Goal: Task Accomplishment & Management: Use online tool/utility

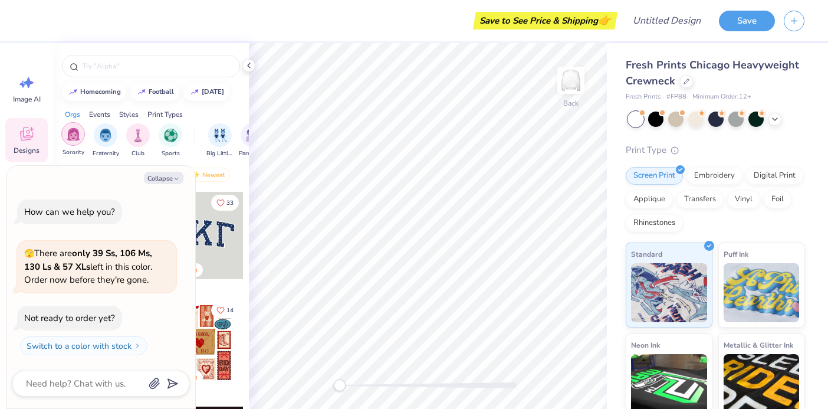
click at [80, 143] on div "filter for Sorority" at bounding box center [73, 134] width 24 height 24
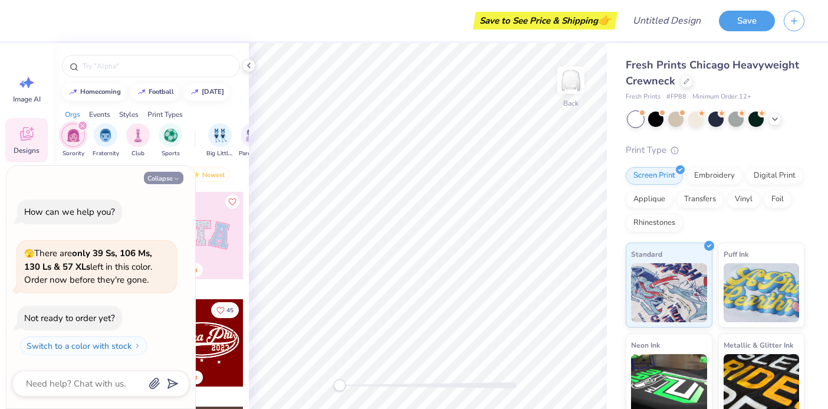
click at [170, 181] on button "Collapse" at bounding box center [164, 178] width 40 height 12
type textarea "x"
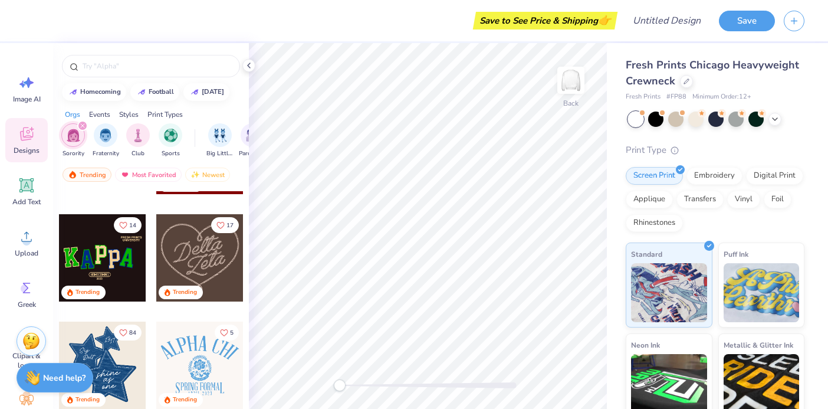
scroll to position [176, 0]
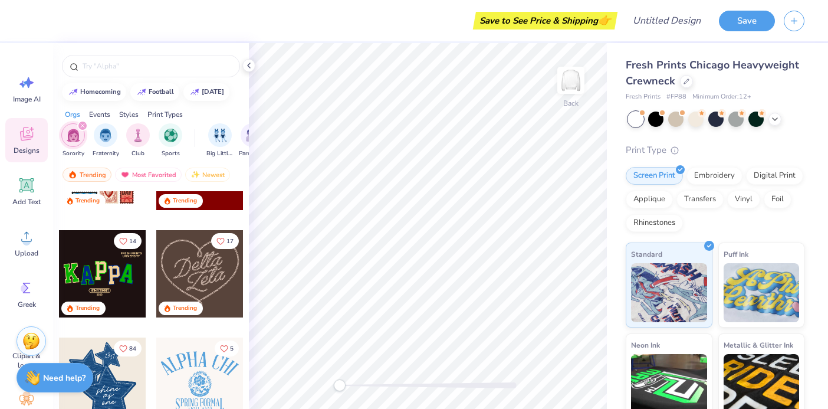
click at [82, 123] on icon "filter for Sorority" at bounding box center [82, 125] width 5 height 5
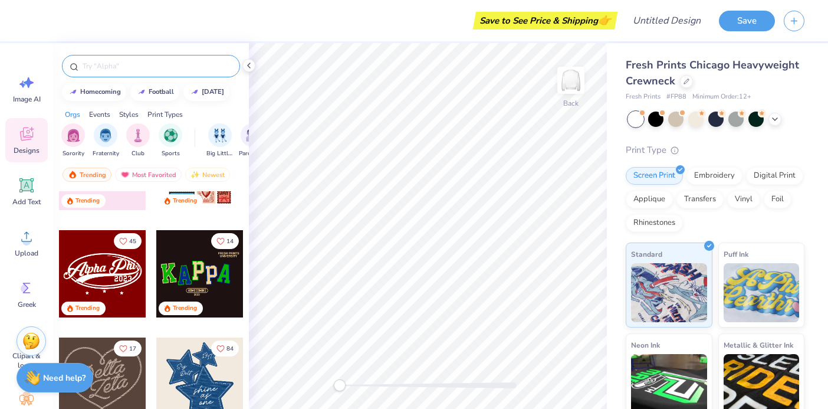
click at [123, 73] on div at bounding box center [151, 66] width 178 height 22
click at [122, 64] on input "text" at bounding box center [156, 66] width 151 height 12
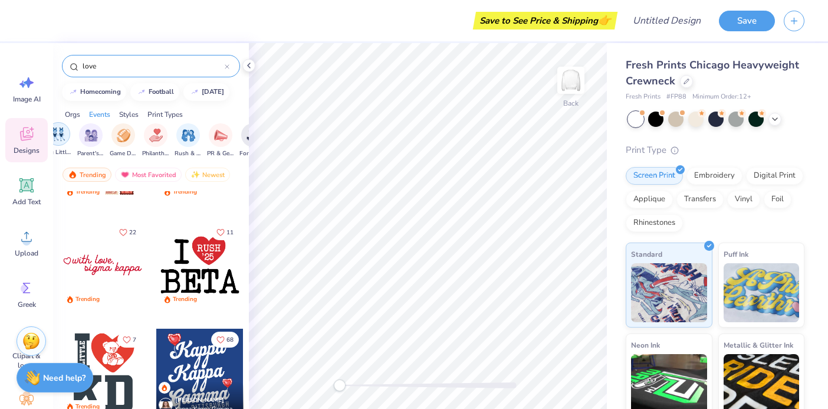
scroll to position [0, 167]
type input "love"
click at [156, 137] on img "filter for Philanthropy" at bounding box center [151, 134] width 14 height 14
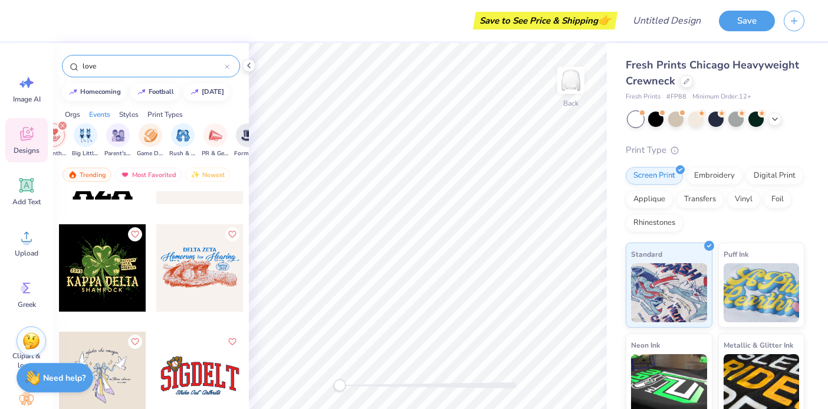
scroll to position [139, 0]
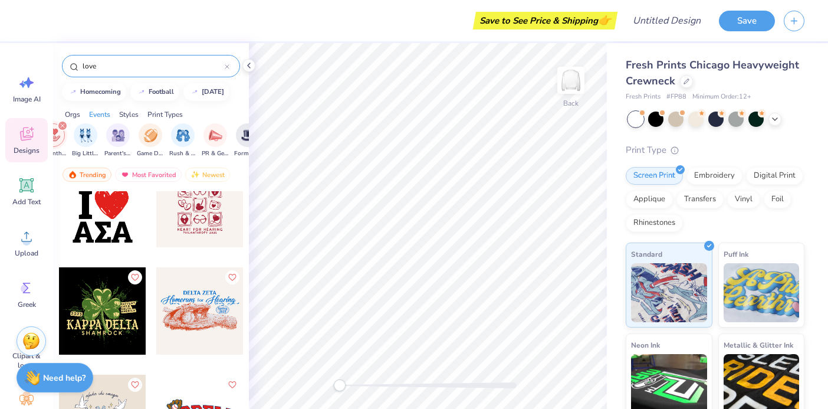
click at [63, 124] on icon "filter for Philanthropy" at bounding box center [62, 125] width 5 height 5
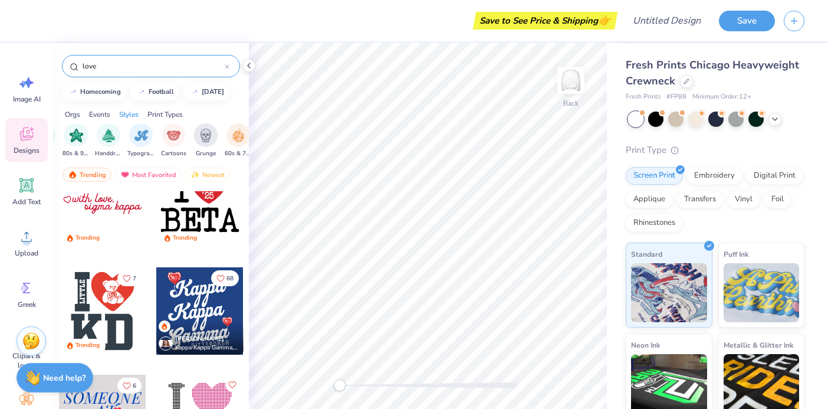
scroll to position [0, 750]
click at [225, 68] on icon at bounding box center [227, 66] width 5 height 5
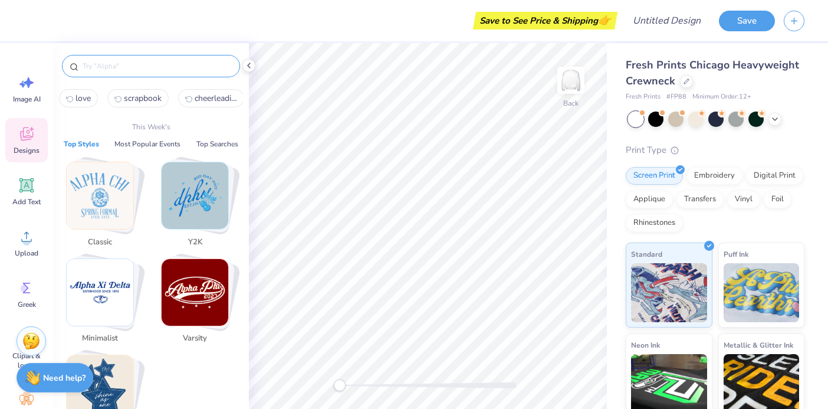
click at [175, 62] on input "text" at bounding box center [156, 66] width 151 height 12
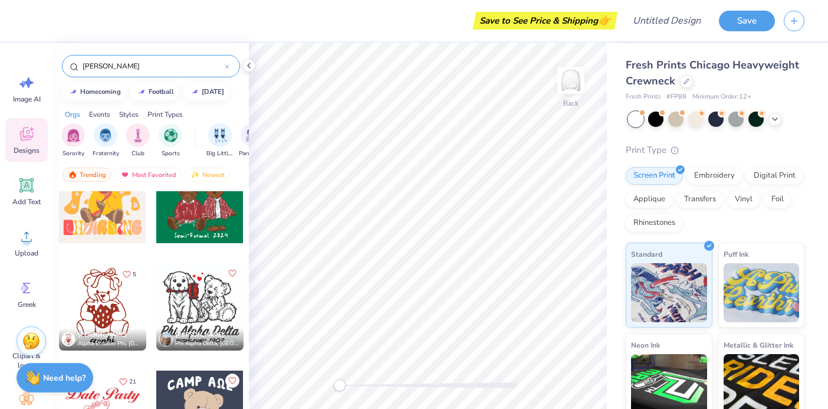
scroll to position [3148, 0]
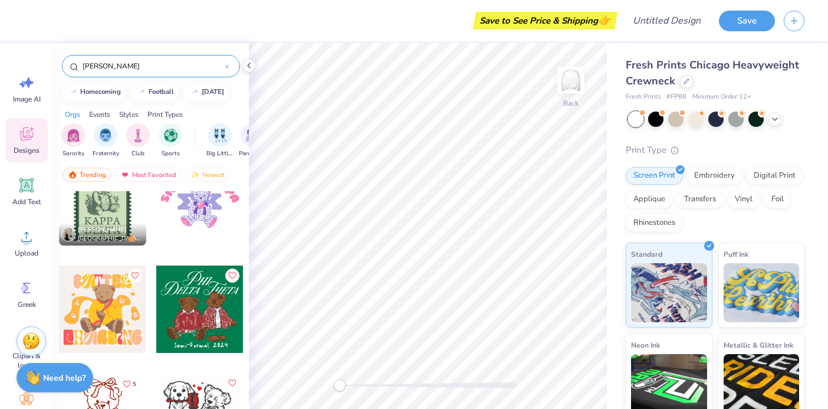
type input "[PERSON_NAME]"
click at [182, 301] on div at bounding box center [199, 309] width 87 height 87
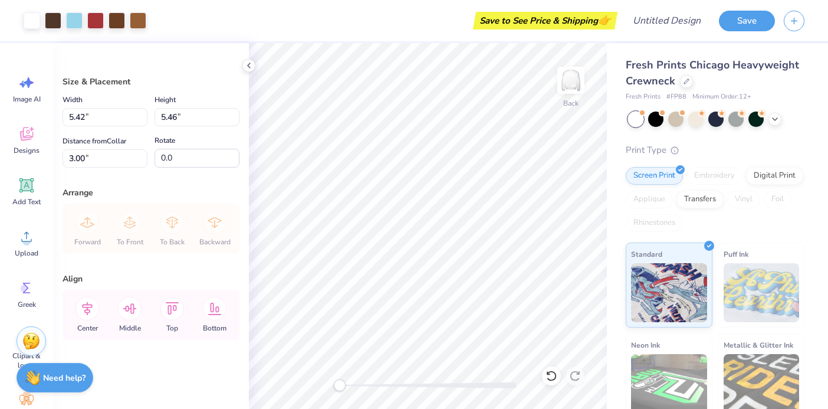
type input "9.52"
type input "9.60"
type input "3.04"
type input "13.12"
type input "13.22"
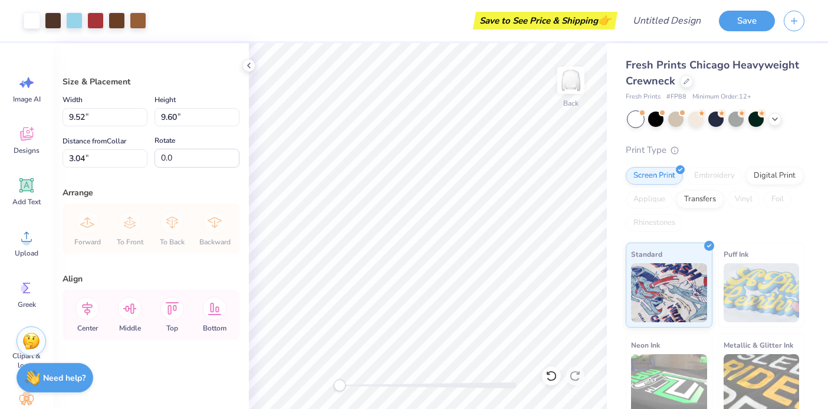
type input "3.03"
type input "13.80"
type input "13.92"
type input "3.35"
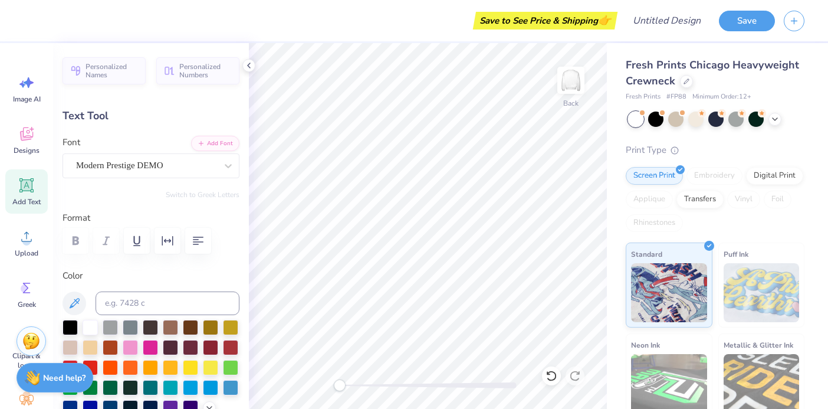
type input "4.59"
type input "2.77"
type input "2.99"
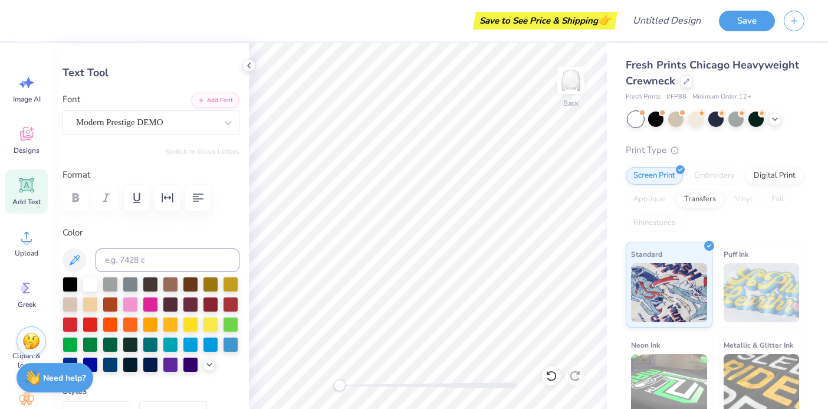
scroll to position [59, 0]
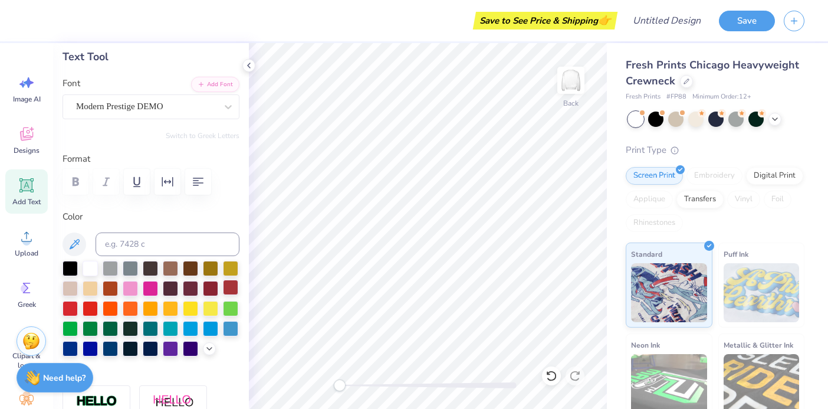
click at [232, 288] on div at bounding box center [230, 287] width 15 height 15
type input "13.78"
type input "2.53"
type input "4.90"
click at [232, 287] on div at bounding box center [230, 287] width 15 height 15
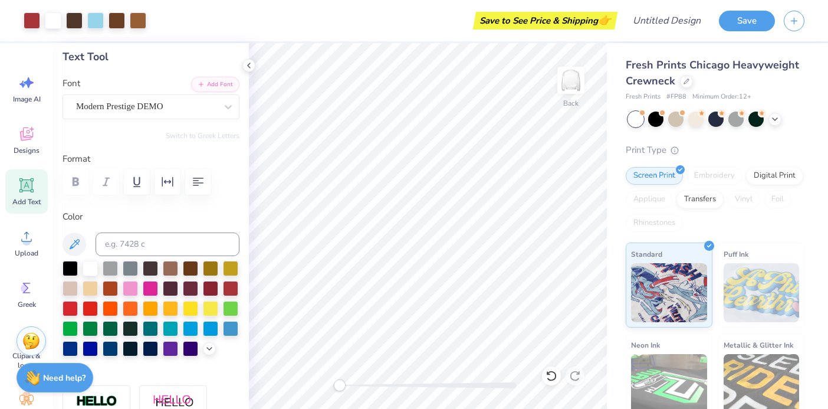
type input "9.65"
type input "0.93"
type input "15.99"
click at [228, 290] on div at bounding box center [230, 287] width 15 height 15
type input "5.51"
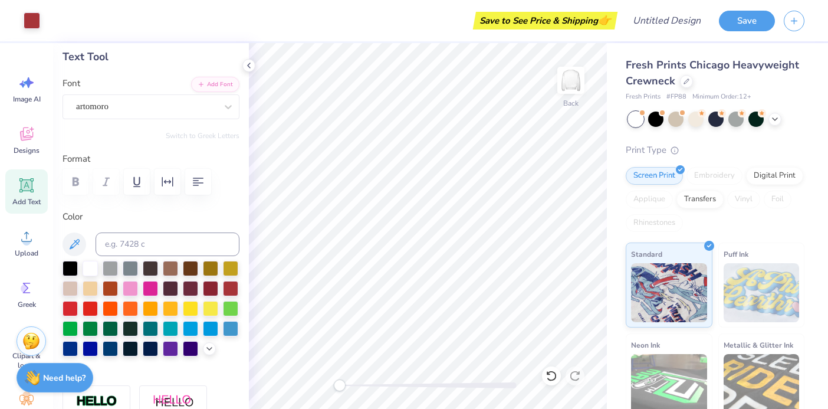
type input "2.73"
type input "3.21"
type textarea "Letters"
type input "14.17"
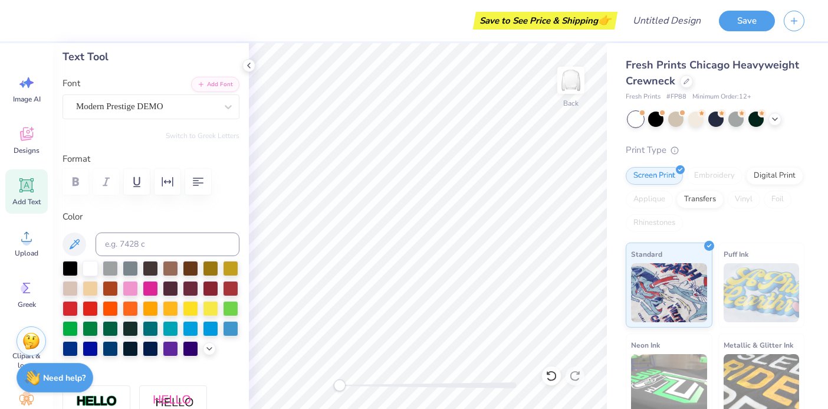
type input "2.50"
type input "5.09"
type textarea "D"
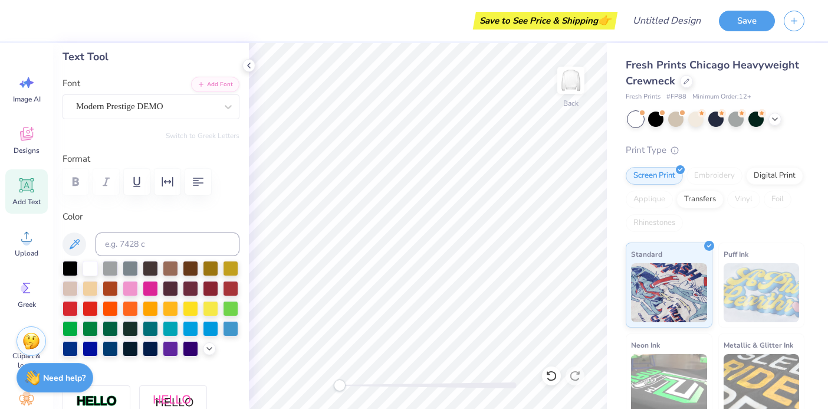
type textarea "Of Love"
type input "9.61"
type input "0.95"
type input "16.09"
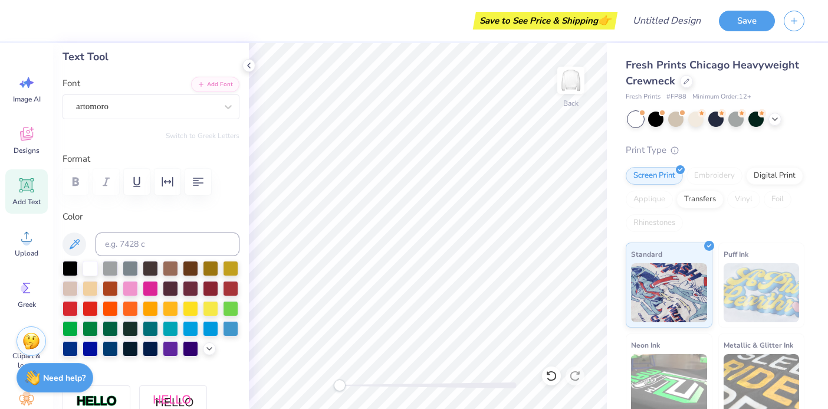
type textarea "[PERSON_NAME] 2025"
click at [243, 64] on div at bounding box center [249, 65] width 13 height 13
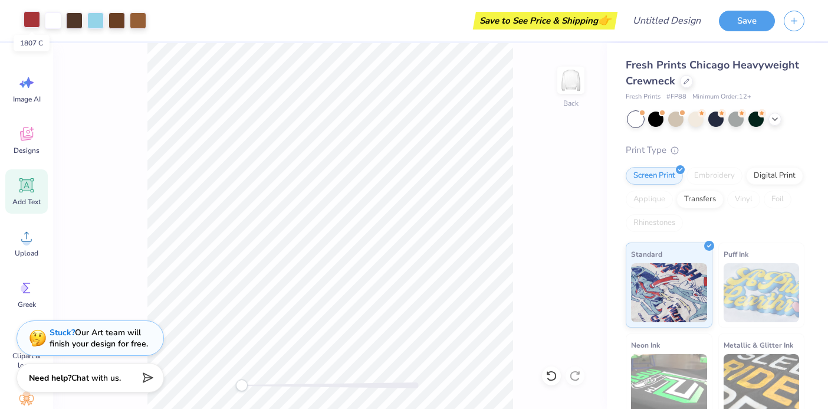
click at [34, 17] on div at bounding box center [32, 19] width 17 height 17
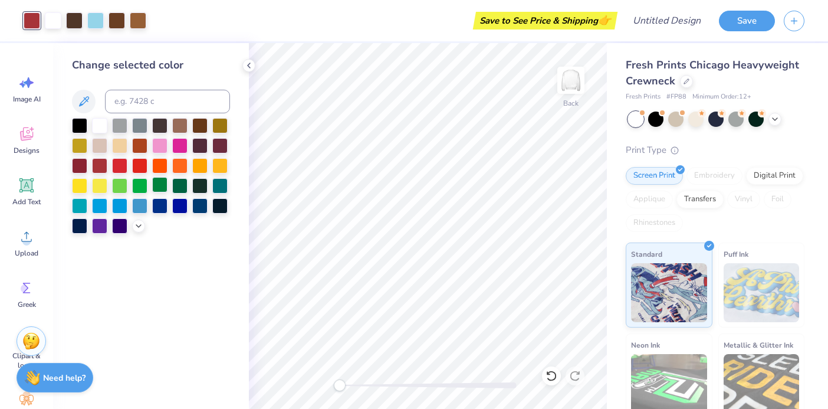
click at [162, 189] on div at bounding box center [159, 184] width 15 height 15
click at [176, 185] on div at bounding box center [179, 184] width 15 height 15
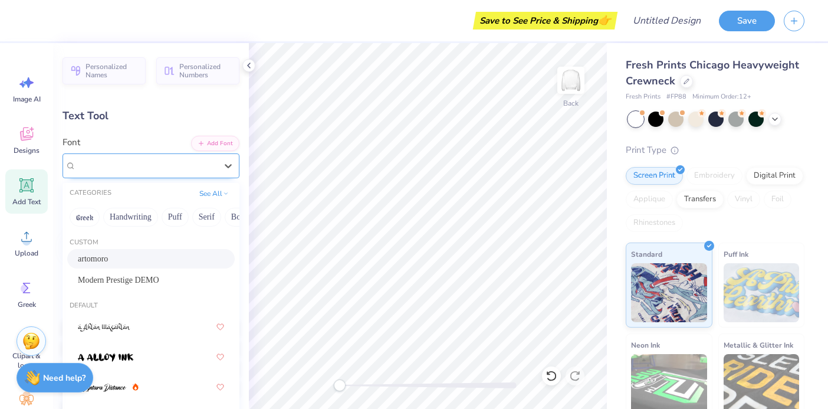
click at [132, 160] on div "artomoro" at bounding box center [146, 165] width 143 height 18
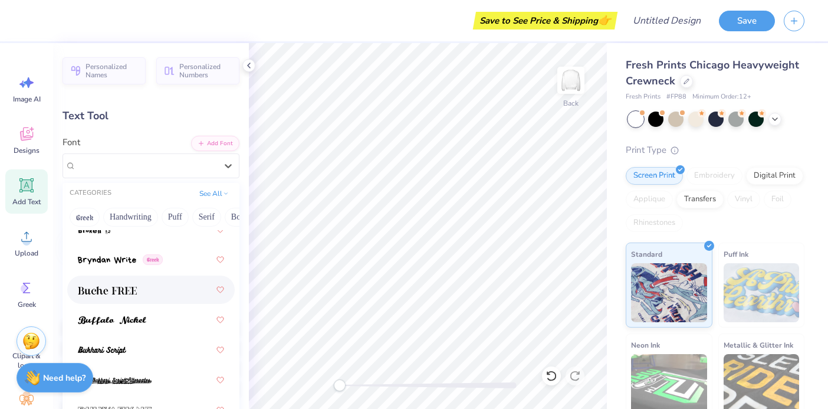
scroll to position [1543, 0]
click at [143, 291] on div at bounding box center [151, 289] width 146 height 21
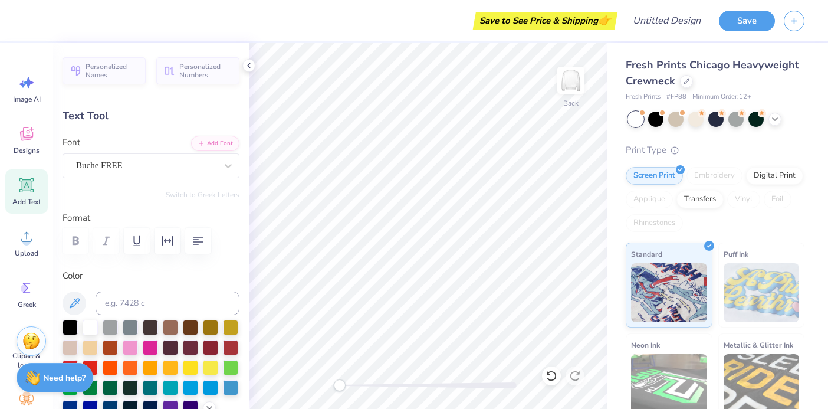
type input "9.94"
type input "3.13"
type input "3.01"
click at [178, 169] on div "Modern Prestige DEMO" at bounding box center [146, 165] width 143 height 18
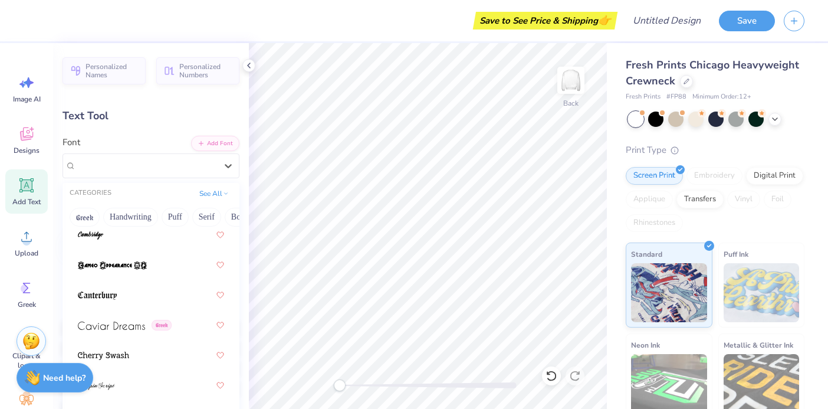
scroll to position [1794, 0]
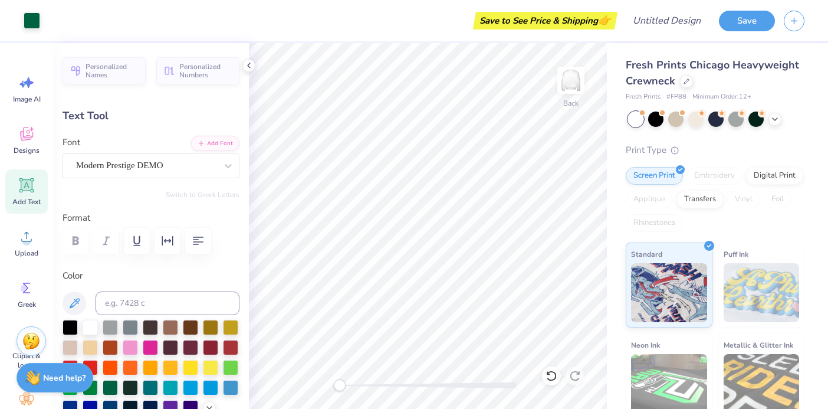
type input "8.52"
type input "2.86"
type input "4.90"
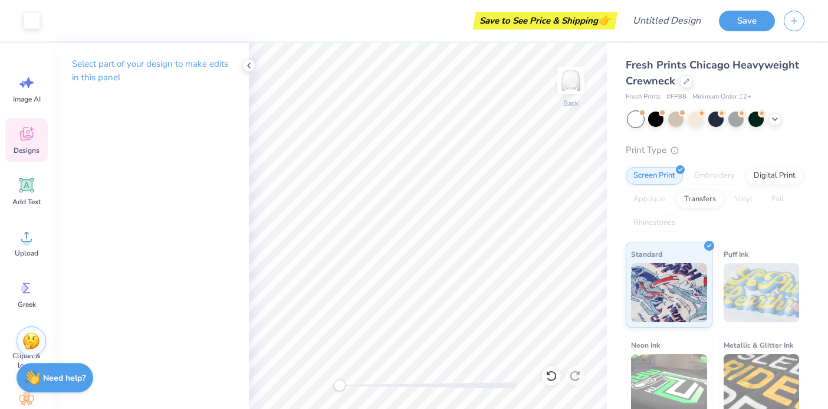
click at [35, 144] on div "Designs" at bounding box center [26, 140] width 42 height 44
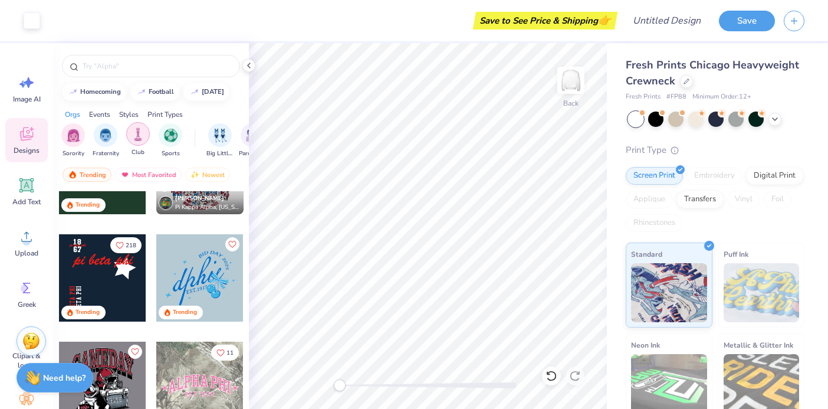
scroll to position [928, 0]
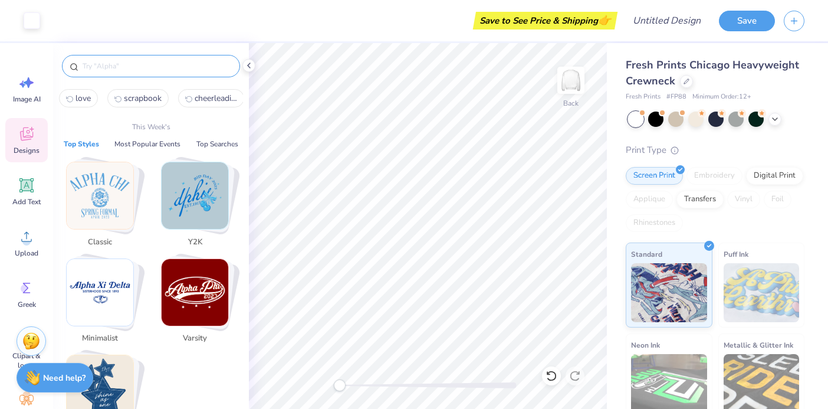
click at [127, 61] on input "text" at bounding box center [156, 66] width 151 height 12
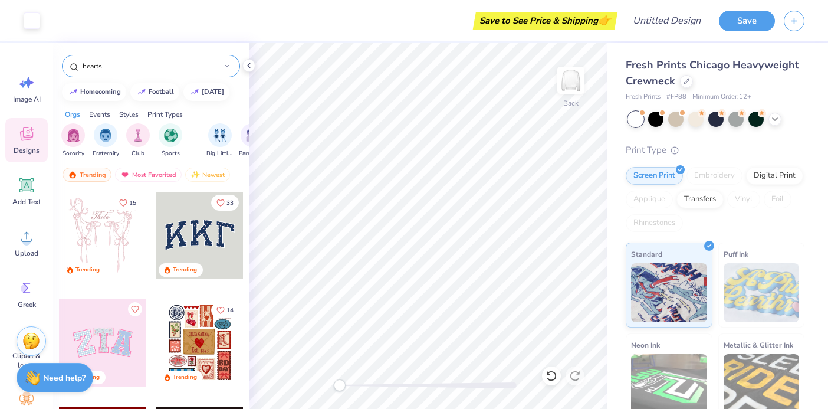
type input "hearts"
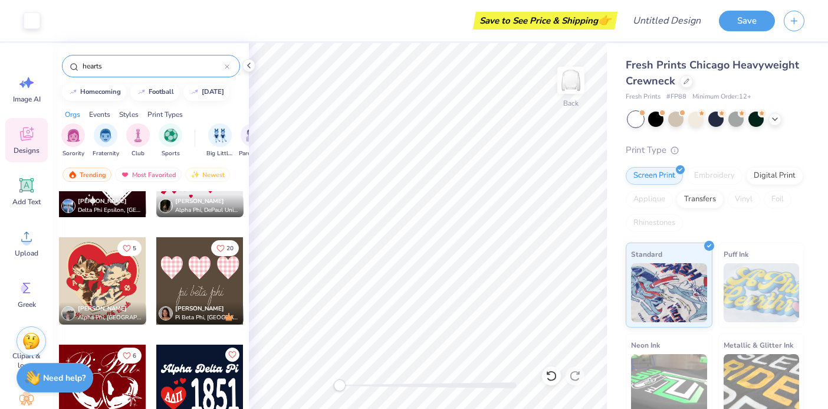
scroll to position [4360, 0]
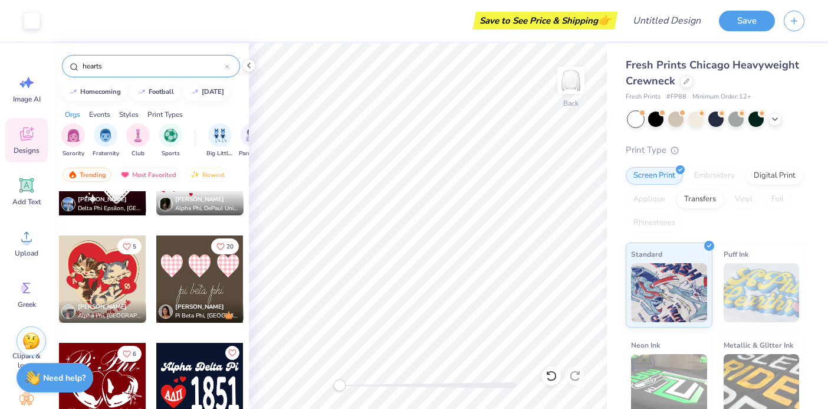
click at [120, 283] on div at bounding box center [102, 278] width 87 height 87
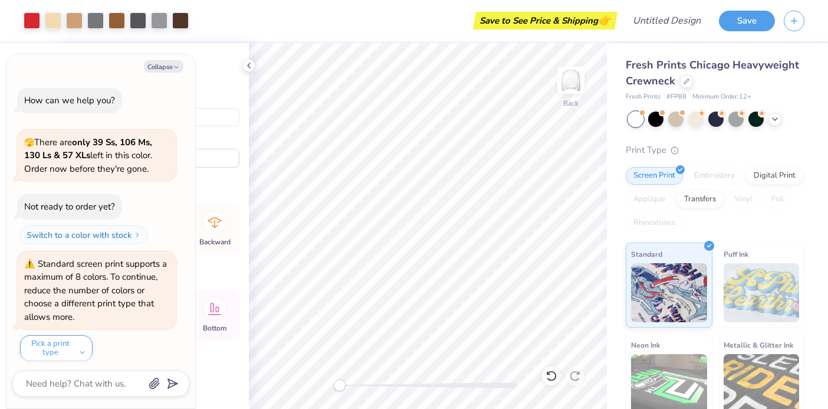
scroll to position [3, 0]
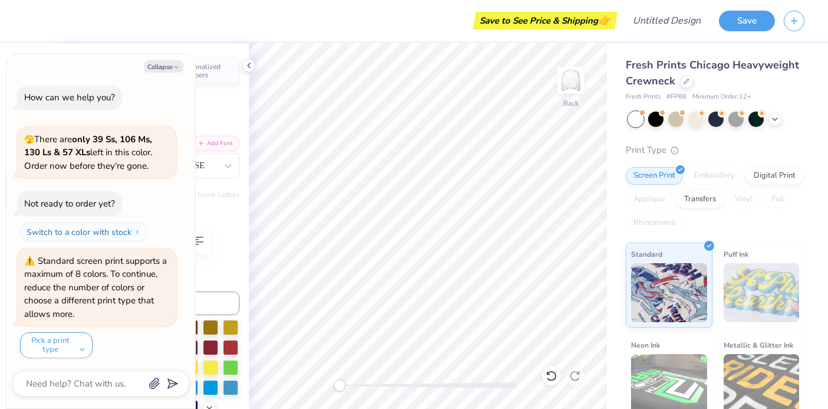
type textarea "x"
type textarea "Heart Health Wee"
type textarea "x"
type textarea "Heart Health We"
type textarea "x"
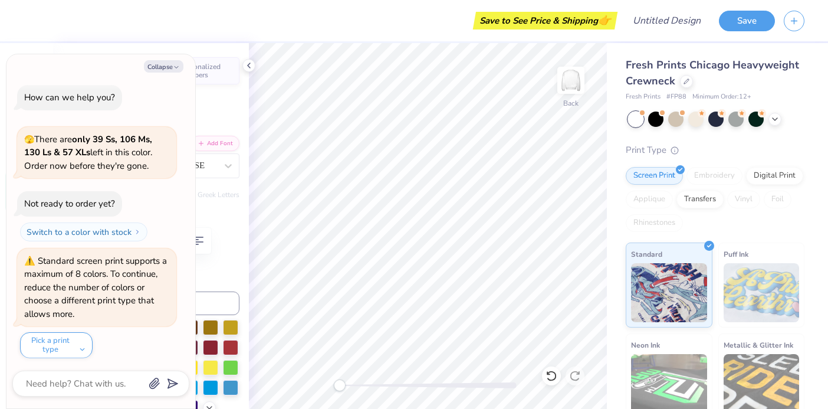
type textarea "Heart Health W"
type textarea "x"
type textarea "Heart Health"
type textarea "x"
type textarea "Heart Health"
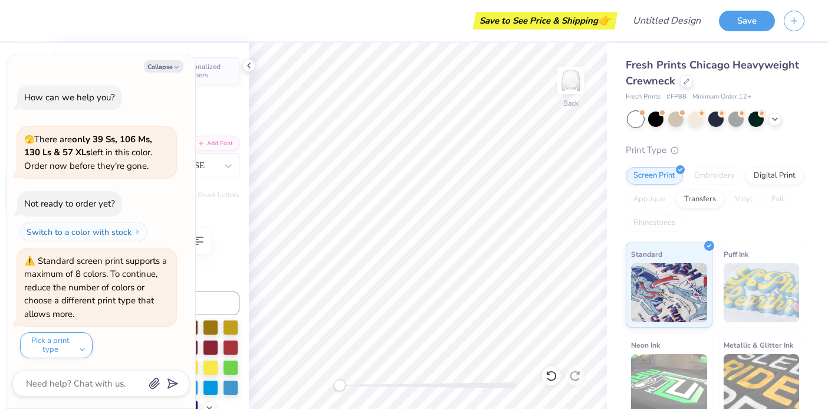
type textarea "x"
type textarea "Heart Healt"
type textarea "x"
type textarea "Heart Heal"
type textarea "x"
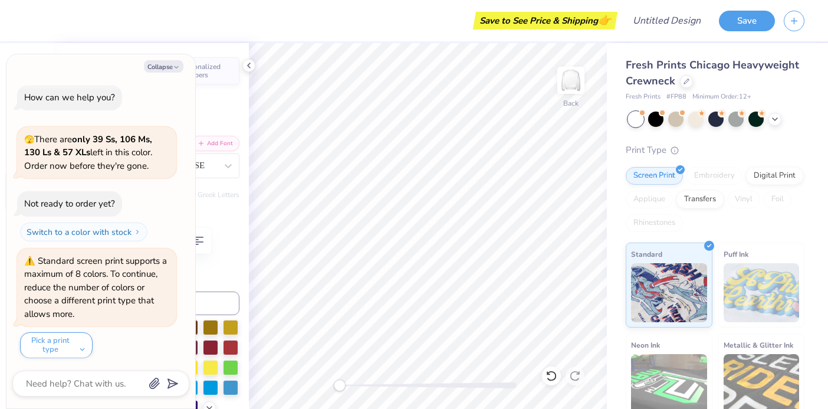
type textarea "Heart Hea"
type textarea "x"
type textarea "Heart He"
type textarea "x"
type textarea "Heart H"
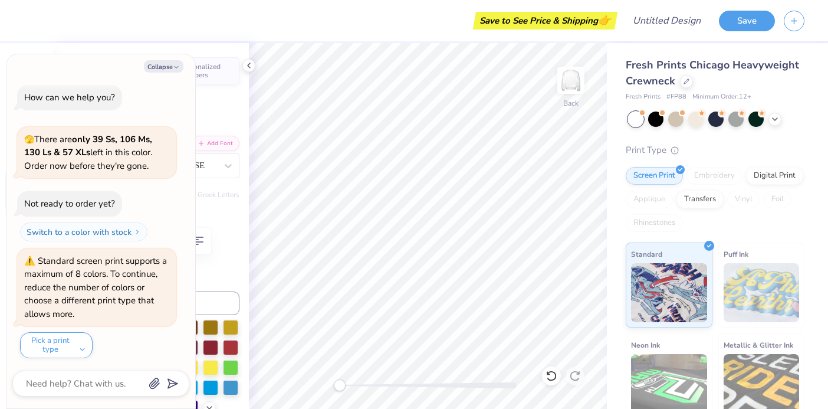
type textarea "x"
type textarea "Heart"
type textarea "x"
type textarea "Heart"
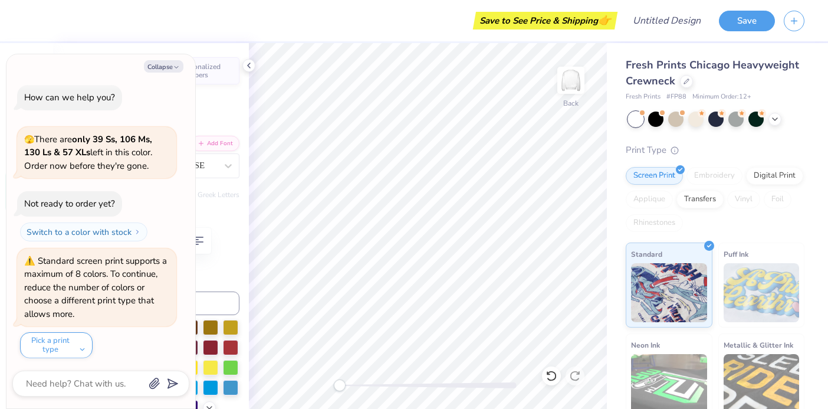
type textarea "x"
type textarea "Hear"
type textarea "x"
type textarea "Hea"
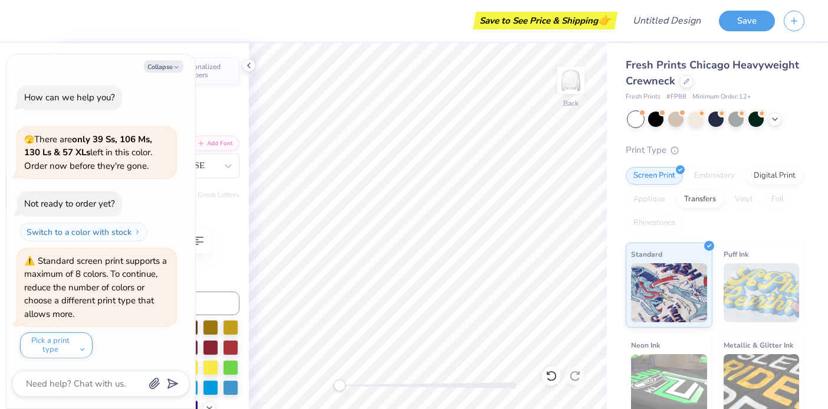
type textarea "x"
type textarea "He"
type textarea "x"
type textarea "H"
type textarea "x"
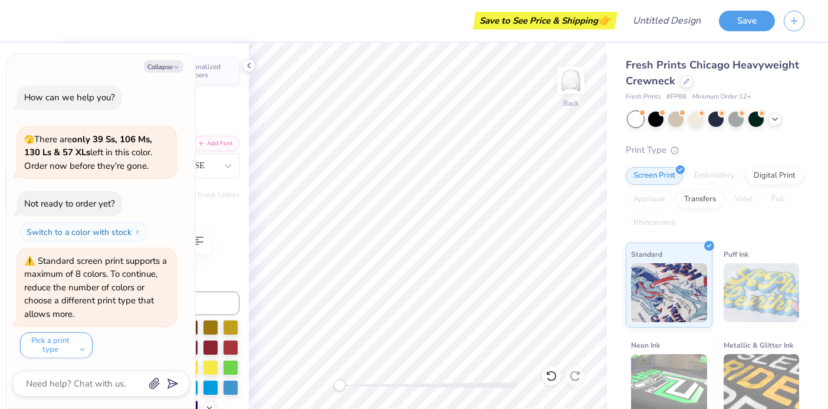
type textarea "x"
type textarea "L"
type textarea "x"
type textarea "Le"
type textarea "x"
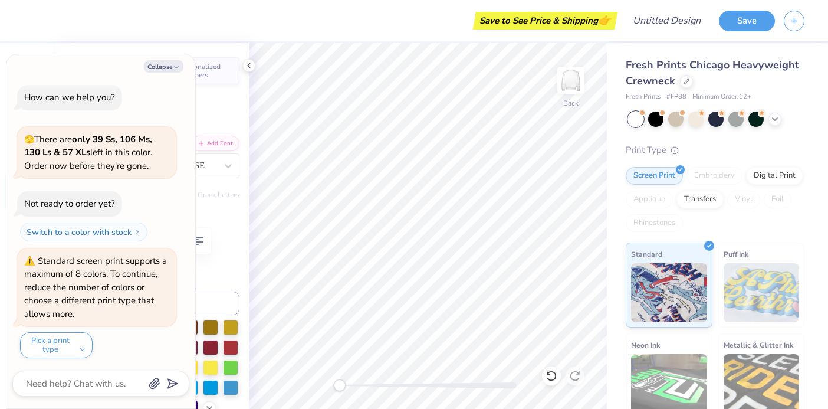
type textarea "Let"
type textarea "x"
type textarea "Lett"
type textarea "x"
type textarea "Lette"
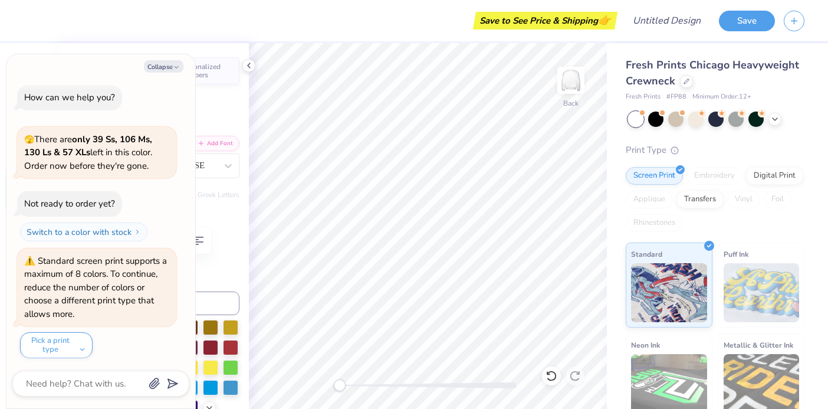
type textarea "x"
type textarea "Letter"
type textarea "x"
type textarea "Letters"
type textarea "x"
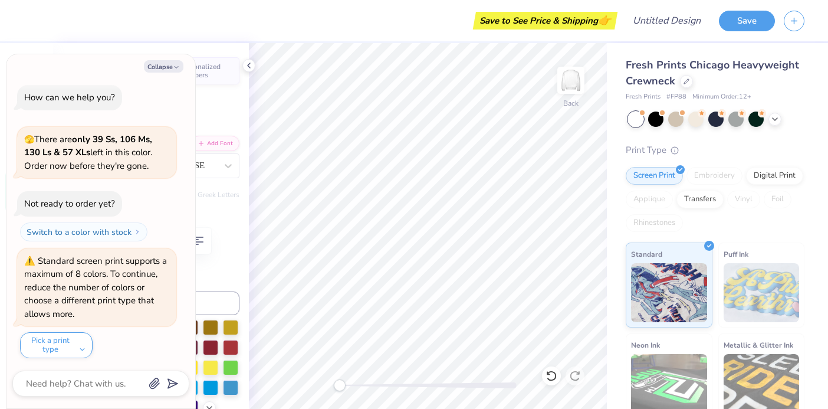
type textarea "Letters"
type textarea "x"
type textarea "Letters o"
type textarea "x"
type textarea "Letters of"
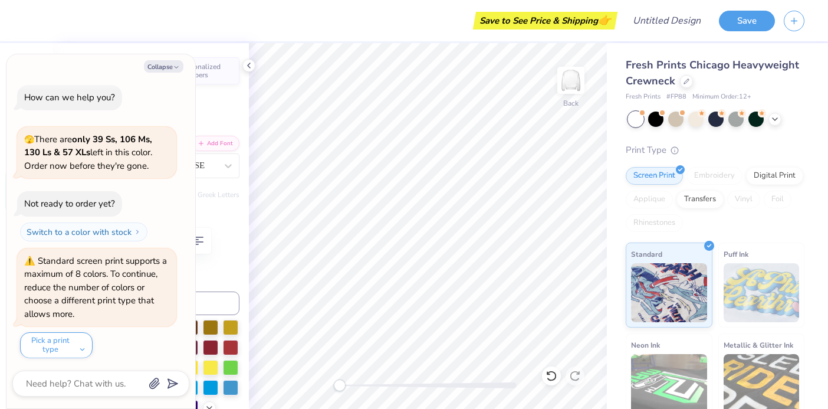
type textarea "x"
type textarea "Letters of"
type textarea "x"
type textarea "Letters of L"
type textarea "x"
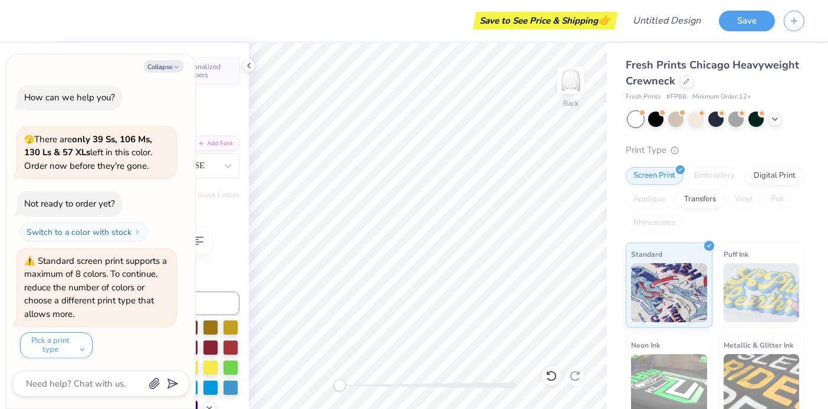
type textarea "Letters of Lo"
type textarea "x"
type textarea "Letters of Lov"
type textarea "x"
type textarea "Letters of Love"
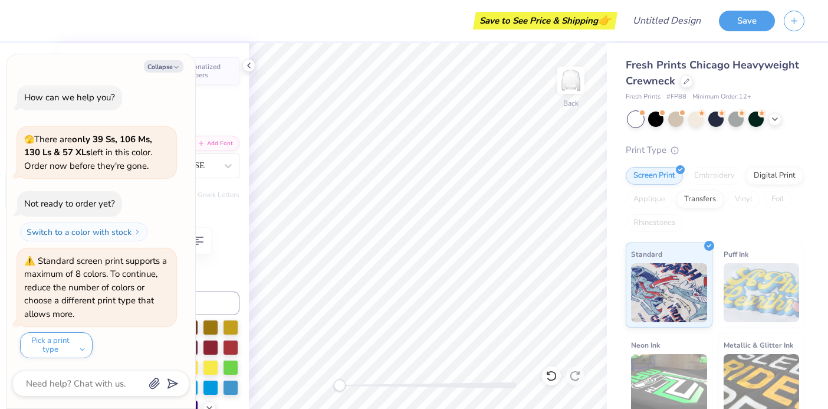
type textarea "x"
type textarea "Letters of Love"
type textarea "x"
type textarea "Letters of Love S"
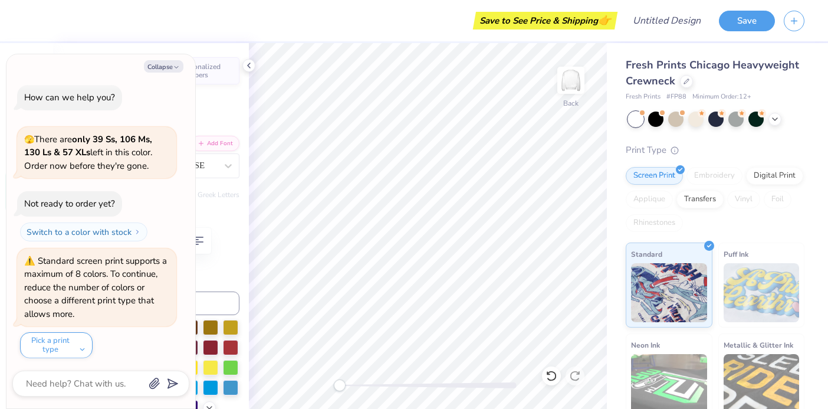
type textarea "x"
type textarea "Letters of Love Sl"
type textarea "x"
type textarea "Letters of Love S"
type textarea "x"
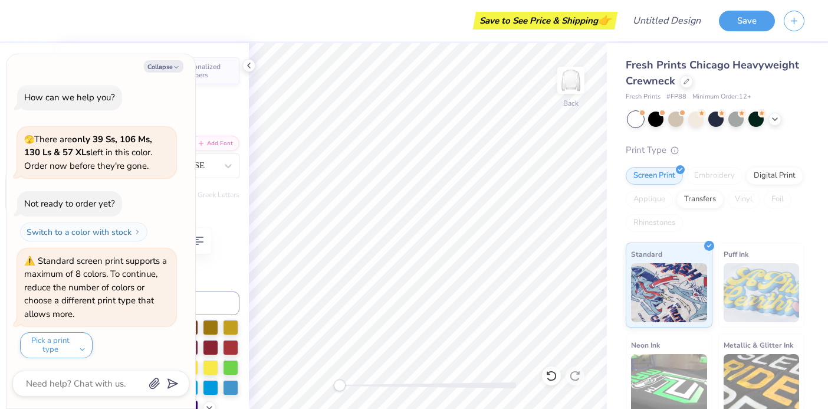
type textarea "Letters of Love SL"
type textarea "x"
type textarea "Letters of Love SLC"
type textarea "x"
type textarea "Letters of Love SLC"
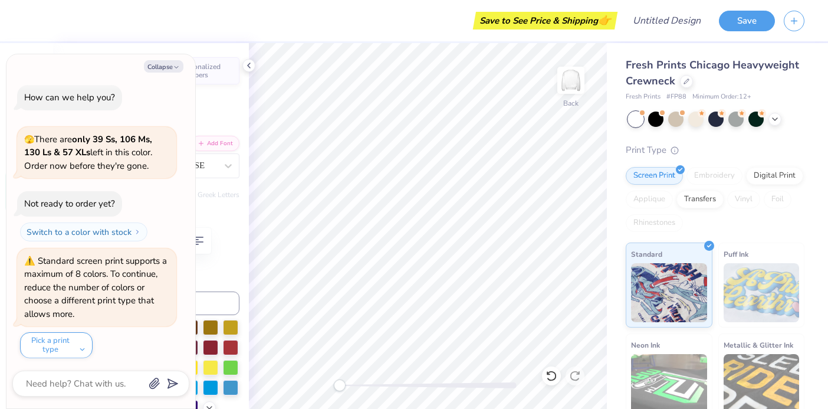
scroll to position [0, 1]
type textarea "x"
type textarea "Letters of Love SLC"
type textarea "x"
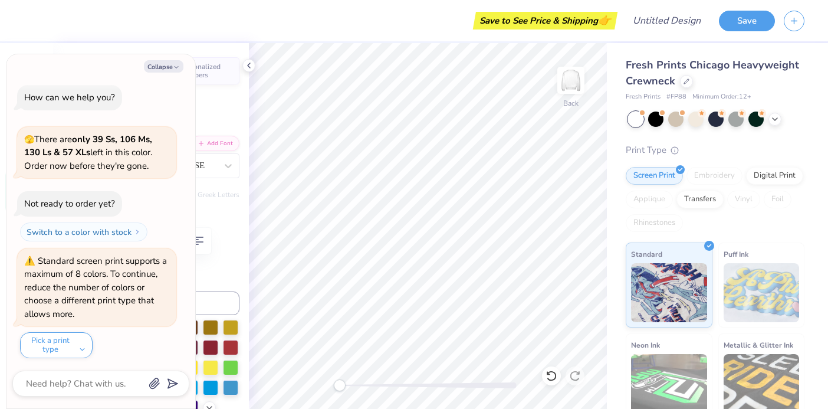
type input "0.0"
type textarea "x"
type input "0.96"
type input "0.94"
type input "9.94"
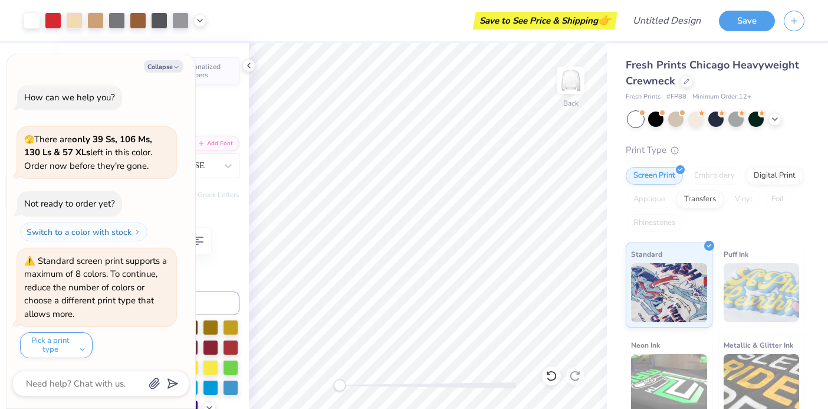
type input "38.6"
type textarea "x"
type input "0.0"
type textarea "x"
type input "0.78"
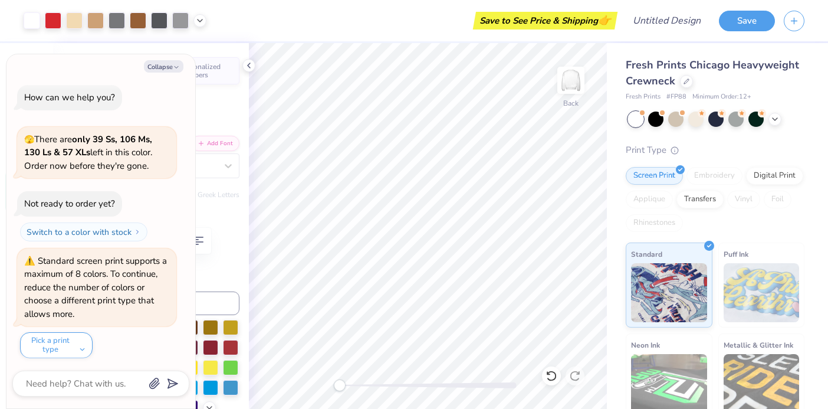
type input "0.95"
type input "9.14"
type input "-22.1"
type textarea "x"
type input "0.0"
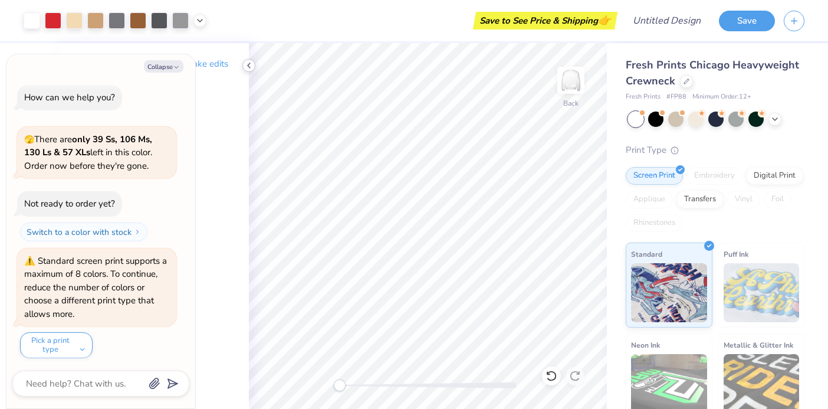
click at [251, 63] on icon at bounding box center [248, 65] width 9 height 9
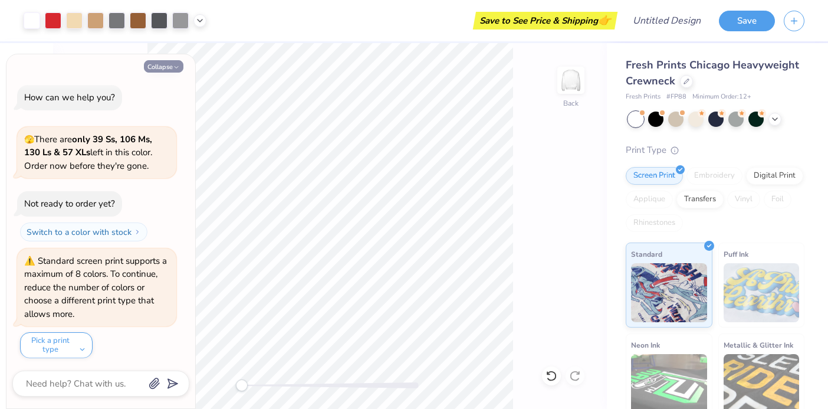
click at [168, 62] on button "Collapse" at bounding box center [164, 66] width 40 height 12
type textarea "x"
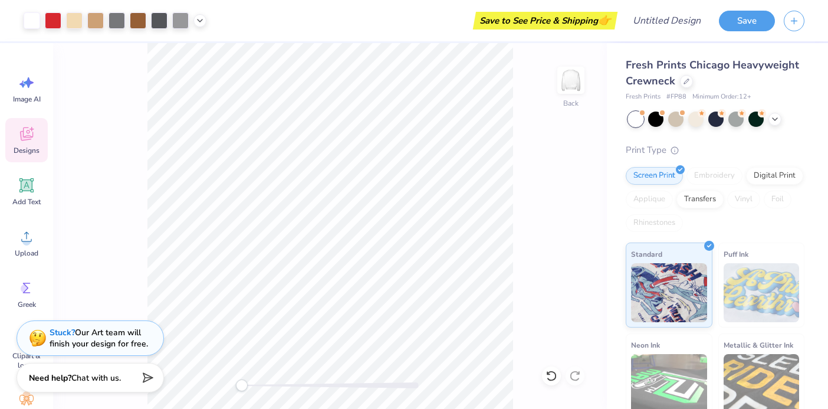
click at [35, 132] on icon at bounding box center [27, 134] width 18 height 18
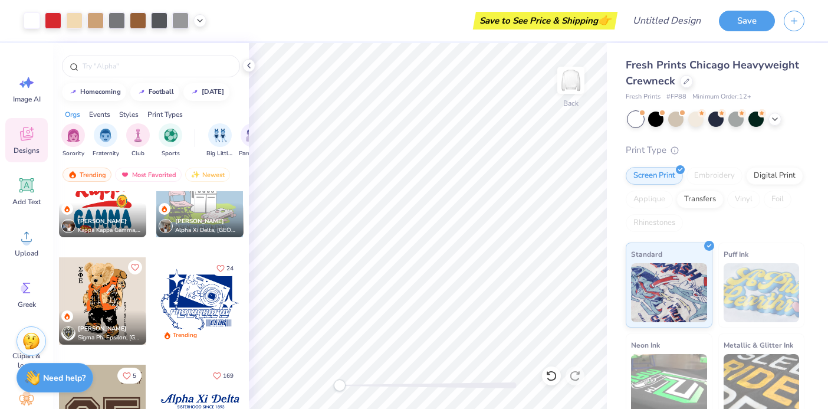
scroll to position [1442, 0]
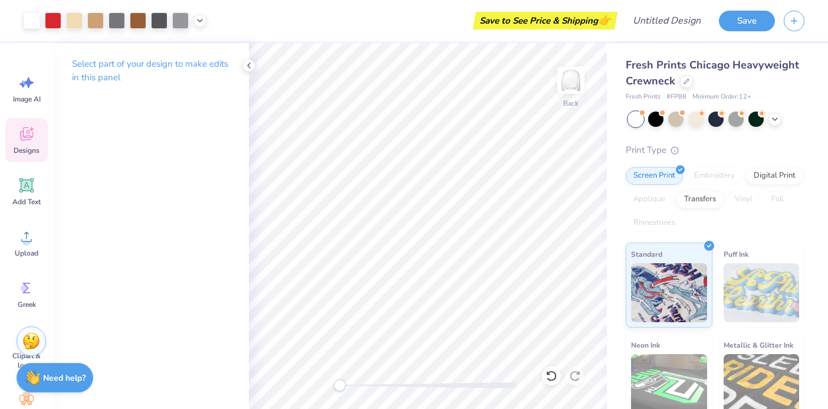
click at [18, 145] on div "Designs" at bounding box center [26, 140] width 42 height 44
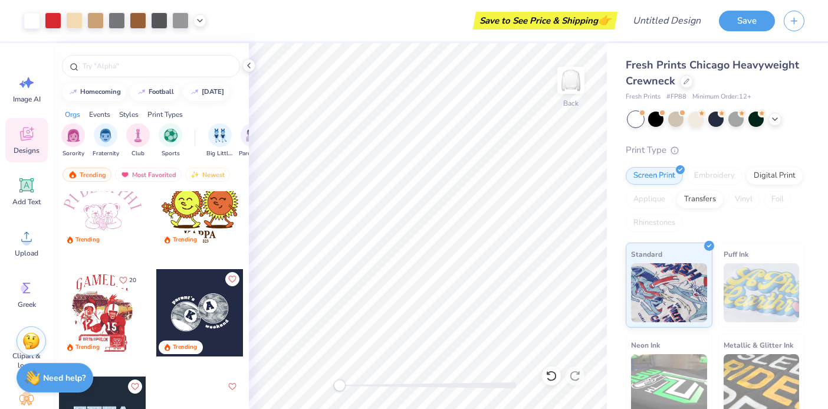
scroll to position [7871, 0]
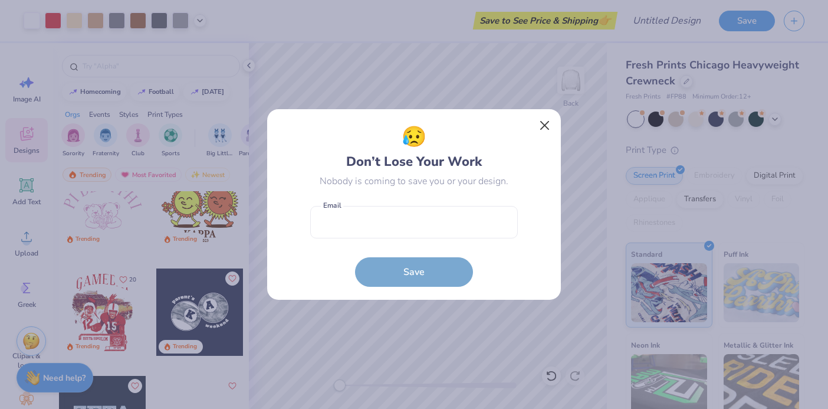
click at [539, 123] on button "Close" at bounding box center [545, 125] width 22 height 22
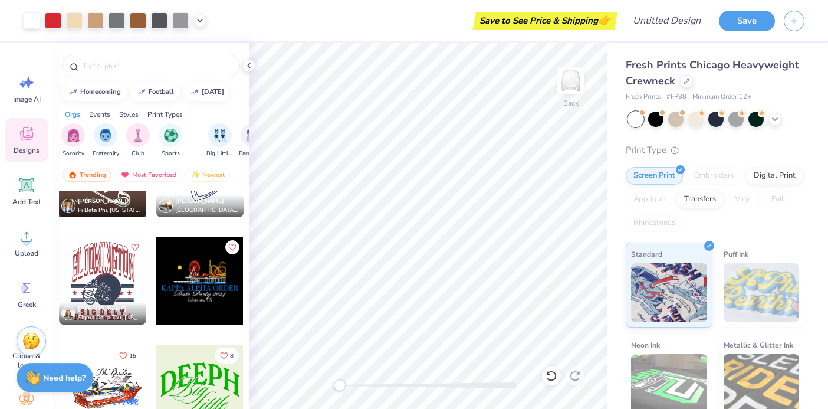
scroll to position [17504, 0]
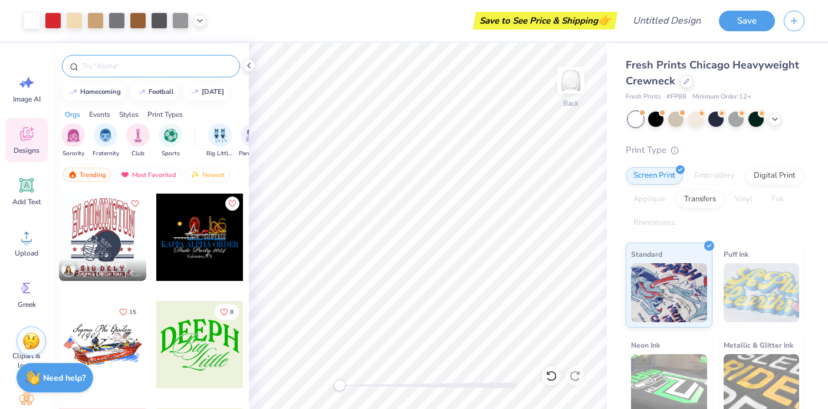
click at [208, 73] on div at bounding box center [151, 66] width 178 height 22
click at [192, 59] on div at bounding box center [151, 66] width 178 height 22
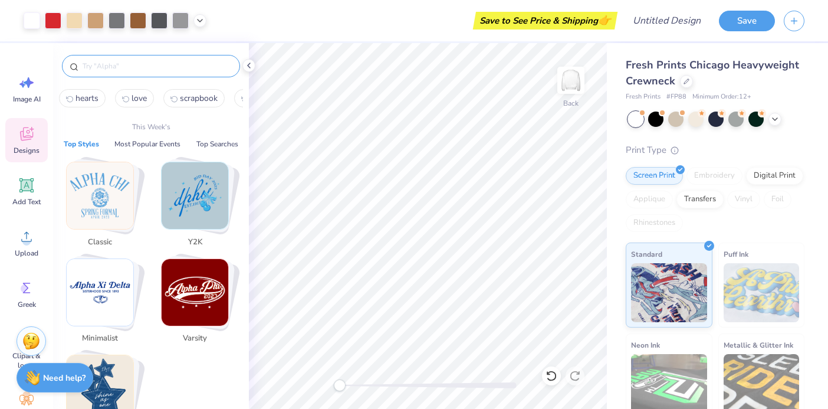
click at [188, 66] on input "text" at bounding box center [156, 66] width 151 height 12
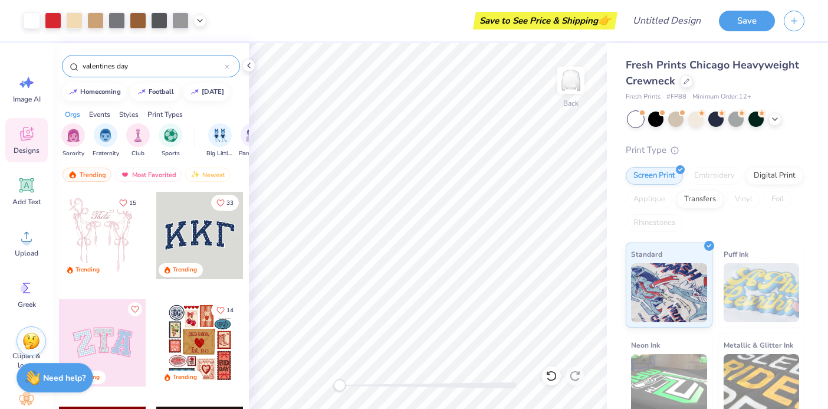
type input "valentines day"
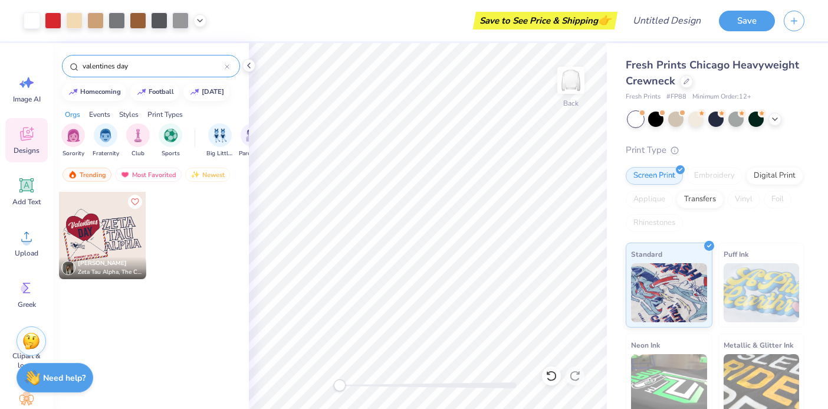
click at [226, 68] on icon at bounding box center [227, 67] width 4 height 4
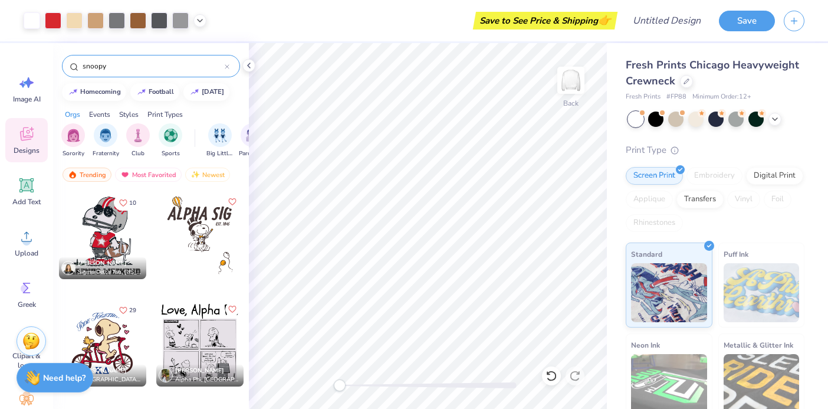
type input "snoopy"
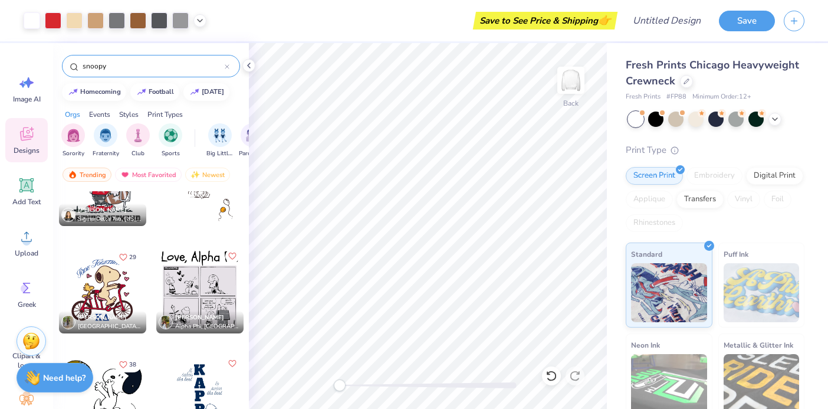
scroll to position [52, 0]
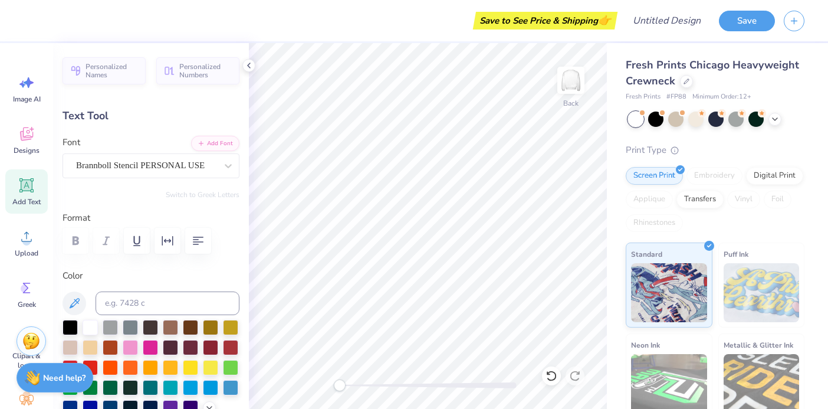
type input "0.0"
click at [25, 137] on icon at bounding box center [26, 134] width 13 height 14
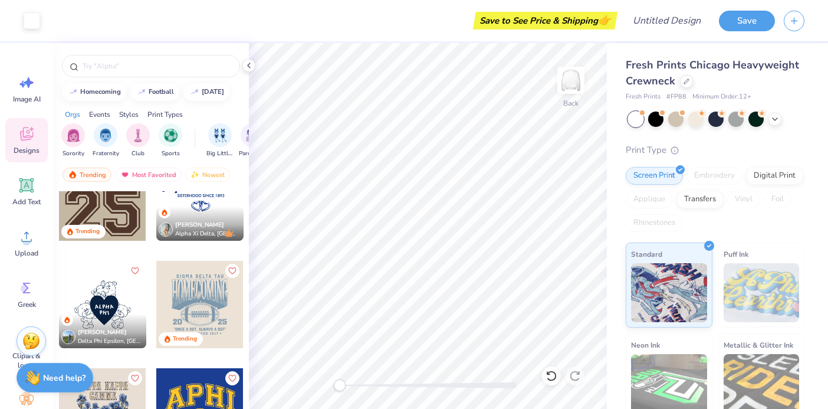
scroll to position [1655, 0]
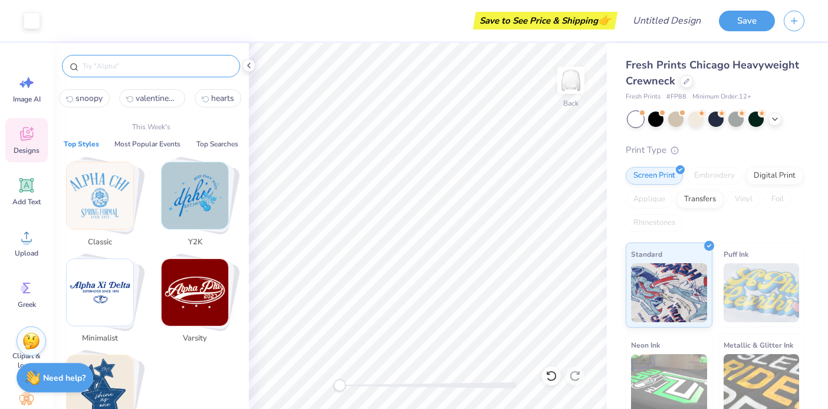
click at [160, 71] on input "text" at bounding box center [156, 66] width 151 height 12
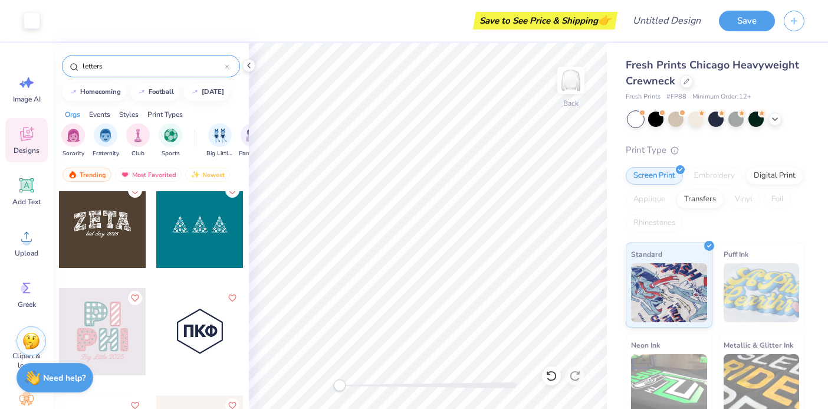
scroll to position [657, 0]
type input "l"
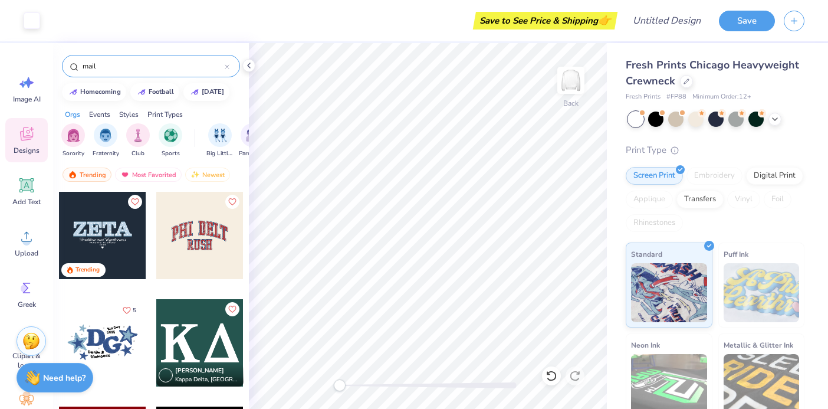
type input "mail"
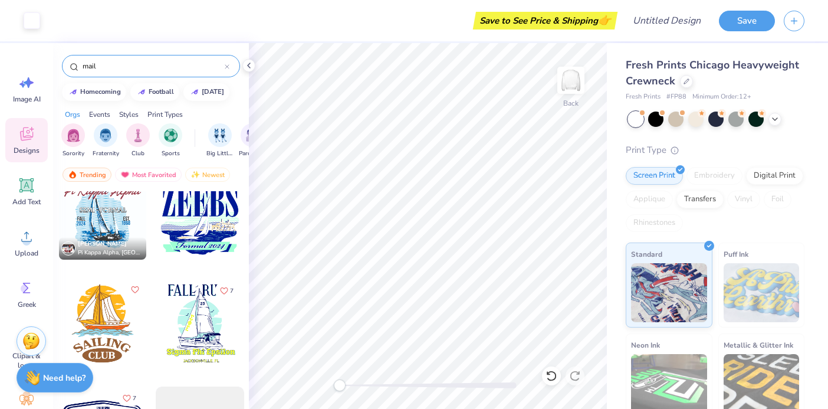
scroll to position [4642, 0]
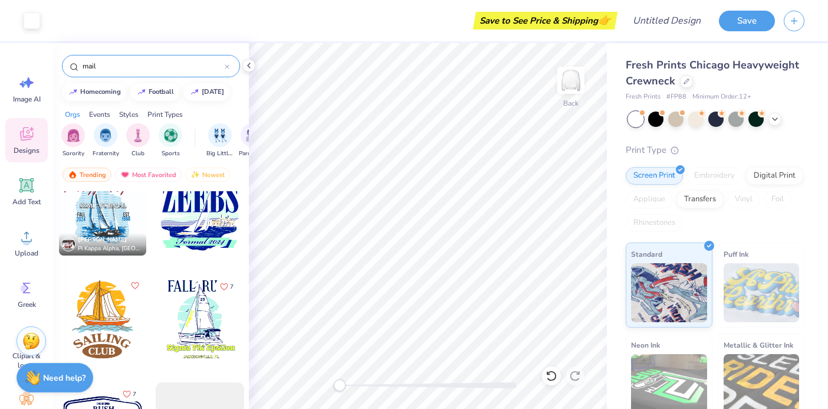
click at [228, 65] on icon at bounding box center [227, 66] width 5 height 5
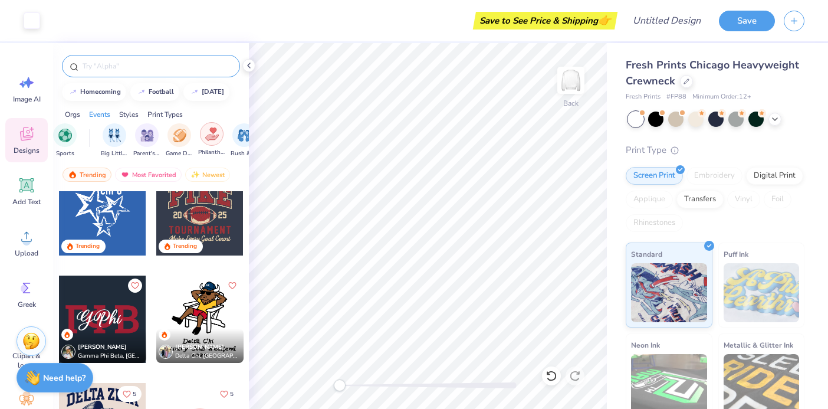
scroll to position [0, 107]
click at [215, 138] on img "filter for Philanthropy" at bounding box center [211, 134] width 14 height 14
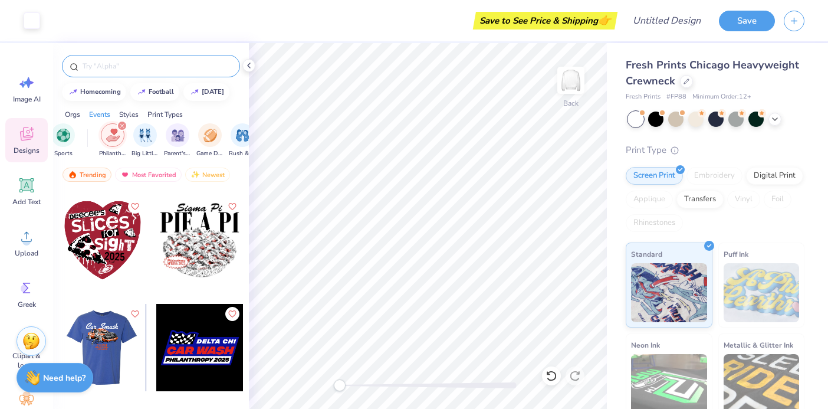
scroll to position [10625, 0]
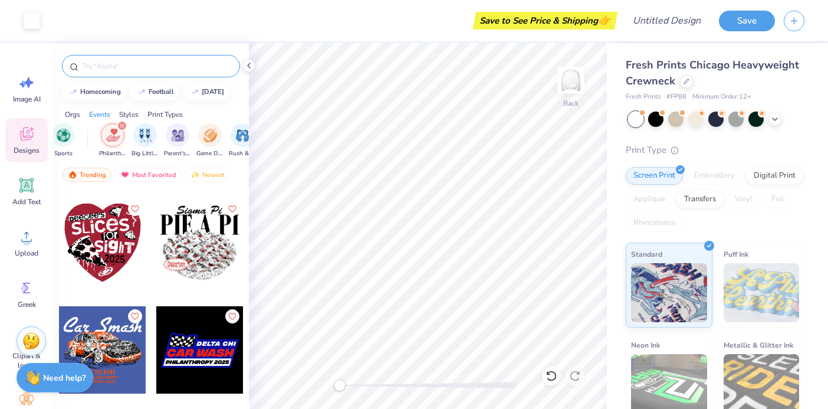
click at [93, 253] on div at bounding box center [102, 242] width 87 height 87
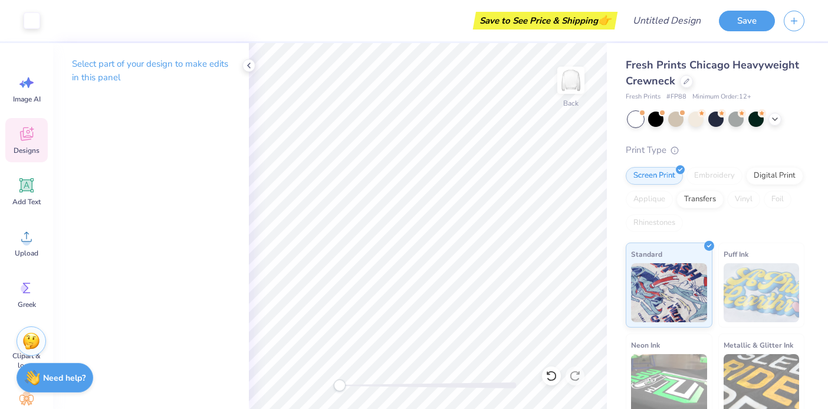
click at [27, 132] on icon at bounding box center [26, 134] width 13 height 14
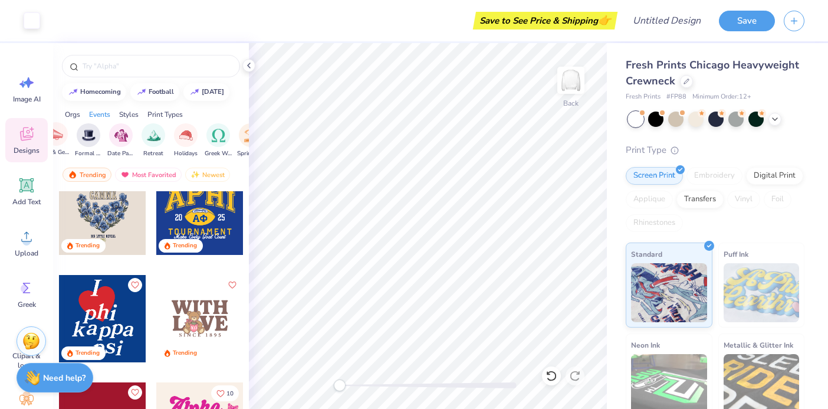
scroll to position [0, 322]
click at [129, 144] on div "filter for Date Parties & Socials" at bounding box center [126, 134] width 24 height 24
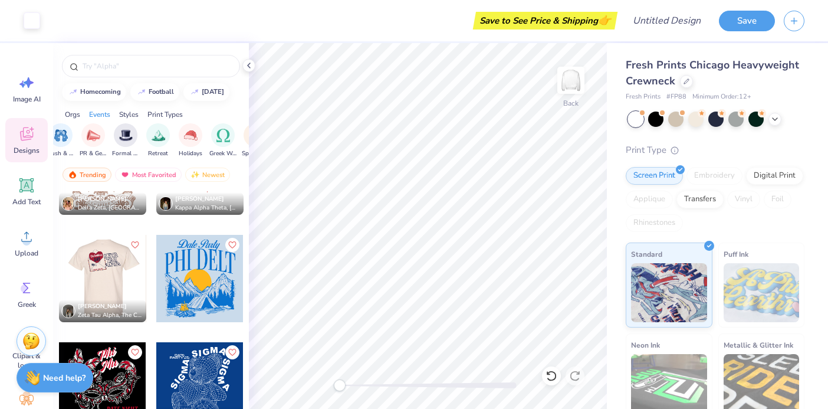
scroll to position [1901, 0]
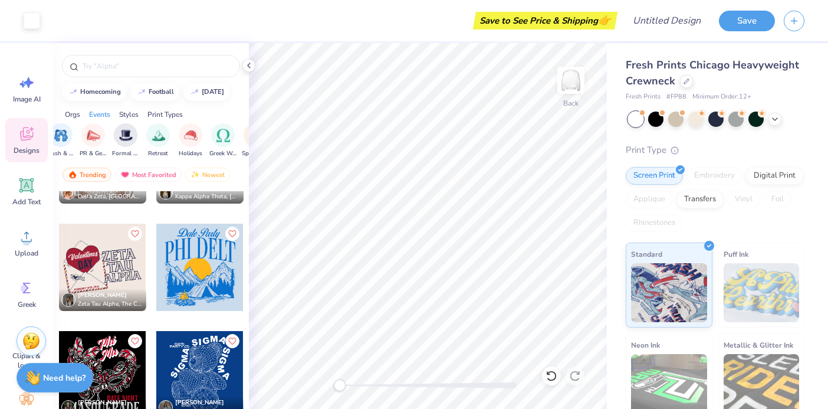
click at [110, 271] on div at bounding box center [102, 267] width 87 height 87
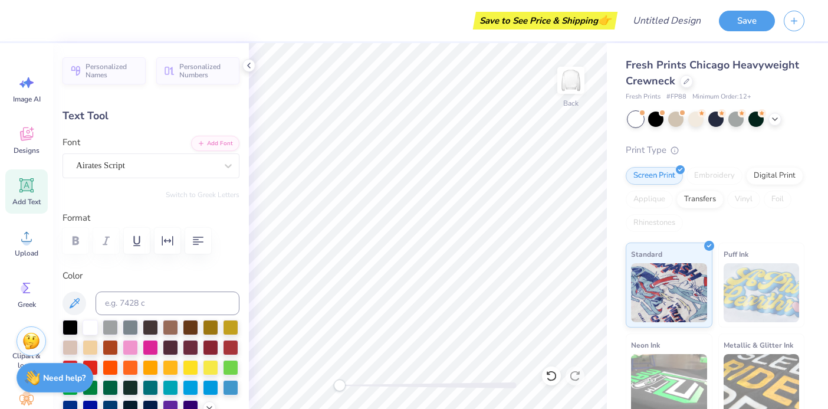
type input "2.60"
type input "2.05"
type input "8.42"
type input "-9.8"
type input "0.0"
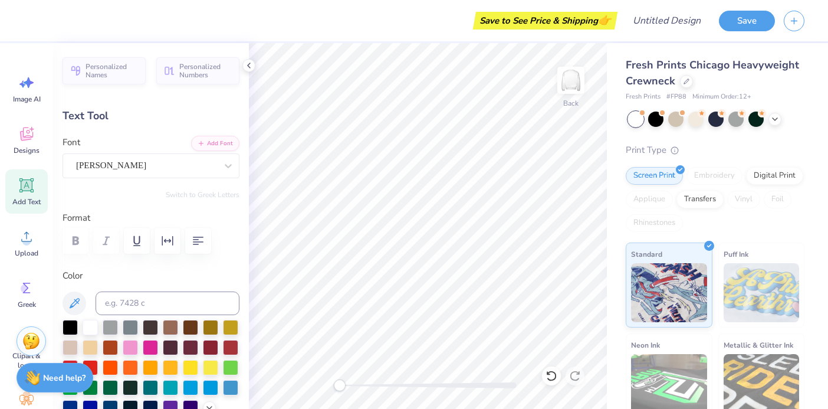
type input "6.32"
type input "2.48"
type input "6.55"
type input "-6.0"
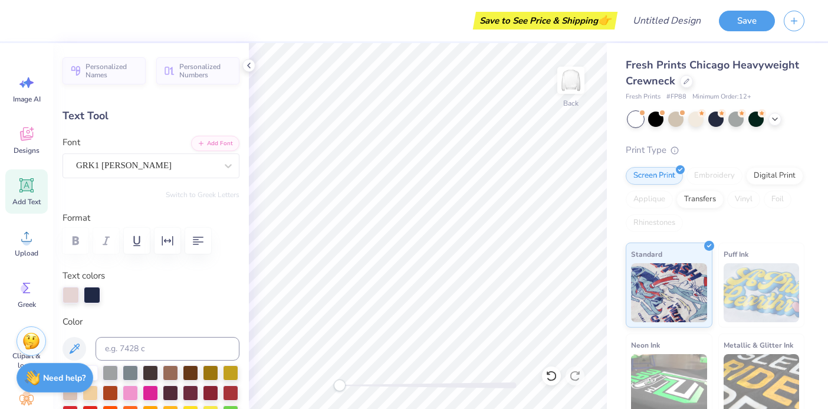
scroll to position [0, 0]
type textarea "L"
type textarea "letters"
type input "0.0"
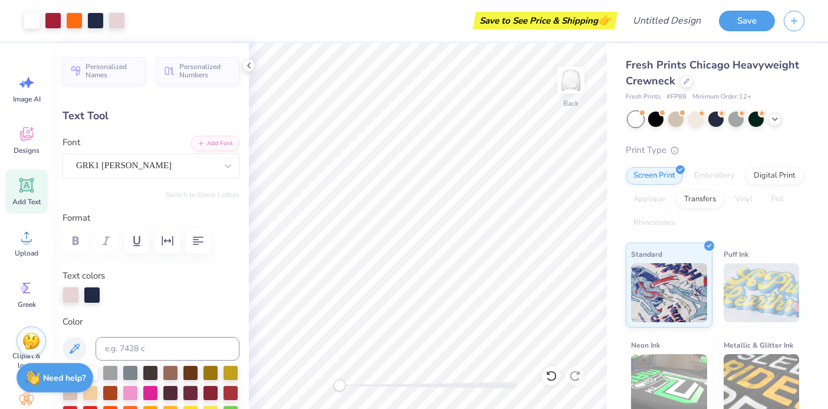
type input "5.01"
type input "2.37"
type input "8.67"
type input "-6.0"
type textarea "of"
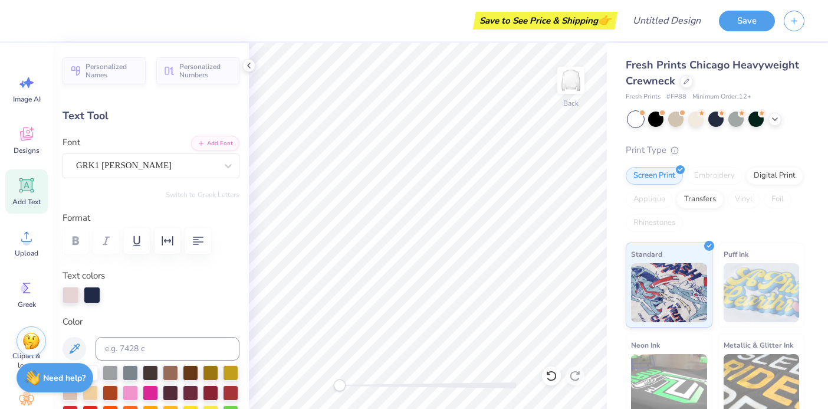
type input "0.0"
type input "6.96"
type input "2.27"
type input "10.70"
type input "-6.0"
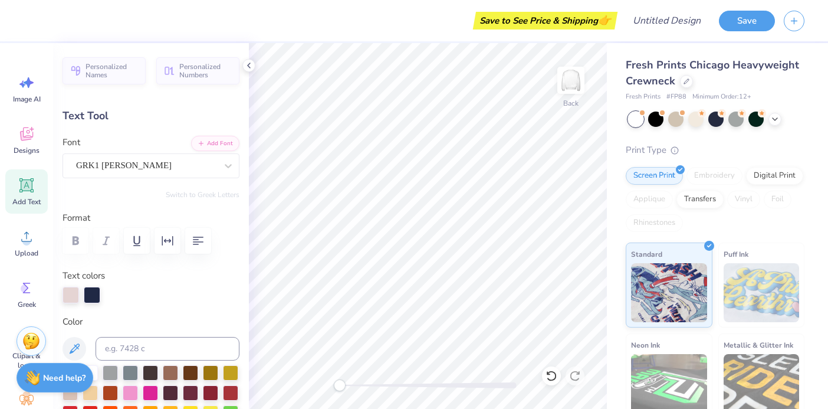
type textarea "love"
type input "0.0"
type input "4.61"
type input "0.93"
type input "13.44"
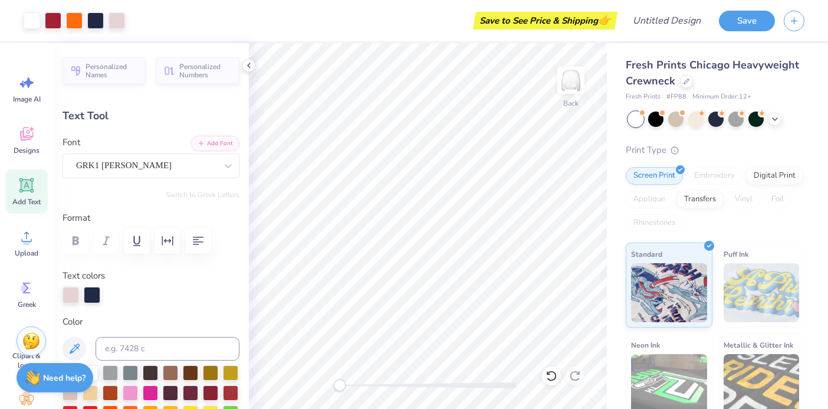
type input "-7.6"
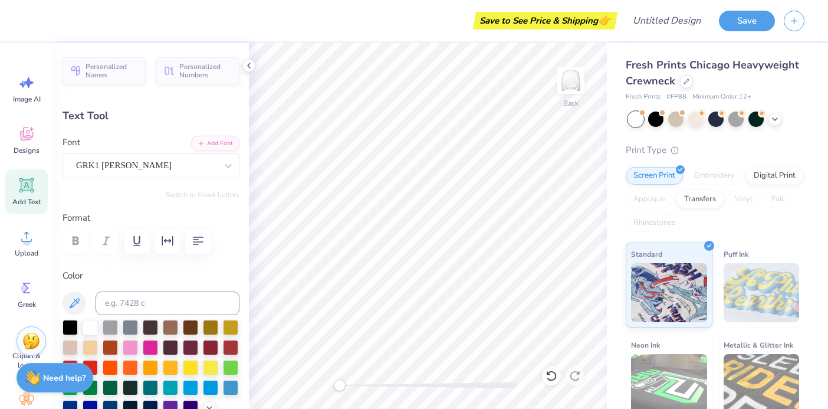
scroll to position [0, 0]
type textarea "f"
type textarea "[PERSON_NAME] college"
type input "0.0"
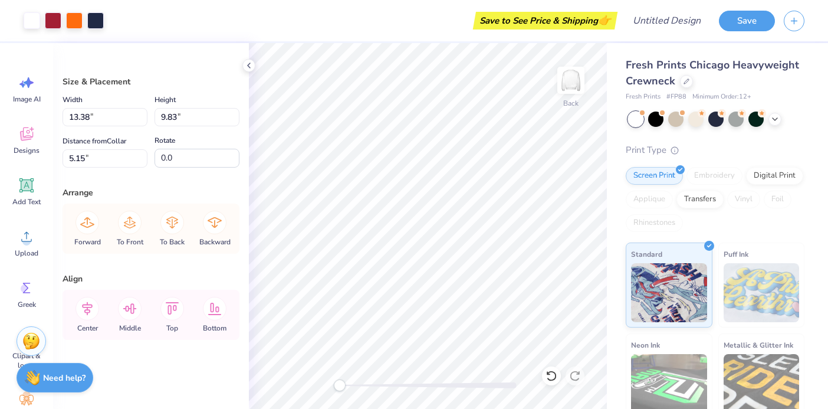
type input "5.20"
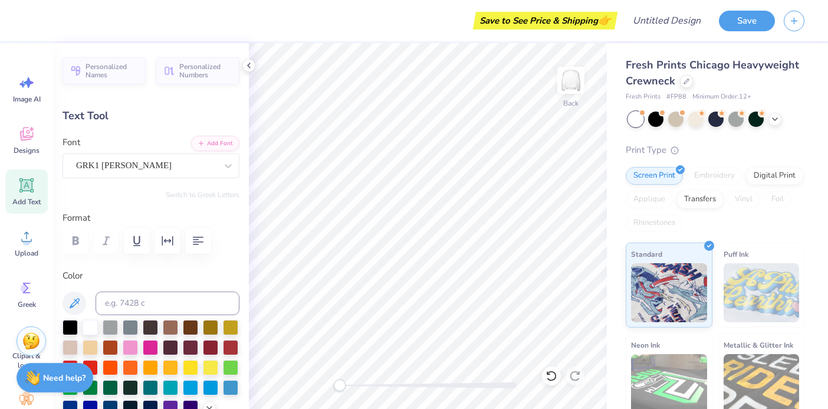
type input "0.0"
type input "10.35"
type input "2.93"
type input "6.30"
type input "-6.0"
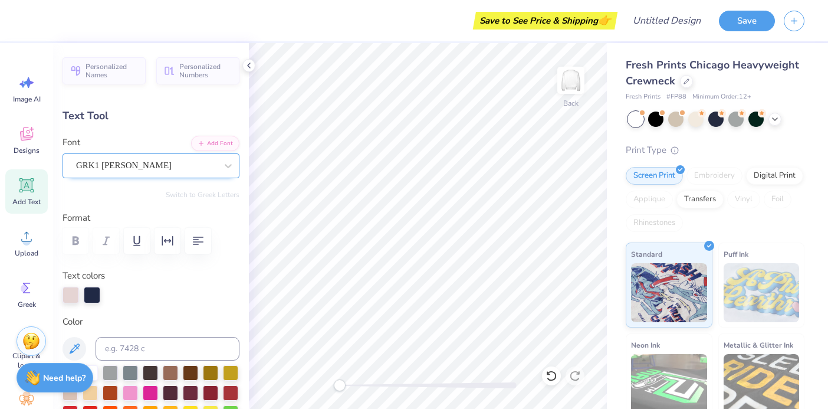
click at [146, 159] on div "GRK1 [PERSON_NAME]" at bounding box center [146, 165] width 143 height 18
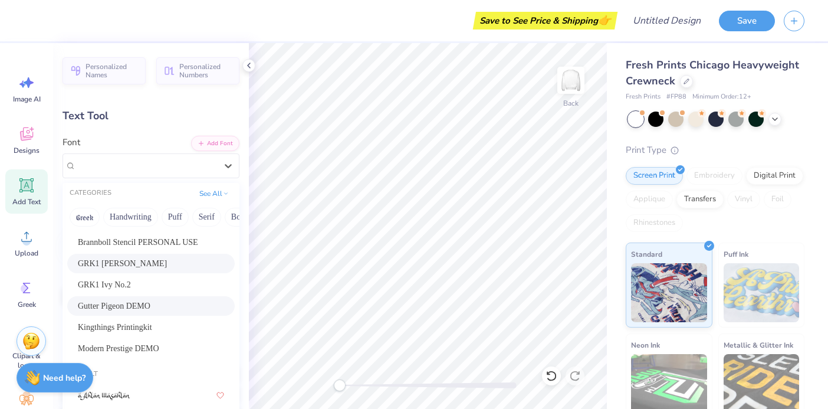
scroll to position [82, 0]
click at [149, 306] on span "Gutter Pigeon DEMO" at bounding box center [114, 304] width 73 height 12
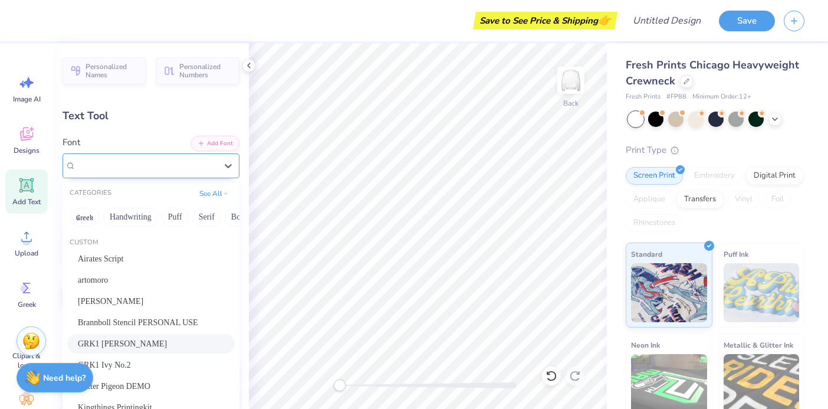
click at [137, 157] on div "GRK1 [PERSON_NAME]" at bounding box center [146, 165] width 143 height 18
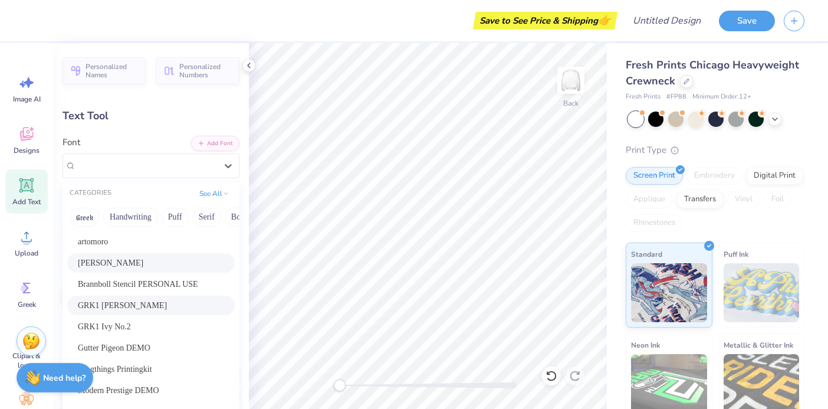
scroll to position [40, 0]
click at [148, 342] on span "Gutter Pigeon DEMO" at bounding box center [114, 346] width 73 height 12
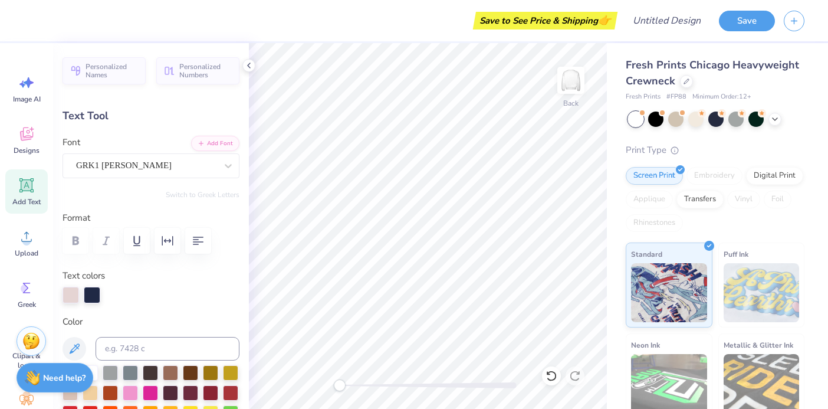
type input "5.55"
type input "2.17"
type input "10.96"
click at [136, 159] on div "GRK1 [PERSON_NAME]" at bounding box center [146, 165] width 143 height 18
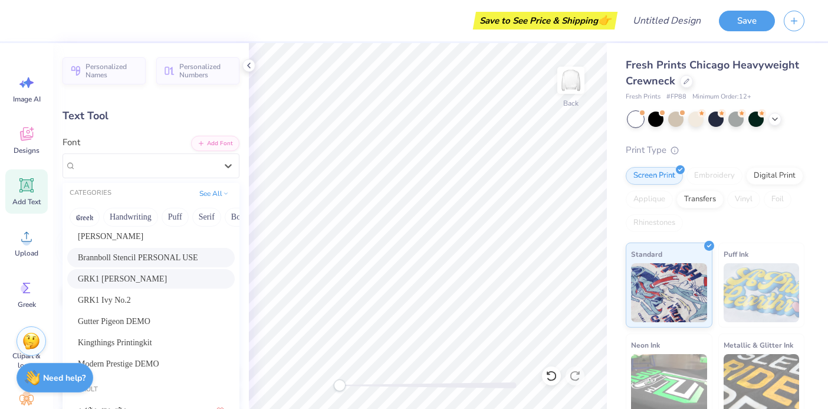
scroll to position [67, 0]
click at [150, 321] on span "Gutter Pigeon DEMO" at bounding box center [114, 319] width 73 height 12
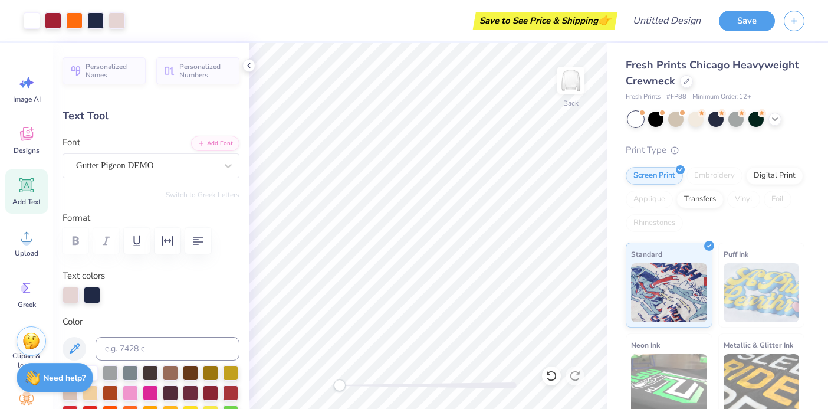
type input "0.0"
click at [73, 23] on div at bounding box center [74, 19] width 17 height 17
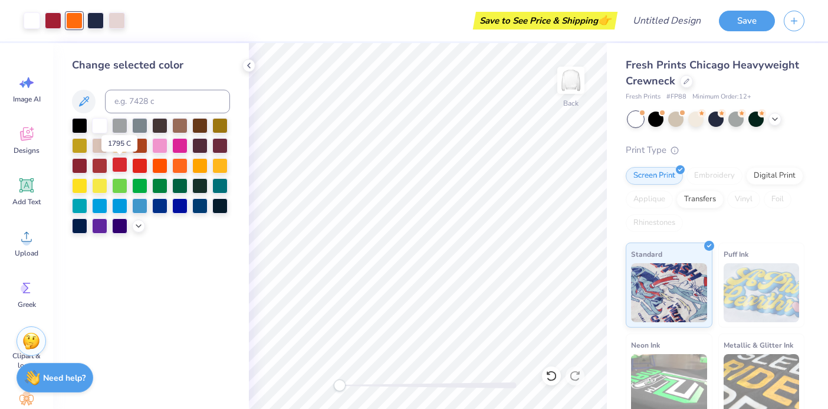
click at [119, 166] on div at bounding box center [119, 164] width 15 height 15
click at [78, 165] on div at bounding box center [79, 164] width 15 height 15
click at [96, 166] on div at bounding box center [99, 164] width 15 height 15
click at [125, 163] on div at bounding box center [119, 164] width 15 height 15
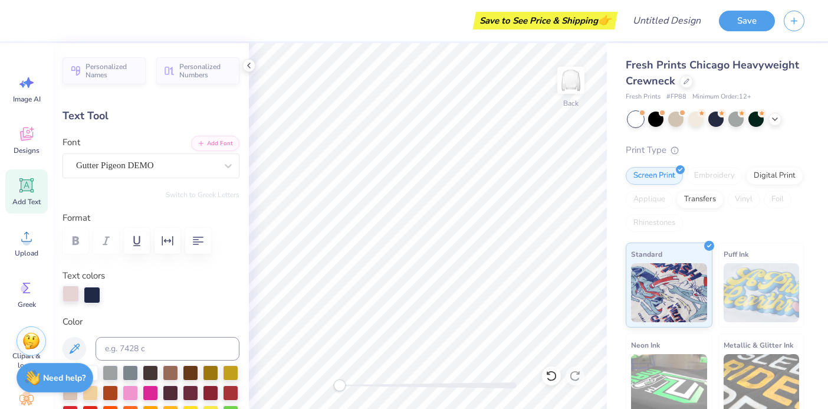
click at [73, 290] on div at bounding box center [71, 294] width 17 height 17
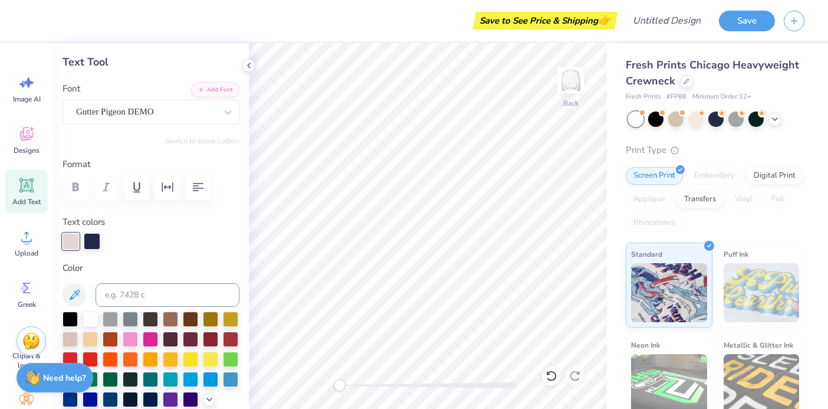
scroll to position [85, 0]
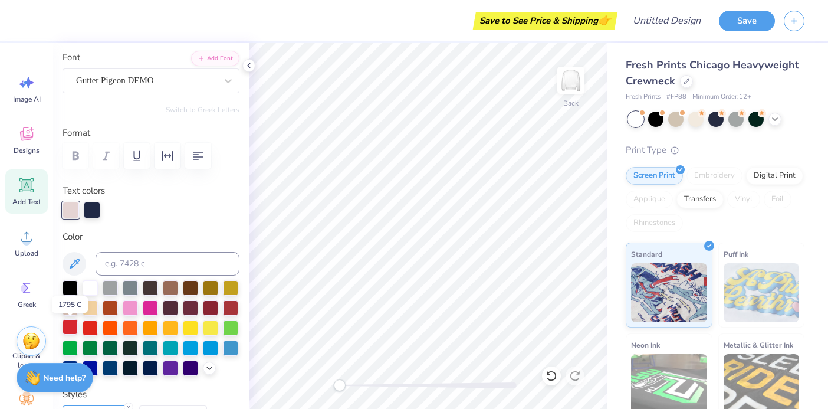
click at [64, 328] on div at bounding box center [70, 326] width 15 height 15
click at [91, 285] on div at bounding box center [90, 286] width 15 height 15
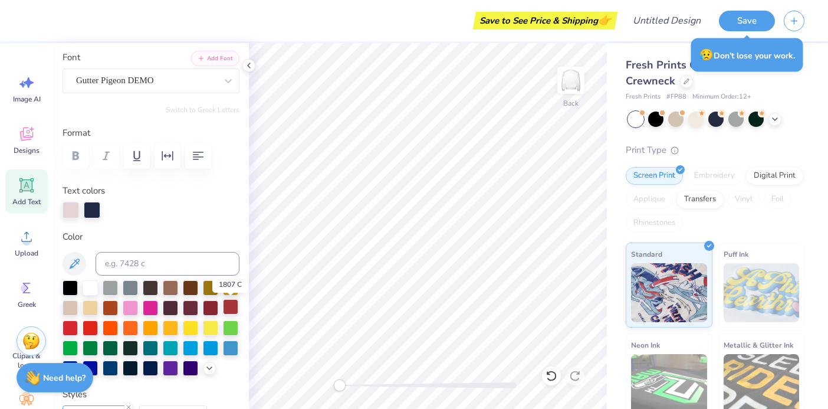
click at [229, 304] on div at bounding box center [230, 306] width 15 height 15
click at [128, 306] on div at bounding box center [130, 306] width 15 height 15
click at [73, 208] on div at bounding box center [71, 209] width 17 height 17
click at [86, 328] on div at bounding box center [90, 326] width 15 height 15
click at [93, 328] on div at bounding box center [90, 326] width 15 height 15
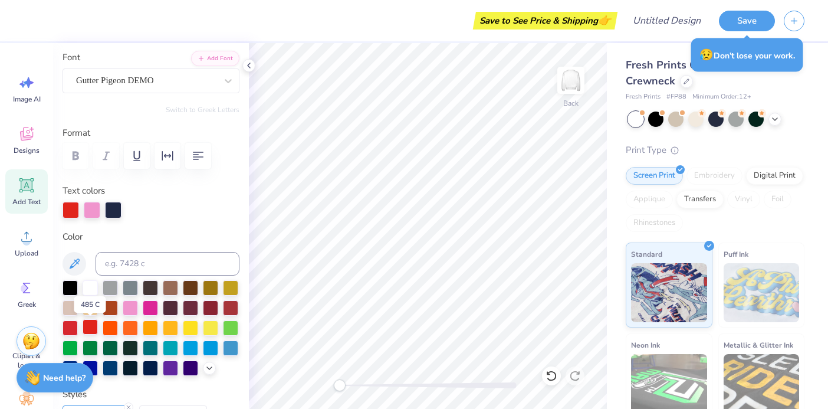
click at [90, 325] on div at bounding box center [90, 326] width 15 height 15
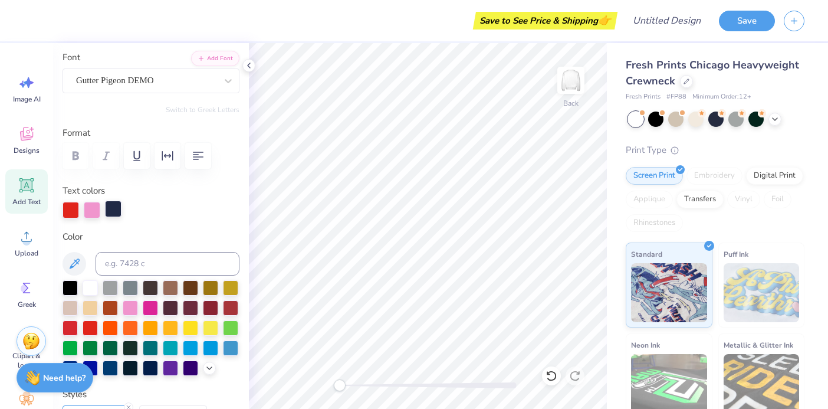
click at [112, 207] on div at bounding box center [113, 209] width 17 height 17
click at [230, 307] on div at bounding box center [230, 306] width 15 height 15
type input "0.0"
type input "1.77"
type input "1.93"
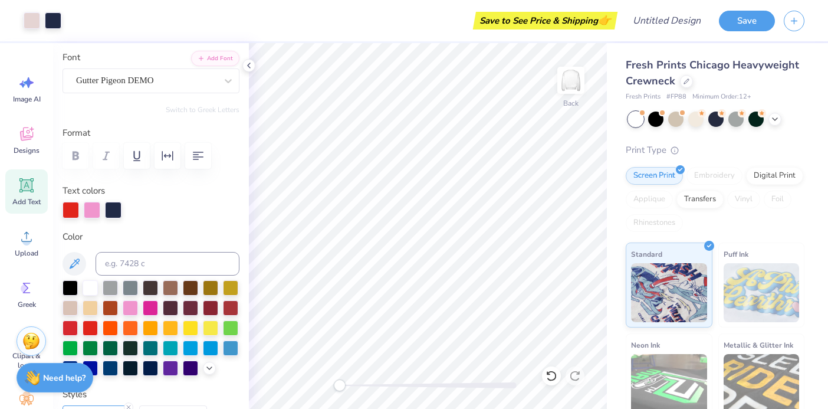
type input "8.90"
type input "0.0"
type input "4.63"
type input "2.09"
type input "11.03"
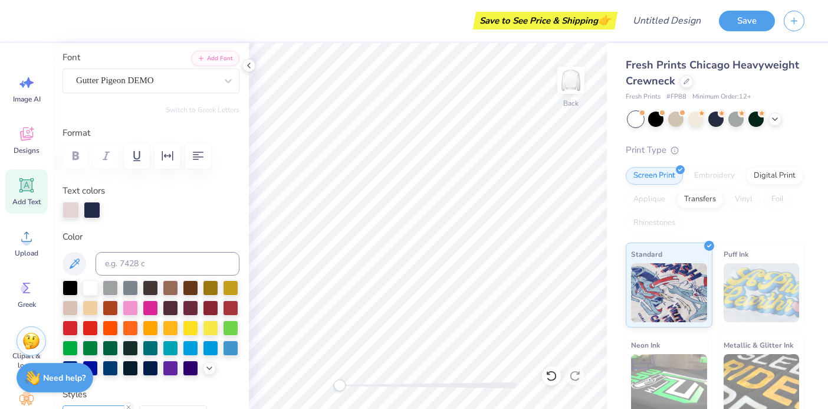
type input "0.0"
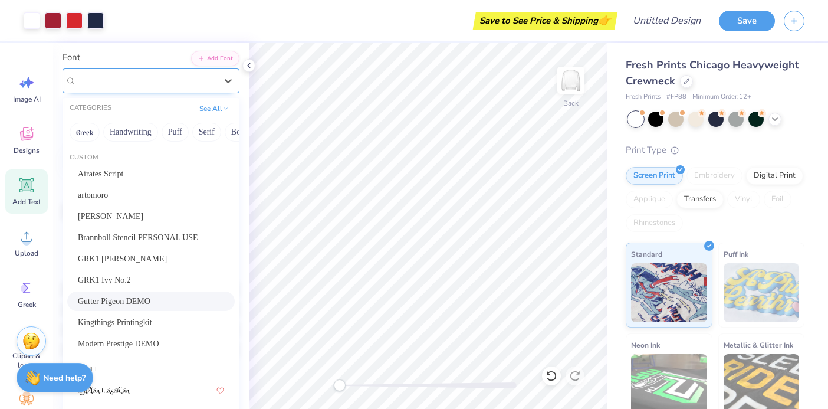
click at [145, 81] on span "Gutter Pigeon DEMO" at bounding box center [115, 81] width 78 height 14
click at [166, 322] on div "Kingthings Printingkit" at bounding box center [151, 322] width 146 height 12
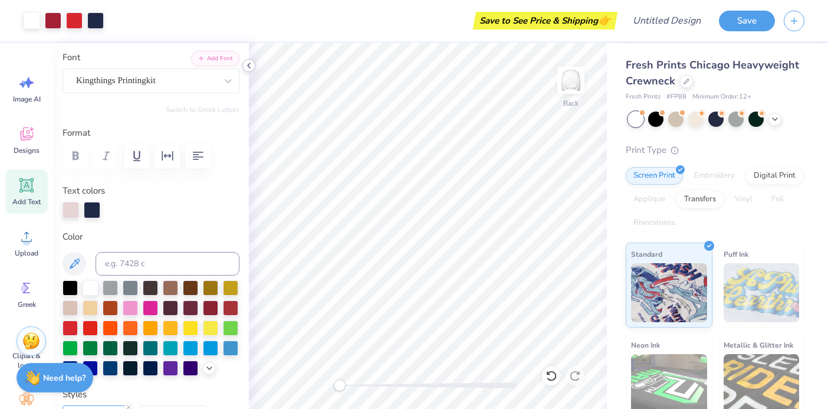
click at [247, 67] on icon at bounding box center [248, 65] width 9 height 9
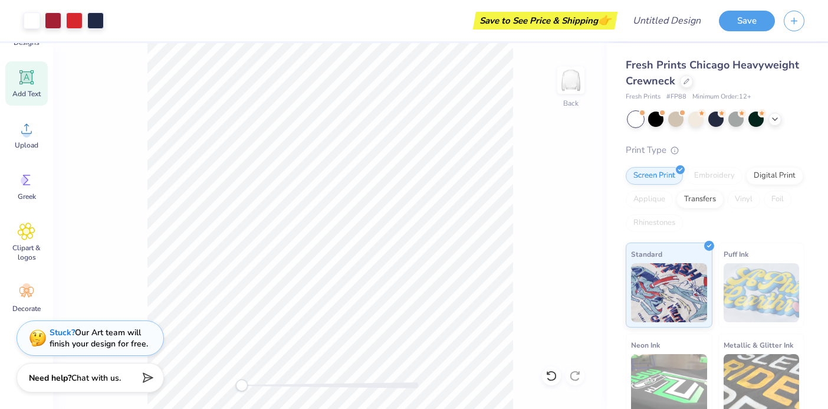
scroll to position [108, 0]
click at [29, 258] on span "Clipart & logos" at bounding box center [26, 252] width 39 height 19
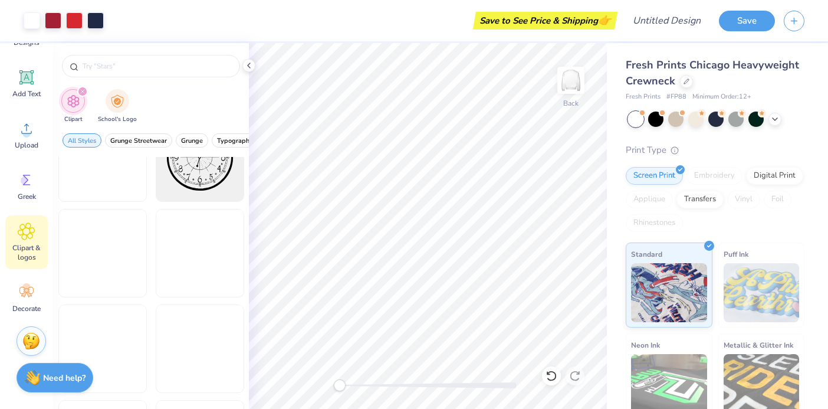
scroll to position [634, 0]
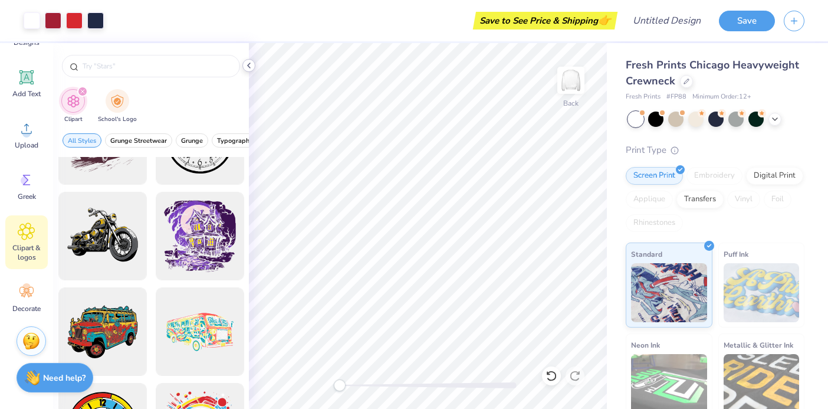
click at [248, 68] on icon at bounding box center [248, 65] width 9 height 9
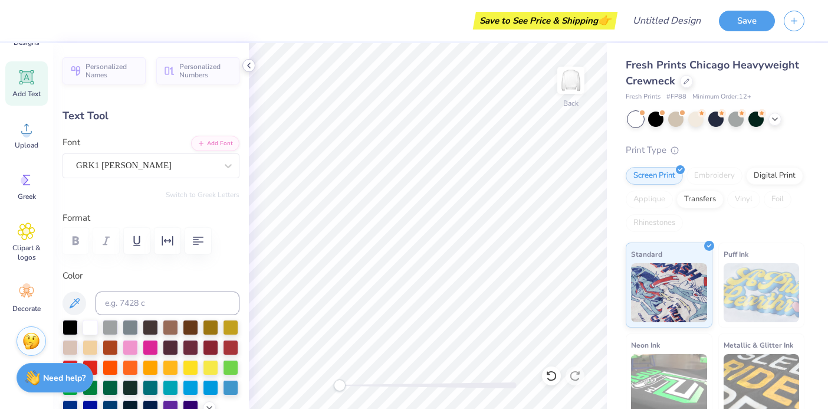
type input "0.0"
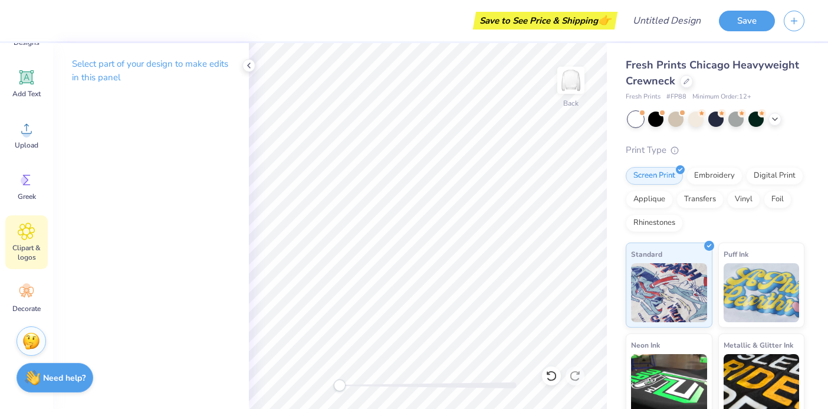
click at [32, 231] on icon at bounding box center [26, 231] width 17 height 18
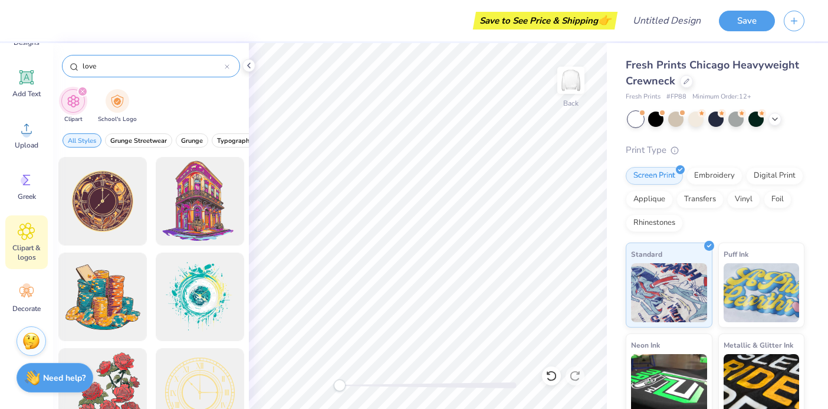
type input "love"
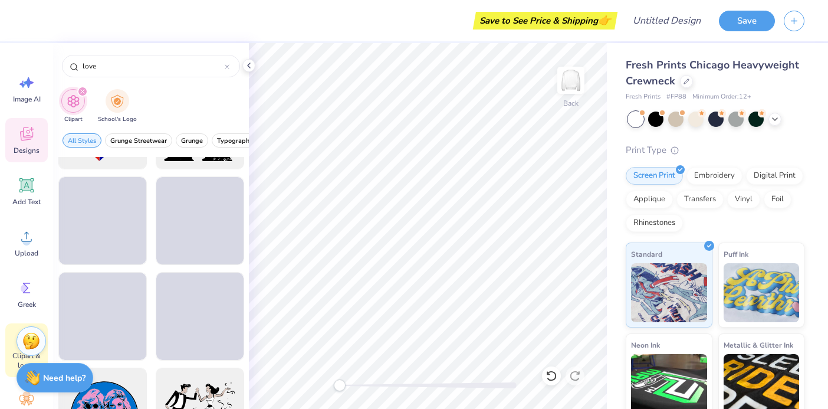
scroll to position [0, 0]
click at [24, 136] on icon at bounding box center [26, 134] width 13 height 14
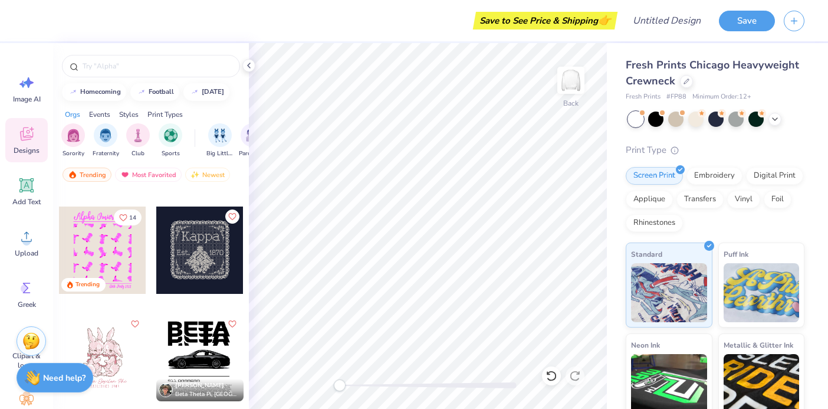
scroll to position [10060, 0]
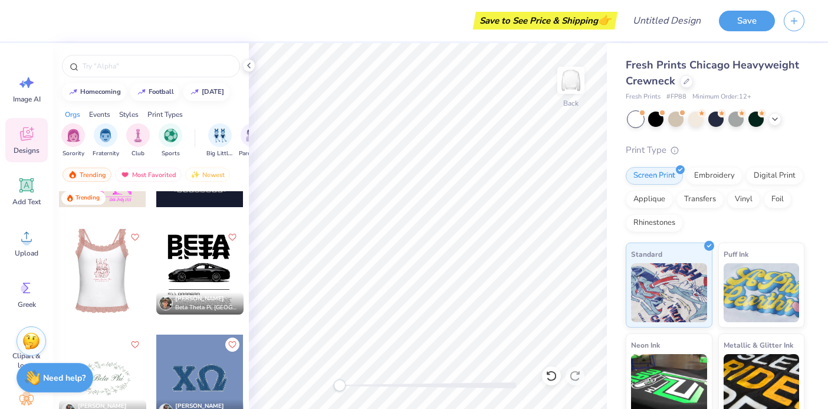
click at [110, 278] on div at bounding box center [101, 270] width 87 height 87
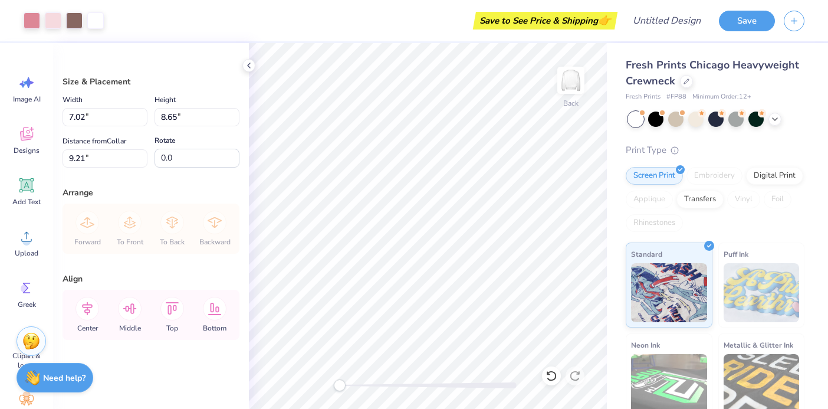
type input "9.78"
type input "12.06"
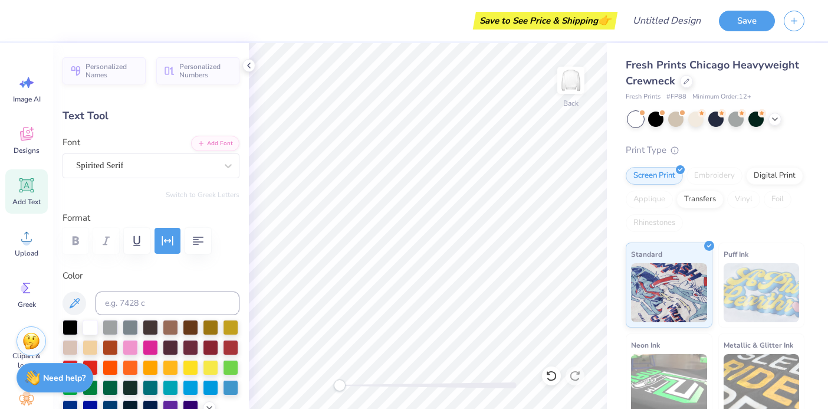
scroll to position [0, 5]
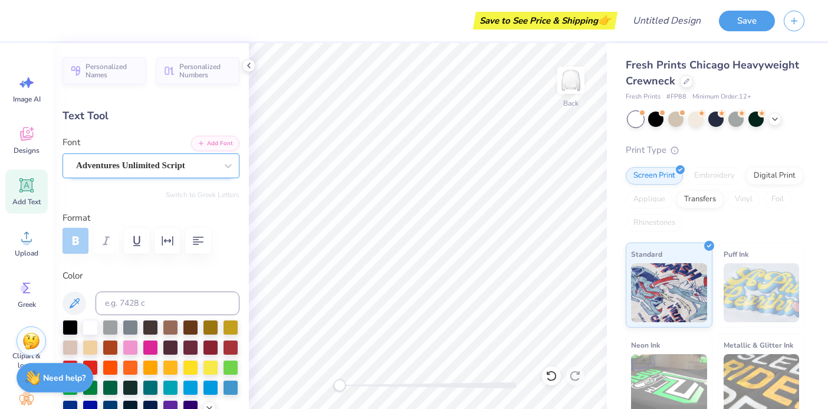
click at [174, 158] on div at bounding box center [146, 166] width 140 height 16
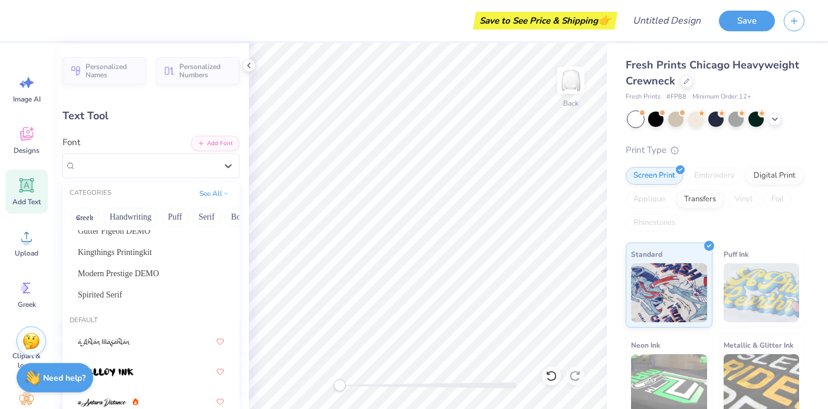
scroll to position [185, 0]
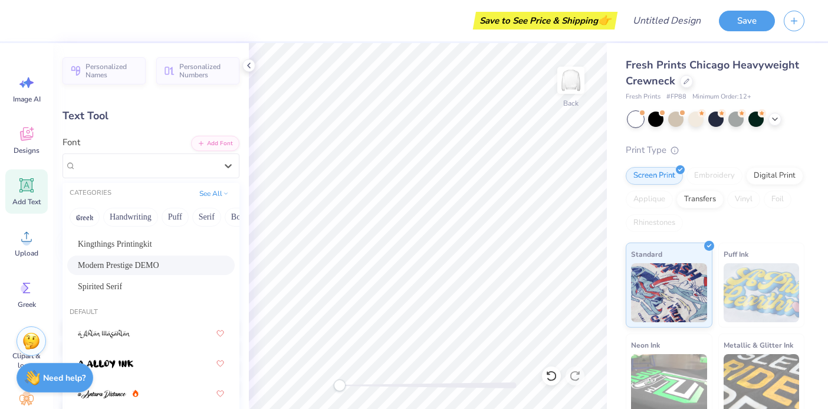
click at [168, 264] on div "Modern Prestige DEMO" at bounding box center [151, 265] width 146 height 12
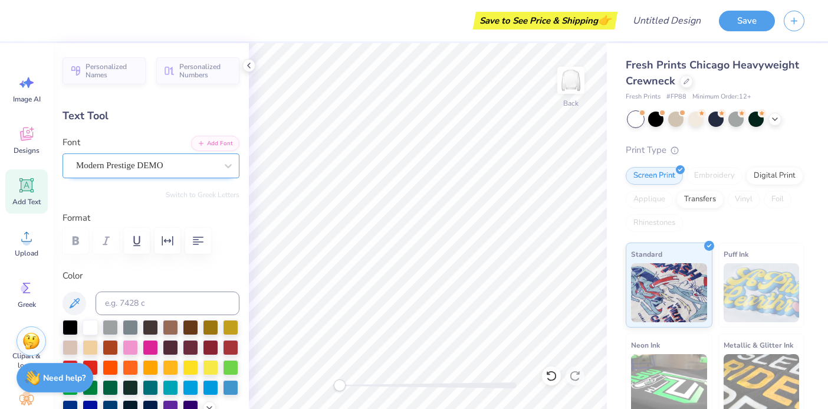
click at [172, 171] on div "Modern Prestige DEMO" at bounding box center [146, 165] width 143 height 18
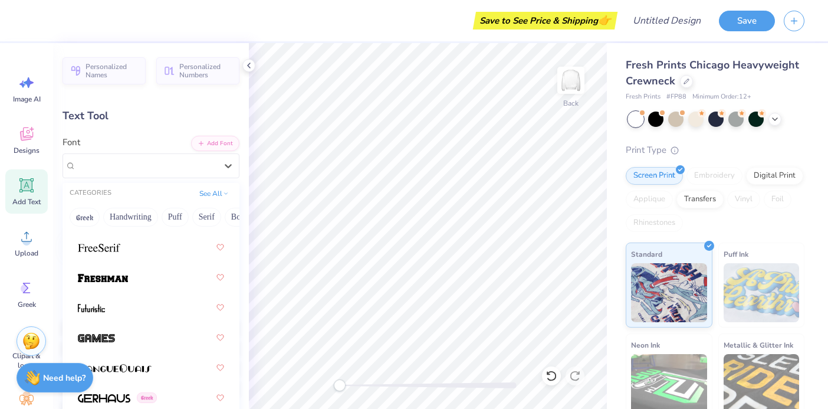
scroll to position [4045, 0]
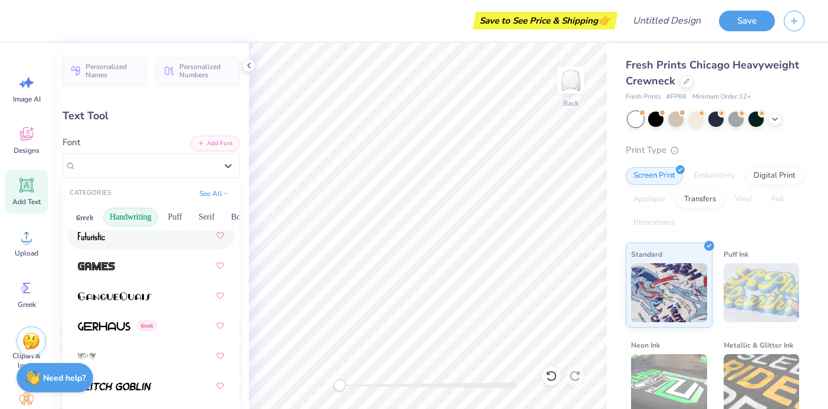
click at [140, 220] on button "Handwriting" at bounding box center [130, 217] width 55 height 19
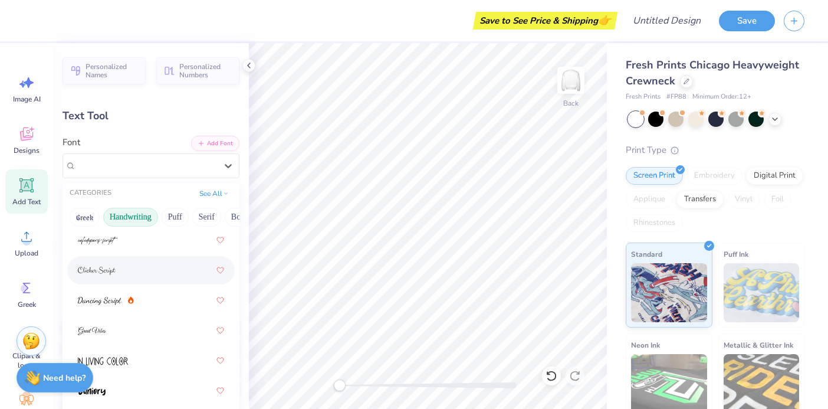
scroll to position [175, 0]
click at [132, 273] on div at bounding box center [151, 268] width 146 height 21
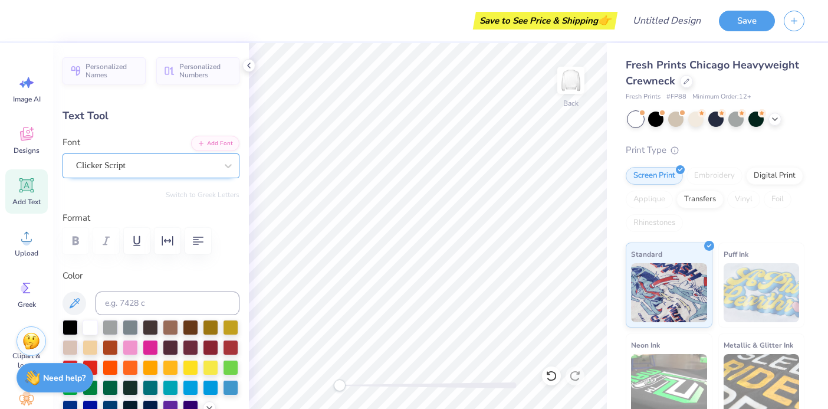
click at [188, 172] on div at bounding box center [146, 166] width 140 height 16
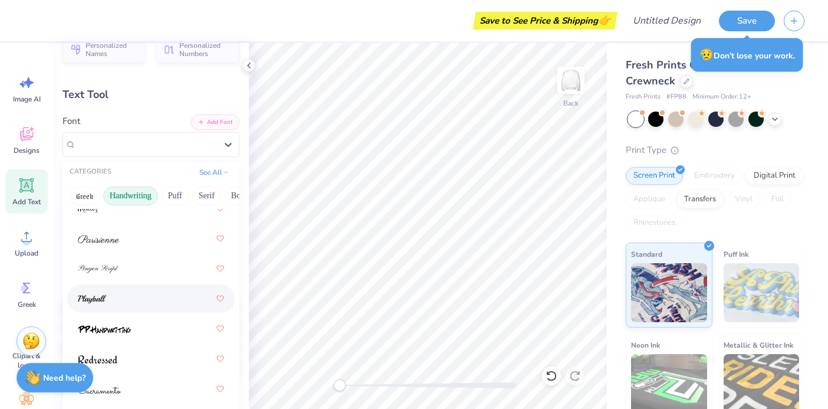
scroll to position [32, 0]
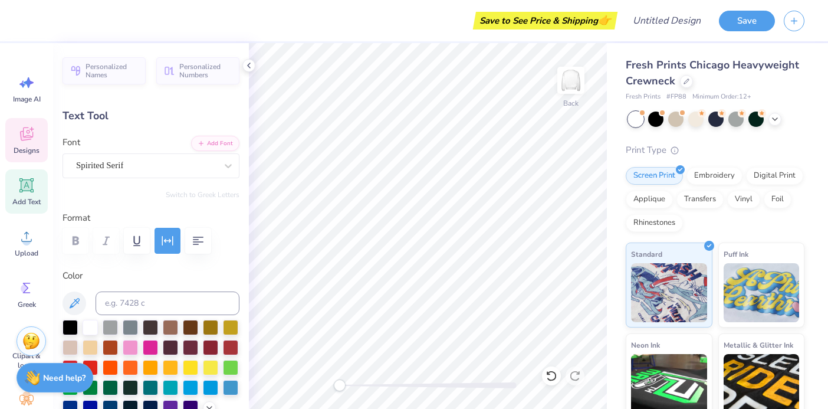
click at [19, 150] on span "Designs" at bounding box center [27, 150] width 26 height 9
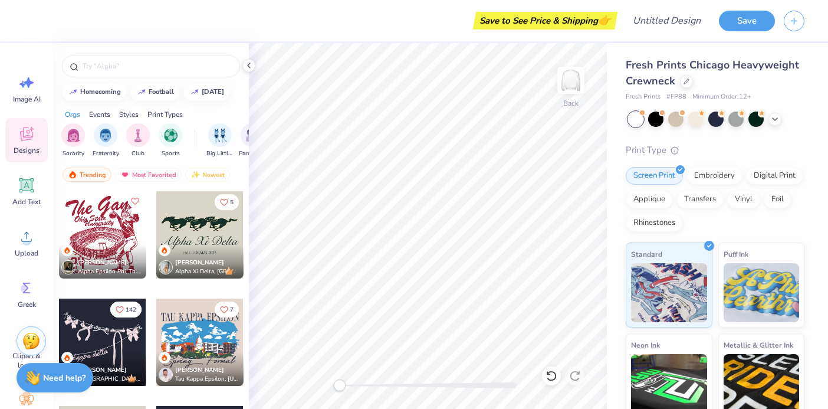
scroll to position [6297, 0]
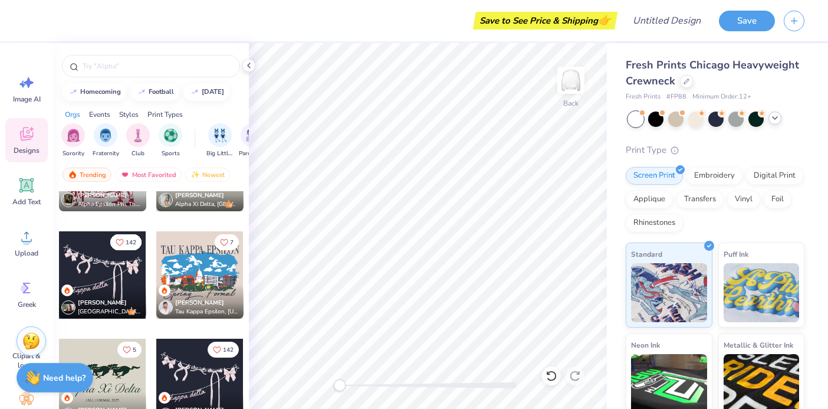
click at [775, 119] on polyline at bounding box center [775, 118] width 5 height 2
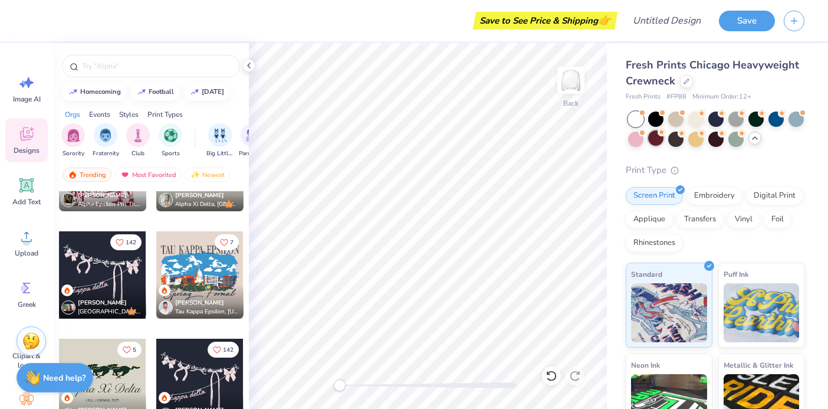
click at [653, 137] on div at bounding box center [656, 137] width 15 height 15
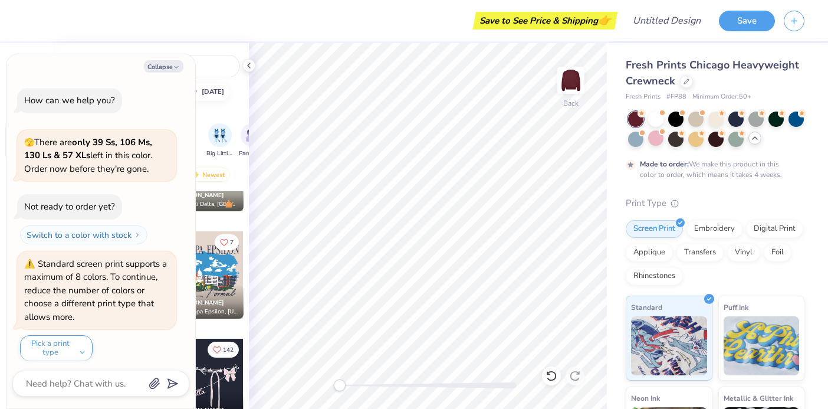
scroll to position [100, 0]
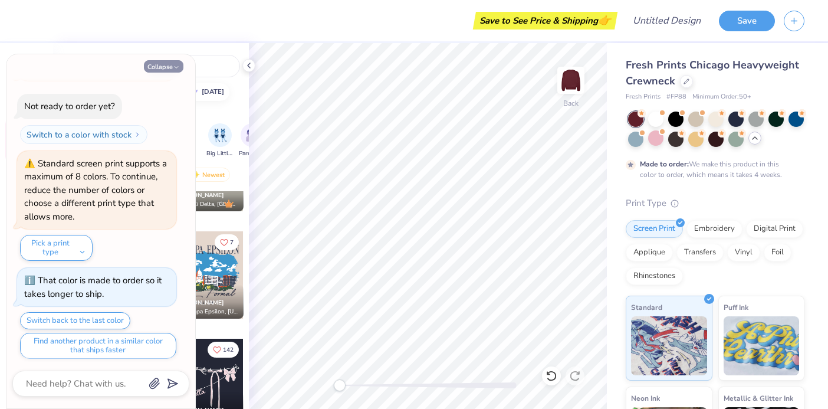
click at [173, 68] on icon "button" at bounding box center [176, 67] width 7 height 7
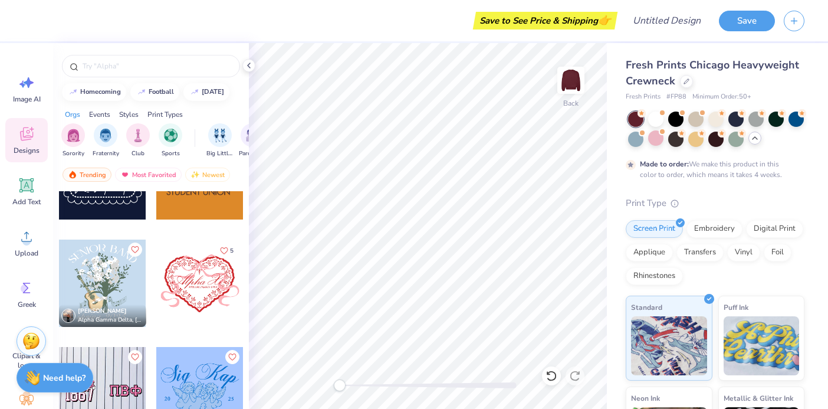
scroll to position [11127, 0]
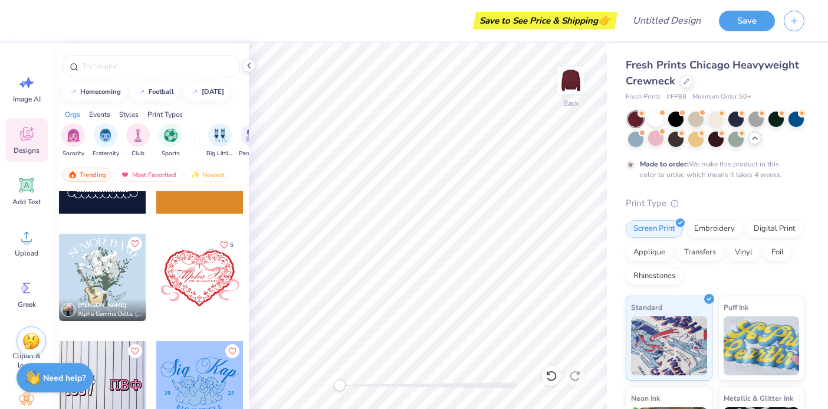
click at [203, 279] on div at bounding box center [199, 277] width 87 height 87
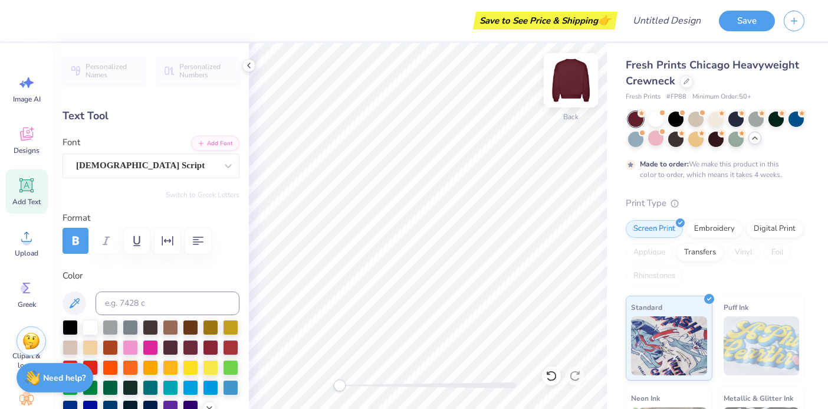
scroll to position [1, 1]
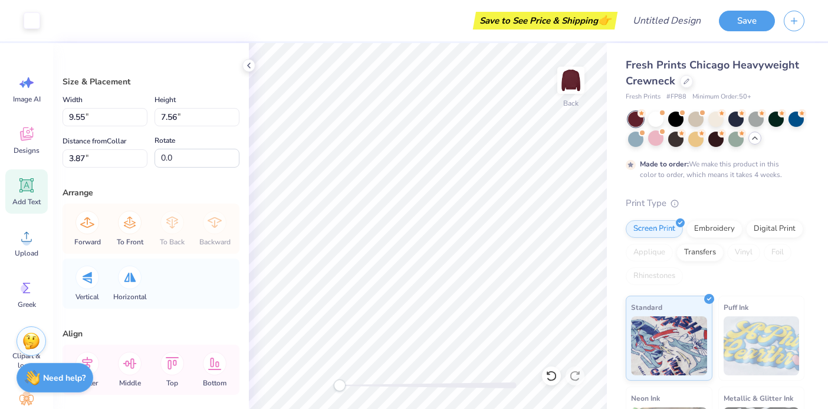
click at [29, 199] on span "Add Text" at bounding box center [26, 201] width 28 height 9
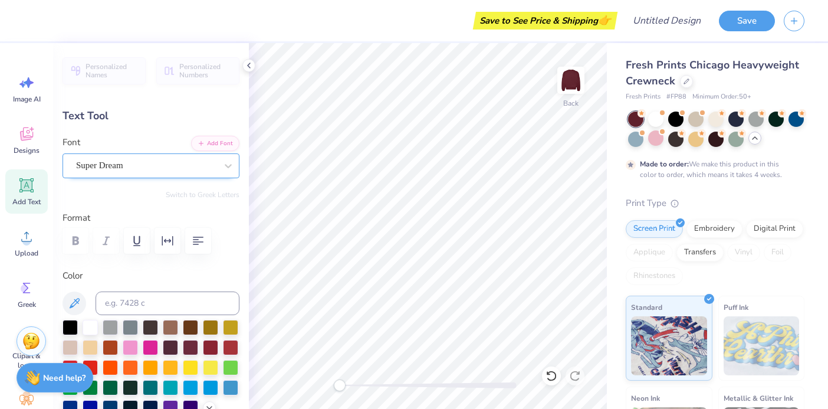
click at [177, 166] on div "Super Dream" at bounding box center [146, 165] width 143 height 18
click at [215, 213] on button "Others" at bounding box center [219, 217] width 35 height 19
click at [214, 217] on button "Others" at bounding box center [219, 217] width 35 height 19
click at [227, 169] on icon at bounding box center [228, 166] width 12 height 12
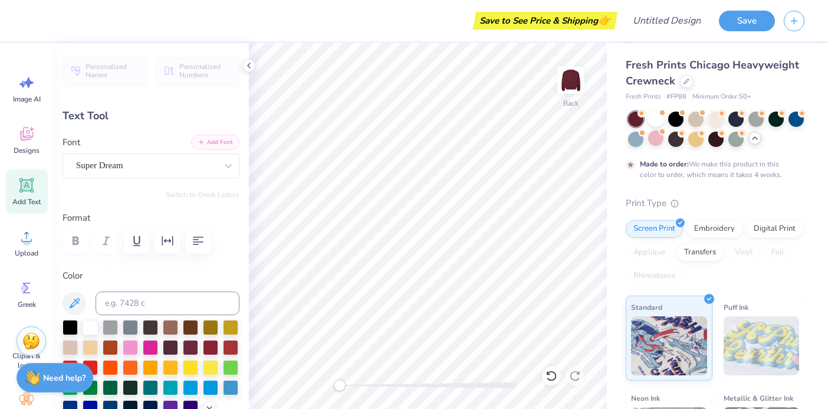
click at [218, 145] on button "Add Font" at bounding box center [215, 142] width 48 height 15
click at [99, 156] on div "Super Dream" at bounding box center [151, 165] width 177 height 25
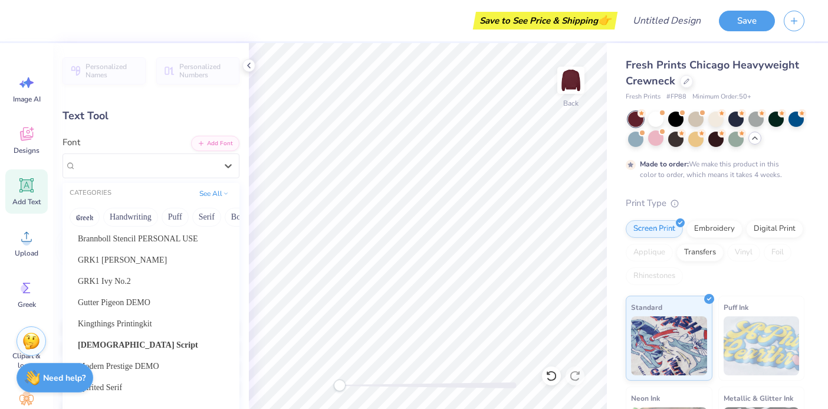
scroll to position [127, 0]
click at [150, 307] on span "Gutter Pigeon DEMO" at bounding box center [114, 301] width 73 height 12
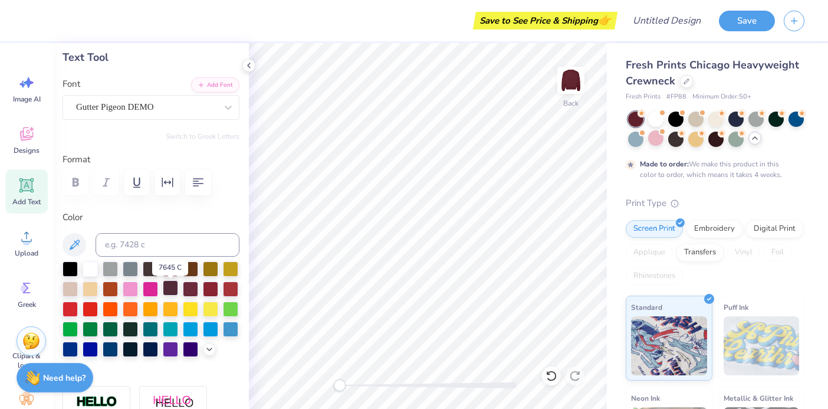
scroll to position [69, 0]
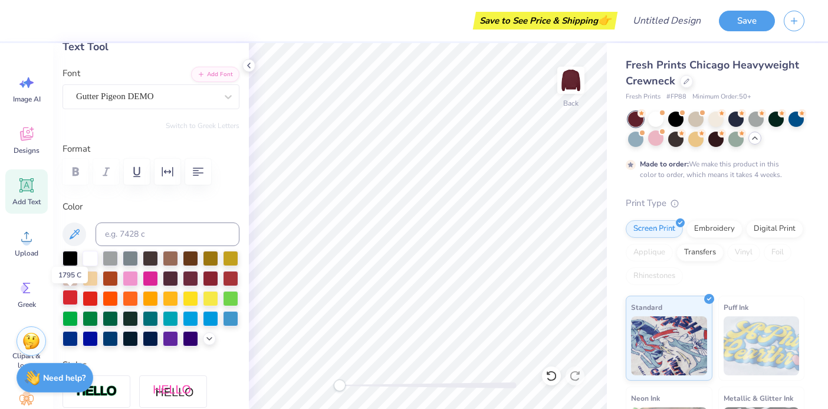
click at [71, 299] on div at bounding box center [70, 297] width 15 height 15
click at [229, 280] on div at bounding box center [230, 277] width 15 height 15
click at [89, 300] on div at bounding box center [90, 297] width 15 height 15
click at [149, 106] on div "Gutter Pigeon DEMO" at bounding box center [151, 96] width 177 height 25
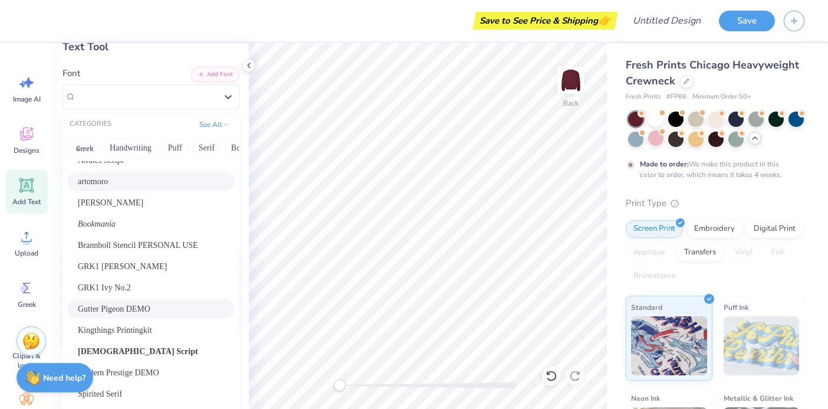
scroll to position [65, 0]
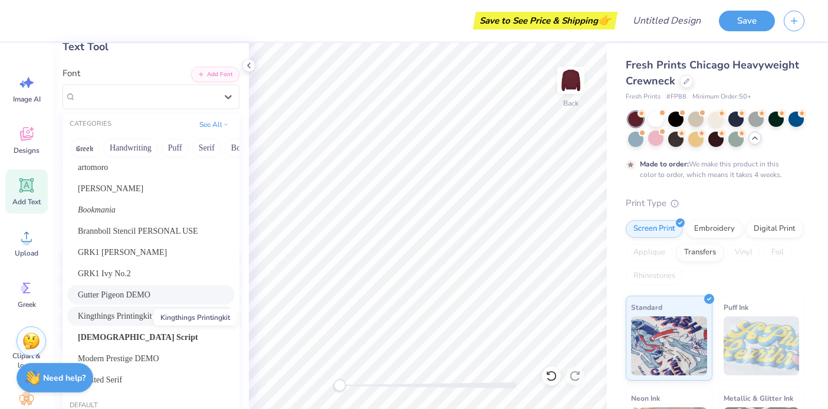
click at [133, 320] on span "Kingthings Printingkit" at bounding box center [115, 316] width 74 height 12
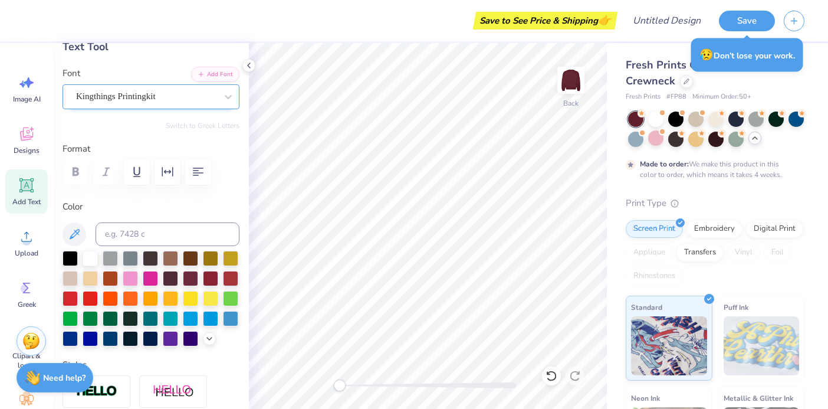
click at [215, 99] on div "Kingthings Printingkit" at bounding box center [146, 96] width 143 height 18
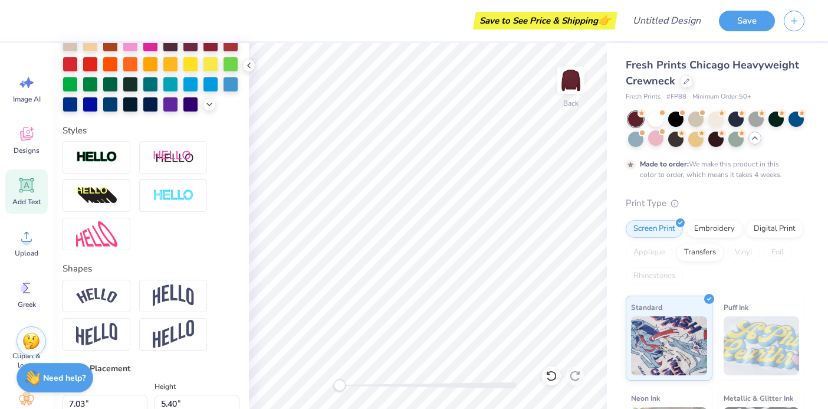
scroll to position [302, 0]
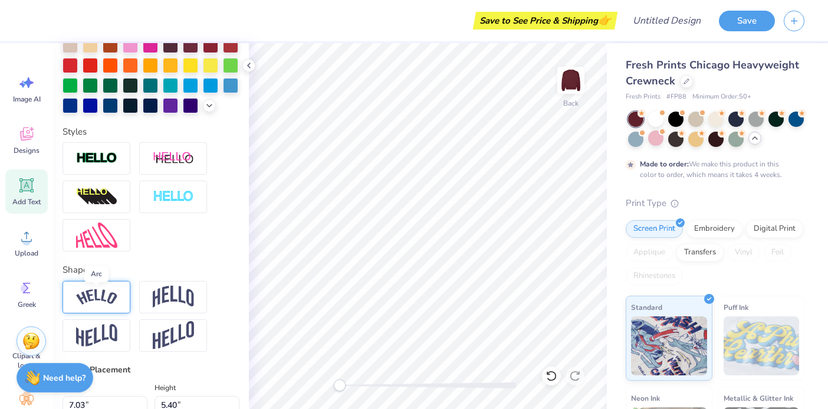
click at [109, 302] on img at bounding box center [96, 297] width 41 height 16
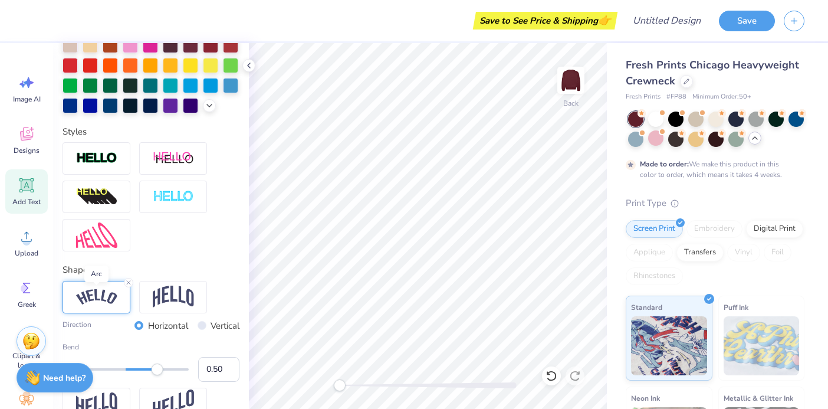
click at [109, 301] on img at bounding box center [96, 297] width 41 height 16
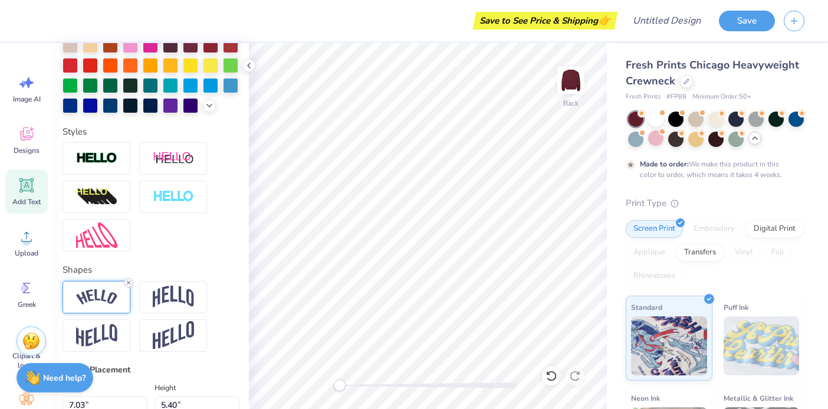
click at [129, 283] on line at bounding box center [129, 283] width 4 height 4
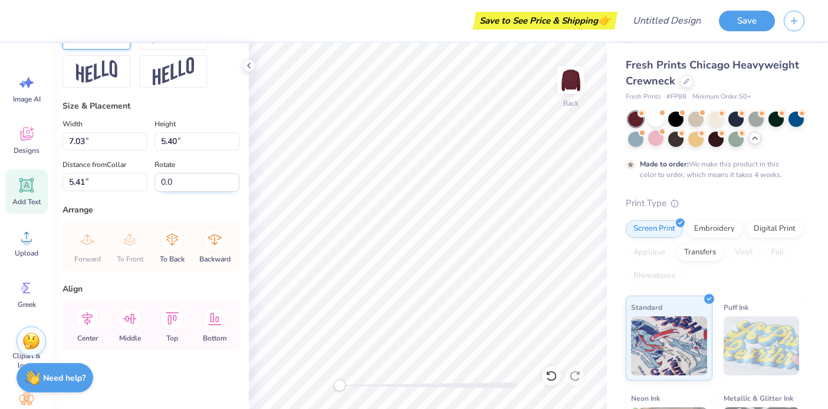
scroll to position [566, 0]
click at [78, 320] on icon at bounding box center [88, 319] width 24 height 24
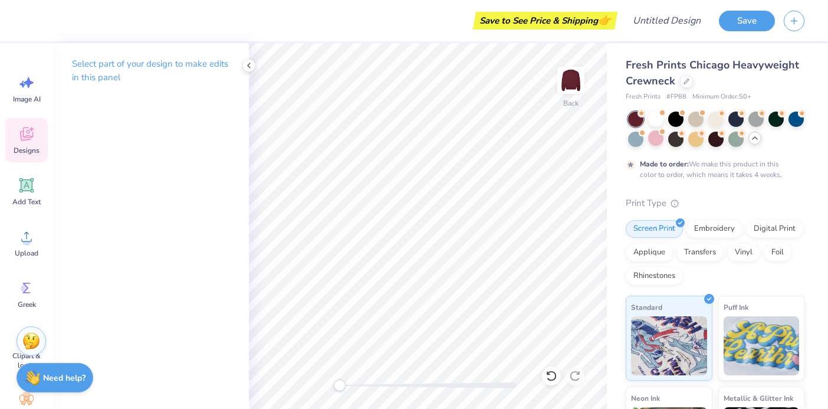
click at [31, 146] on span "Designs" at bounding box center [27, 150] width 26 height 9
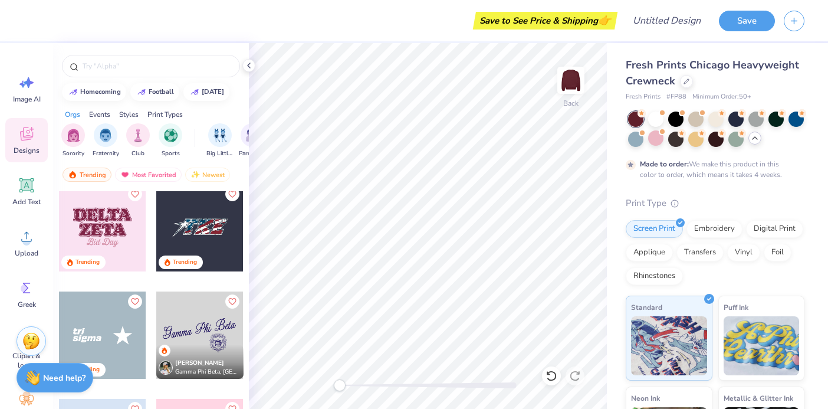
scroll to position [6801, 0]
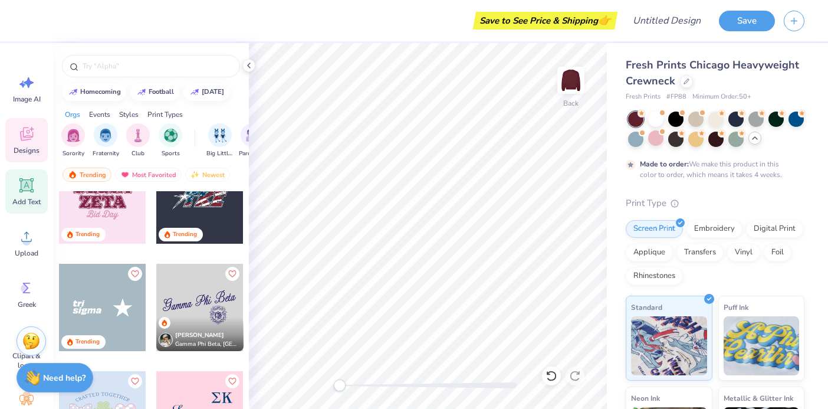
click at [24, 188] on icon at bounding box center [26, 185] width 11 height 11
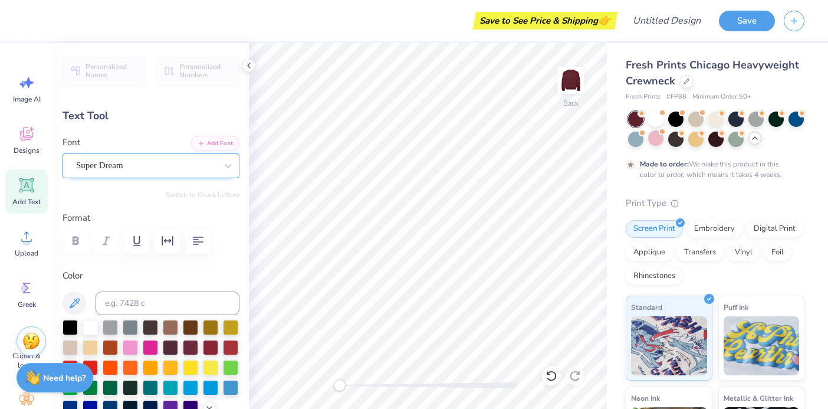
click at [160, 167] on div "Super Dream" at bounding box center [146, 165] width 143 height 18
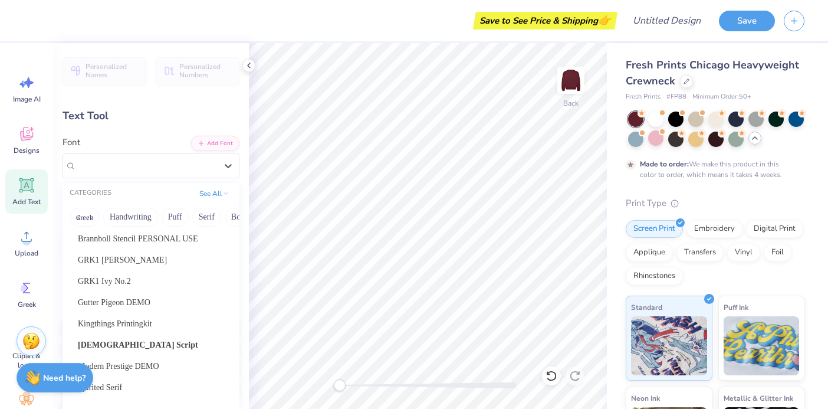
scroll to position [128, 0]
click at [147, 302] on span "Gutter Pigeon DEMO" at bounding box center [114, 300] width 73 height 12
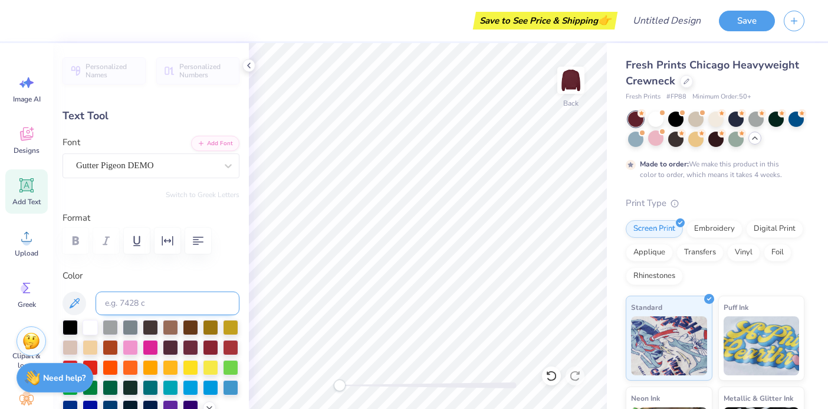
scroll to position [1, 1]
click at [217, 166] on div "Gutter Pigeon DEMO" at bounding box center [146, 165] width 143 height 18
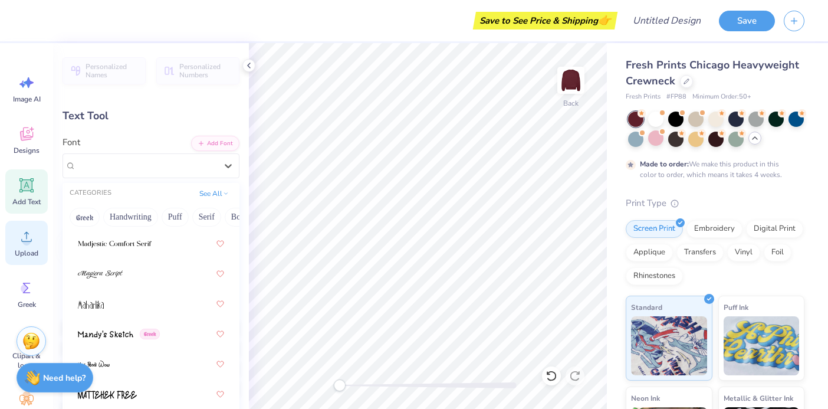
scroll to position [6213, 0]
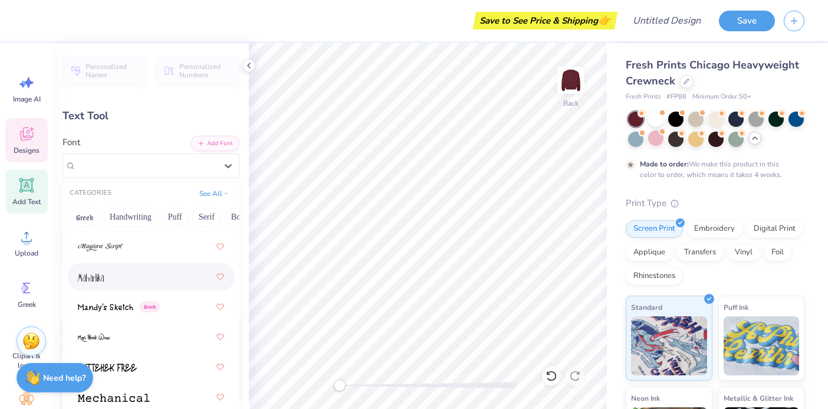
click at [26, 137] on icon at bounding box center [26, 134] width 13 height 14
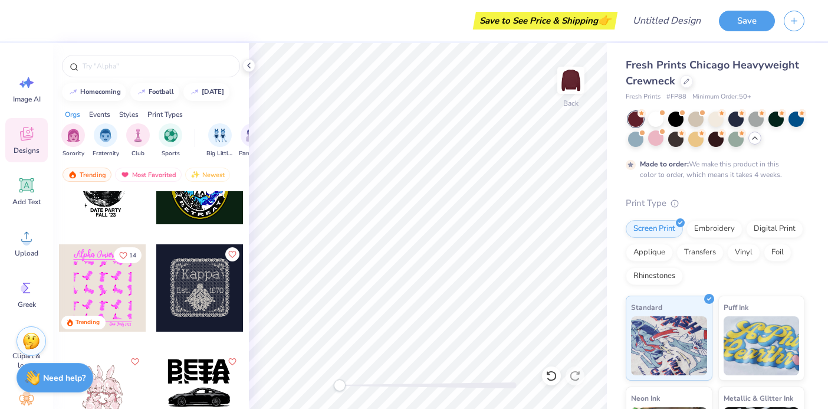
scroll to position [9938, 0]
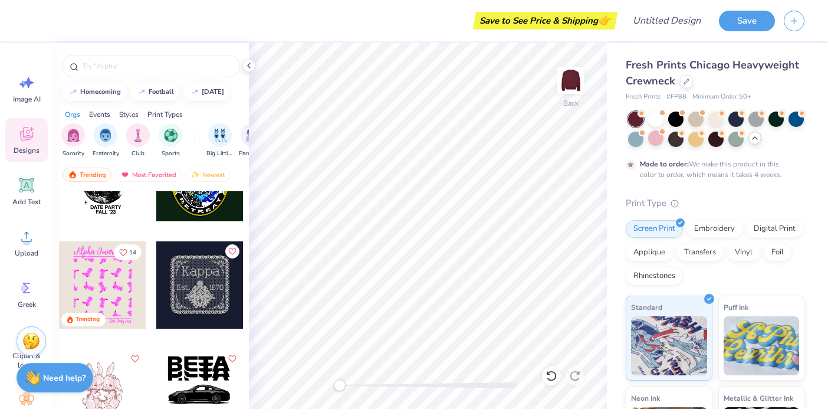
click at [187, 298] on div at bounding box center [199, 284] width 87 height 87
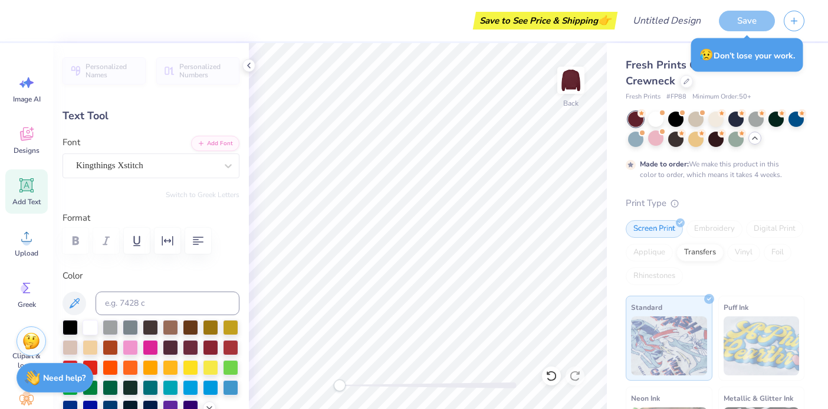
scroll to position [1, 0]
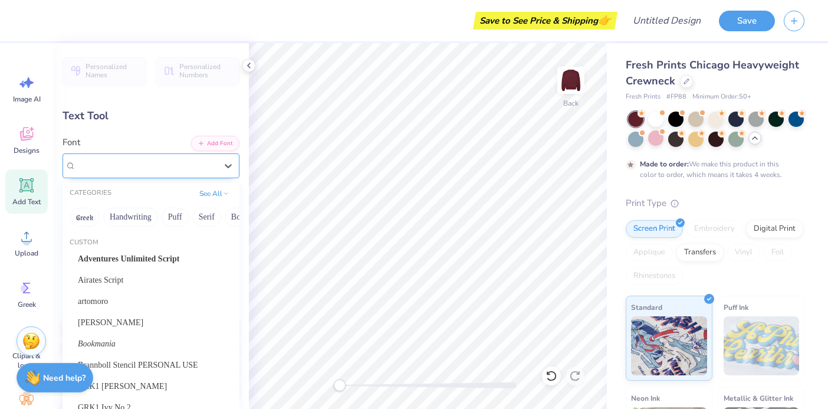
click at [191, 160] on div "Kingthings Xstitch" at bounding box center [146, 165] width 143 height 18
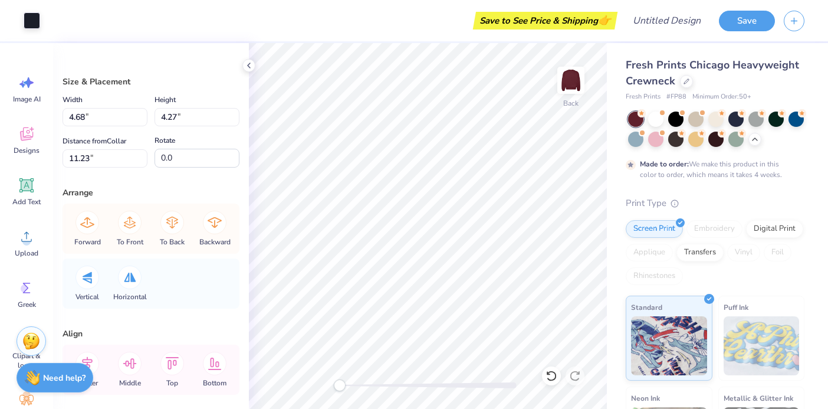
type input "4.17"
type input "3.81"
type input "11.69"
type input "4.28"
type input "3.88"
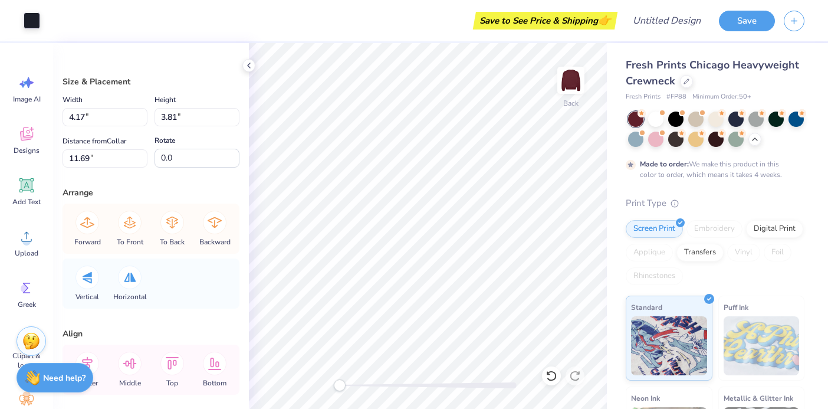
type input "11.21"
type input "3.73"
type input "3.38"
type input "11.71"
type input "4.17"
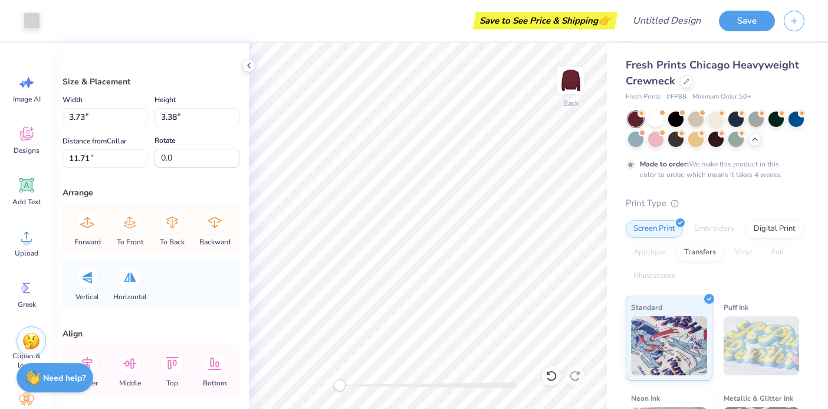
type input "3.81"
type input "11.69"
type input "3.73"
type input "3.38"
type input "11.71"
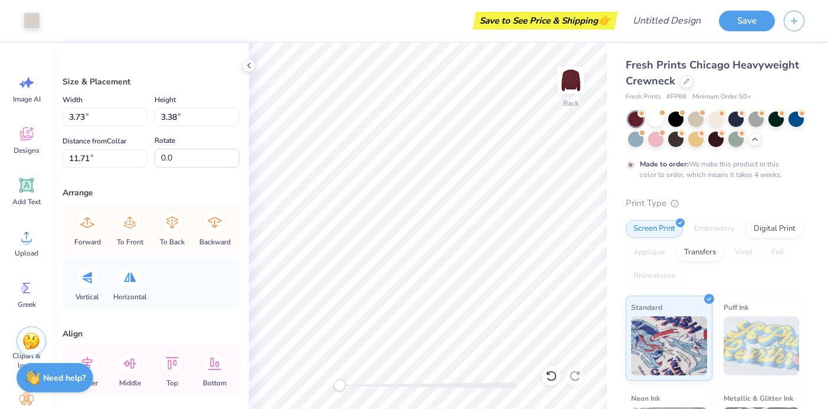
type input "4.17"
type input "3.81"
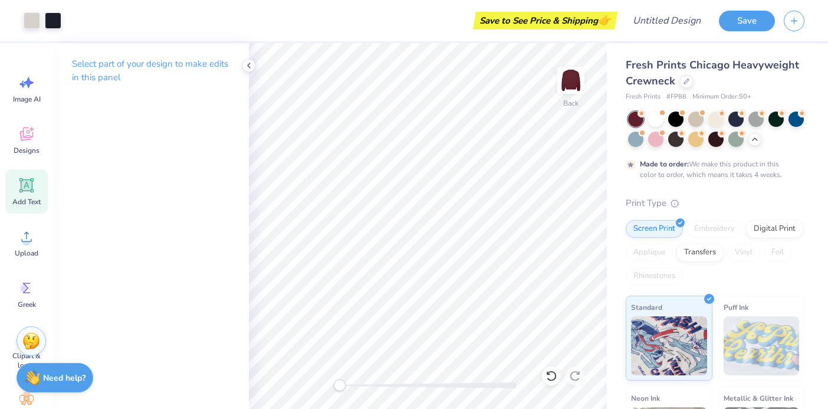
click at [27, 185] on icon at bounding box center [26, 185] width 11 height 11
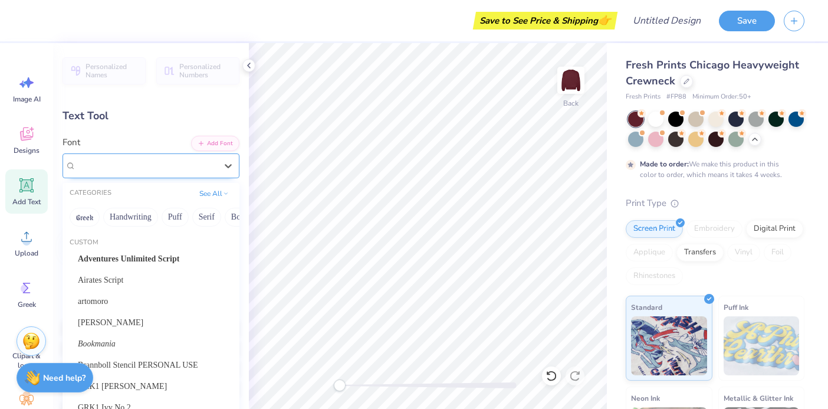
click at [137, 171] on div "Super Dream" at bounding box center [146, 165] width 143 height 18
click at [136, 222] on button "Handwriting" at bounding box center [130, 217] width 55 height 19
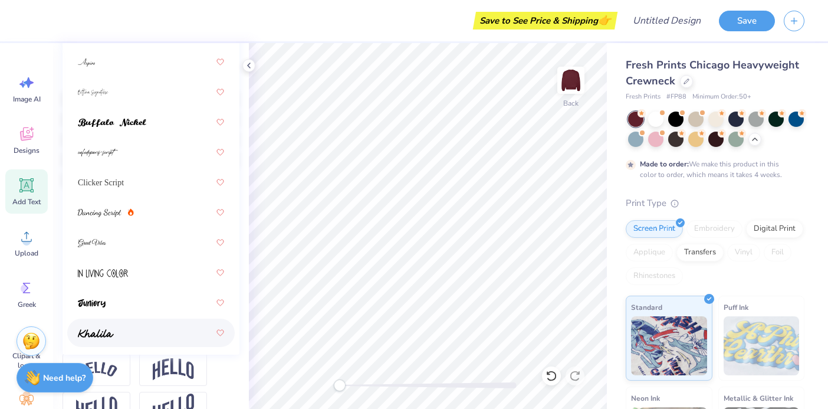
scroll to position [22, 0]
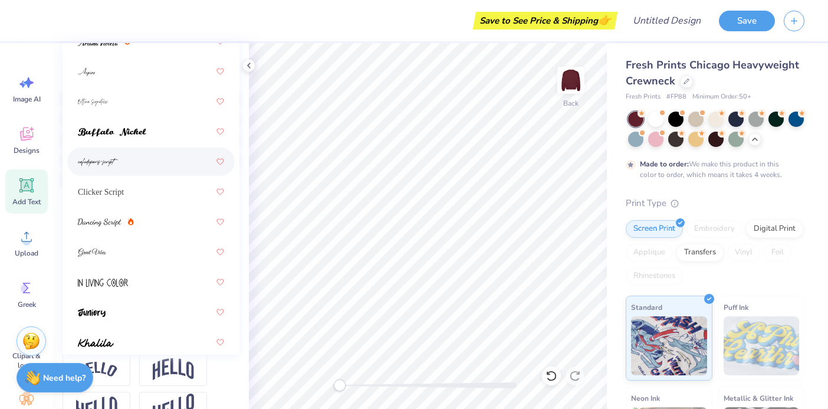
click at [115, 162] on img at bounding box center [98, 162] width 40 height 8
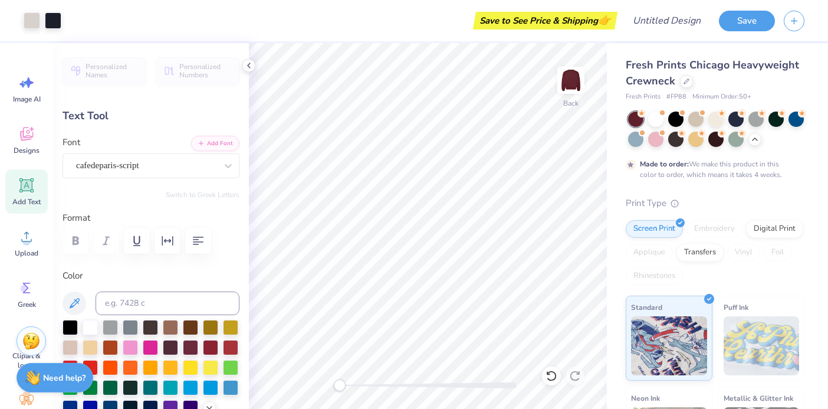
scroll to position [0, 0]
type input "8.15"
type input "4.68"
type input "6.53"
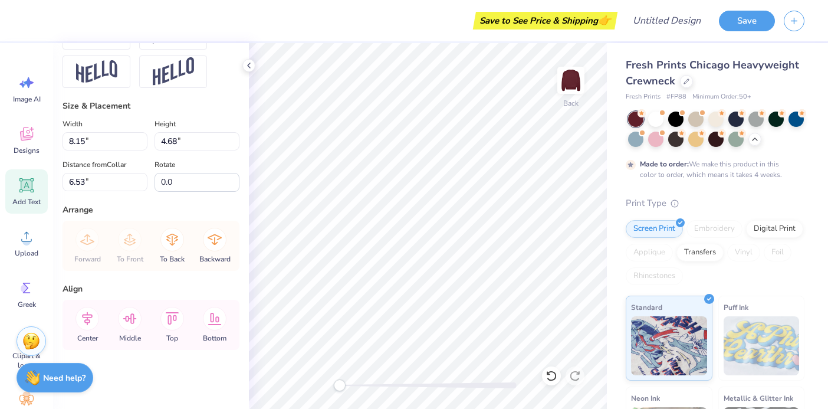
scroll to position [566, 0]
click at [90, 320] on icon at bounding box center [87, 319] width 11 height 14
type input "8.18"
type input "4.70"
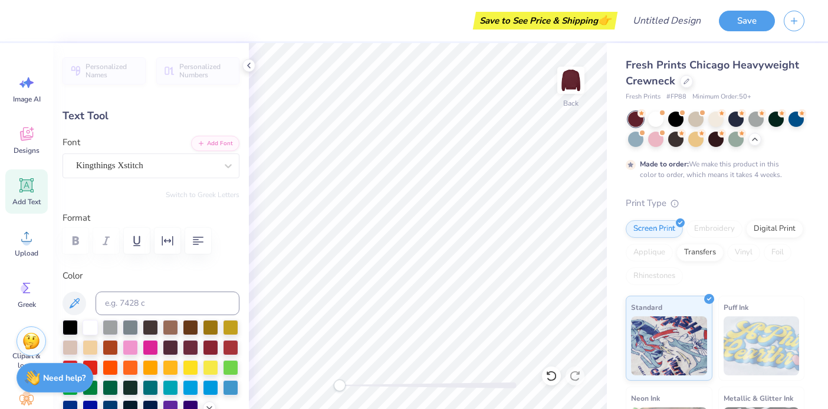
type textarea "Letters of Love"
click at [201, 241] on icon "button" at bounding box center [198, 241] width 11 height 8
type input "8.51"
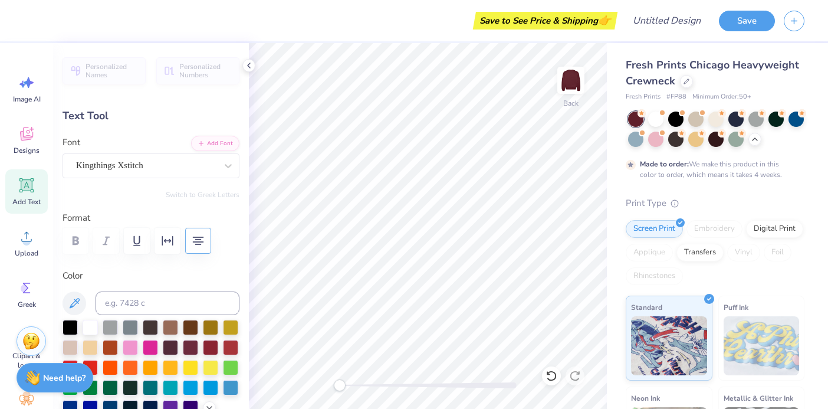
type textarea "Letters of Love"
type input "8.18"
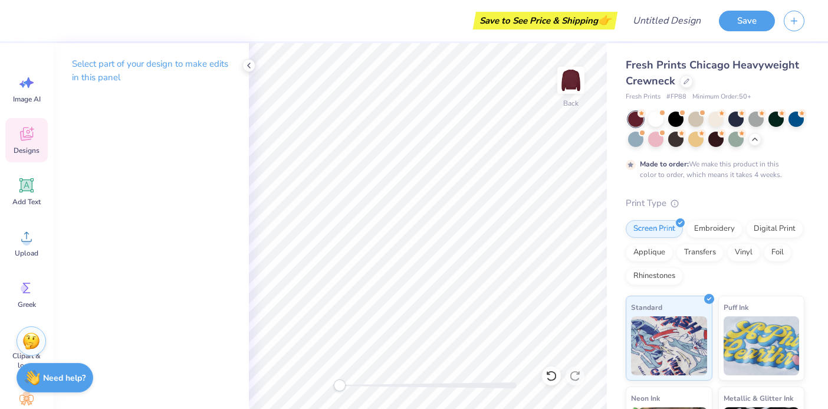
click at [32, 146] on span "Designs" at bounding box center [27, 150] width 26 height 9
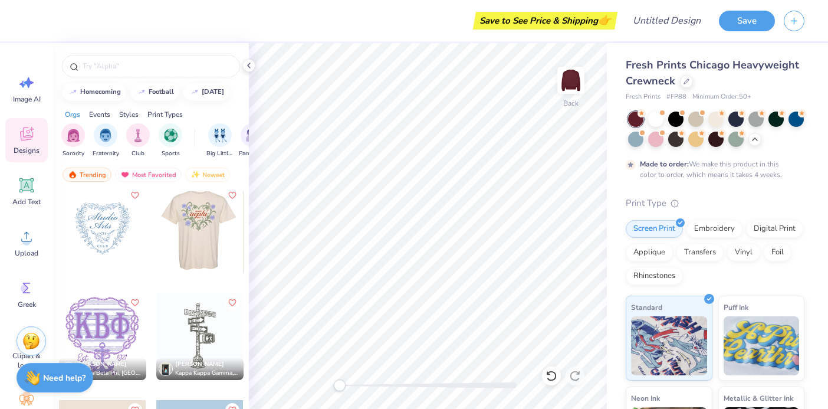
scroll to position [20627, 0]
click at [186, 246] on div at bounding box center [199, 228] width 87 height 87
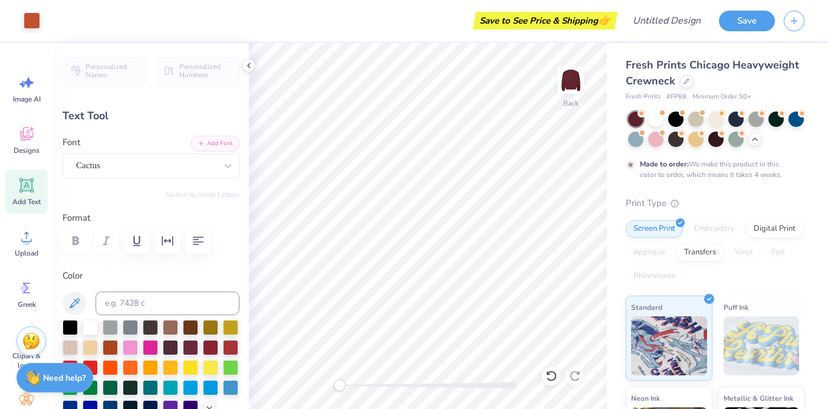
type input "7.87"
type input "3.37"
type input "7.46"
type input "2.64"
type input "0.52"
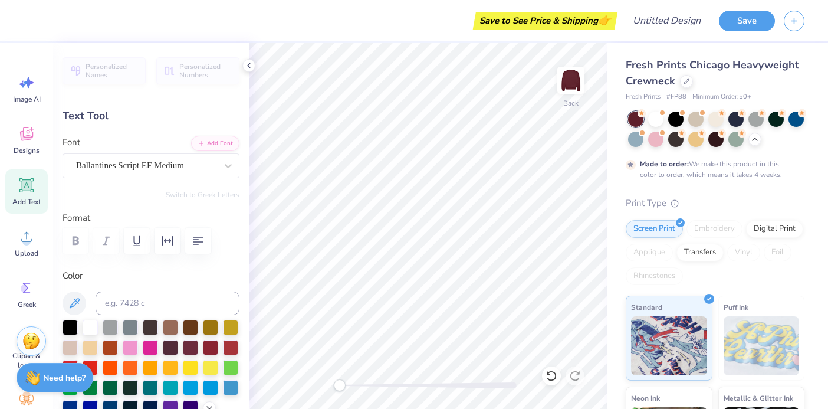
type input "7.75"
type textarea "Letters of"
type input "7.87"
type input "3.37"
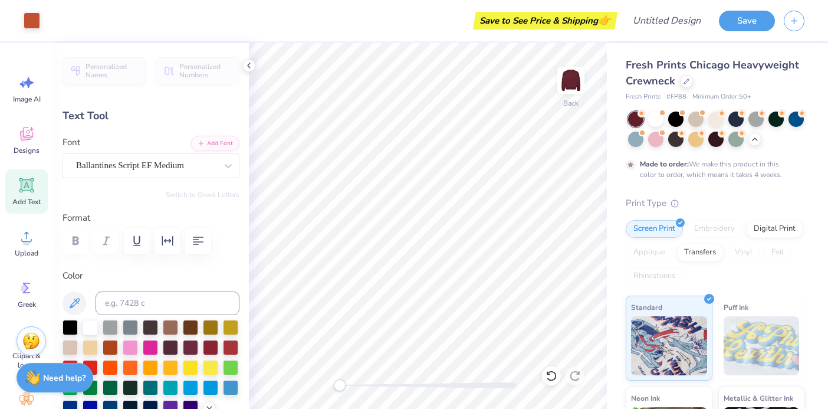
type input "7.13"
type textarea "love"
type input "2.53"
type input "0.52"
type input "7.75"
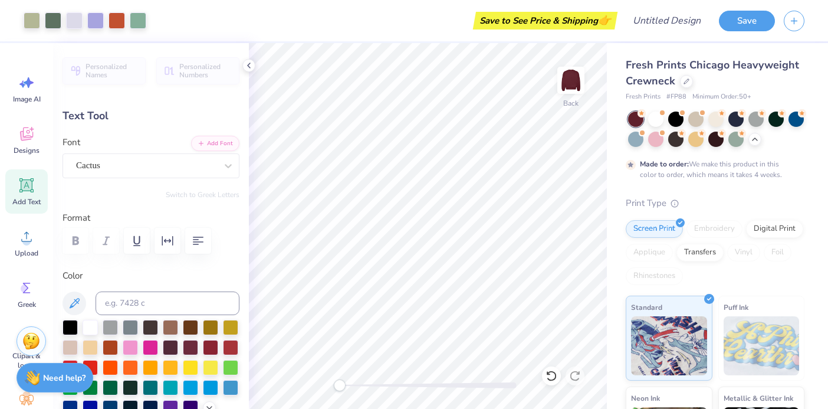
type input "1.48"
type input "0.39"
type input "10.34"
type textarea "2Sarag Lawrence College"
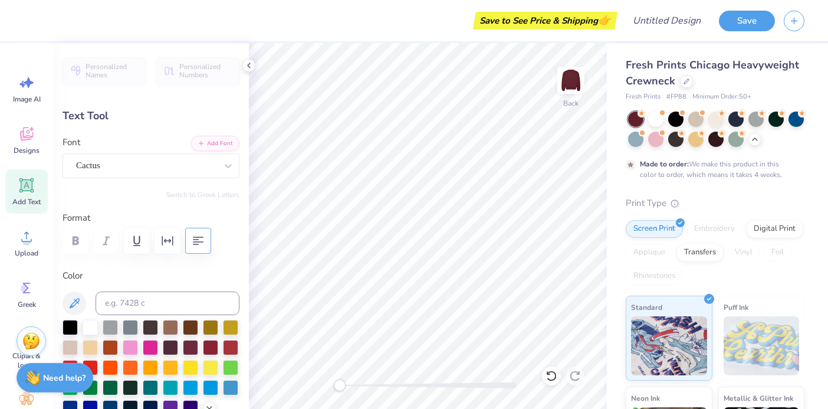
click at [200, 244] on icon "button" at bounding box center [198, 241] width 14 height 14
type input "3.11"
type input "1.02"
type input "10.03"
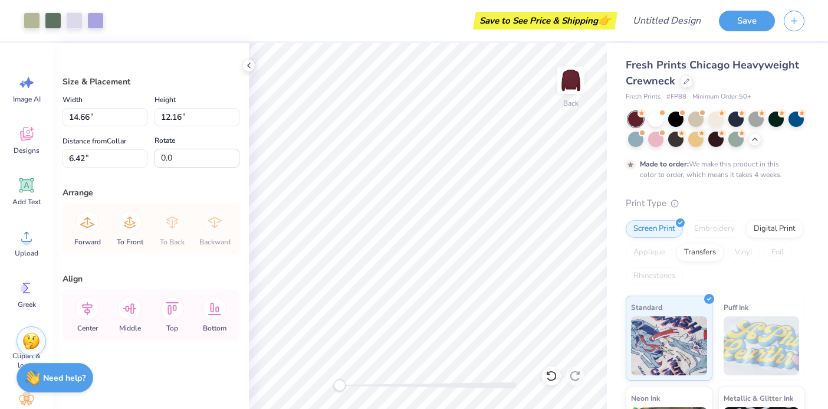
type input "3.44"
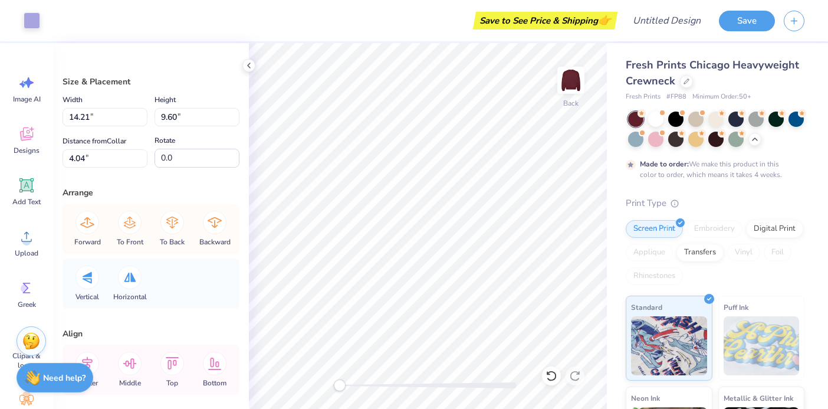
type input "14.66"
type input "12.15"
type input "3.00"
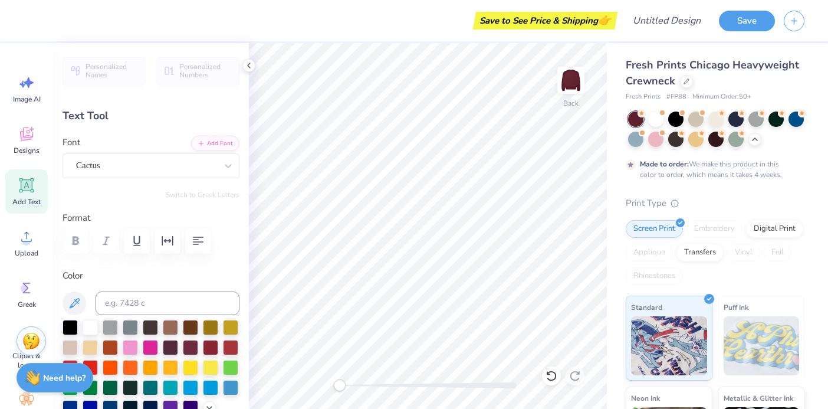
type input "5.36"
type input "2.45"
type input "7.59"
type input "3.11"
type input "1.02"
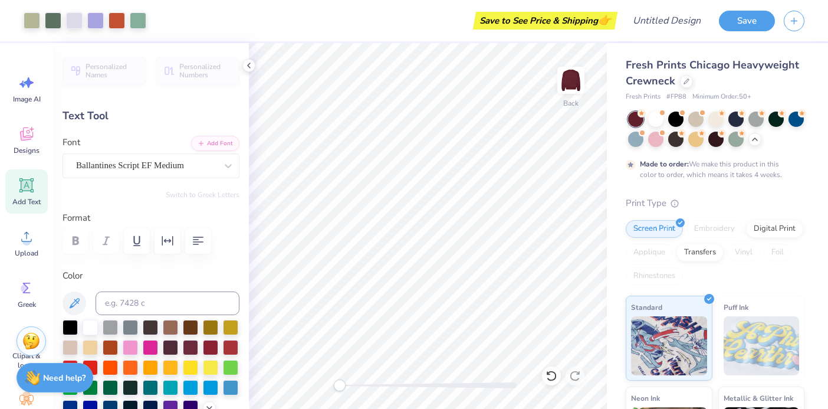
type input "9.99"
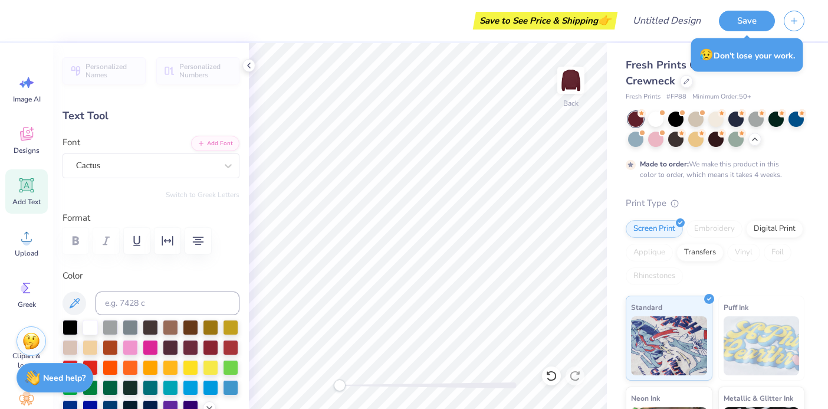
type input "2.92"
type input "0.96"
type textarea "Sarah Lawrence College"
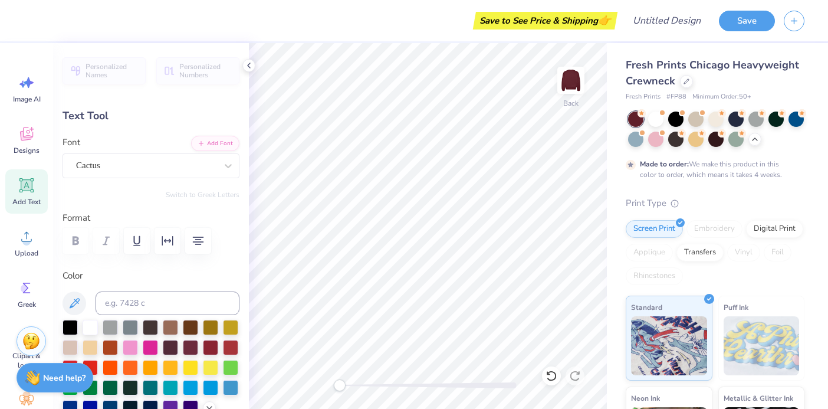
type input "3.22"
type input "1.11"
type input "9.96"
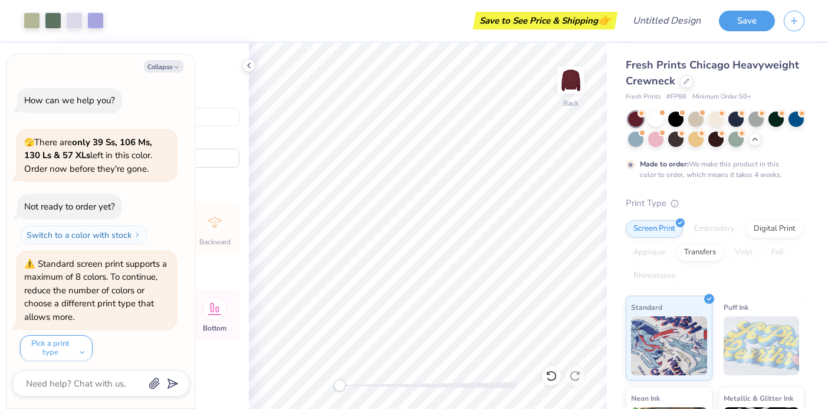
scroll to position [168, 0]
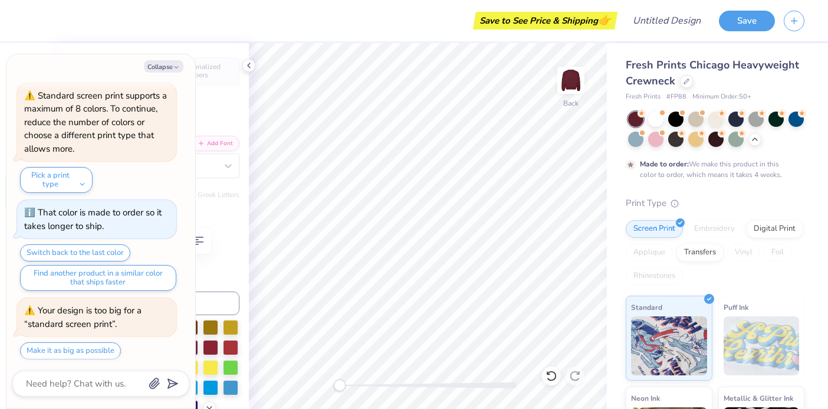
type textarea "x"
type input "5.36"
type input "2.45"
type textarea "x"
type input "3.22"
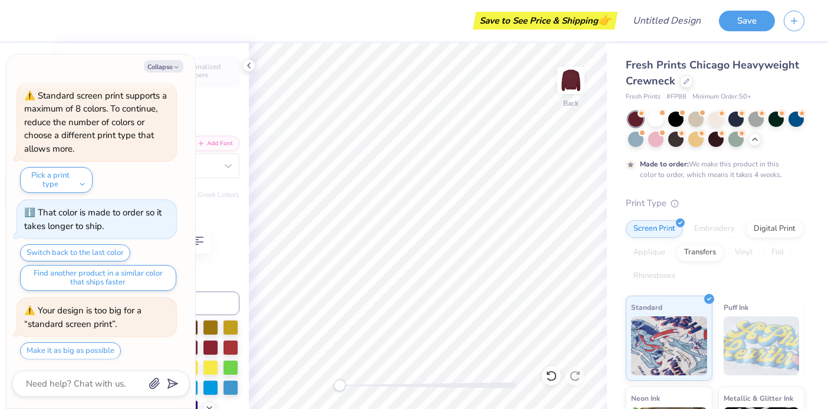
type input "1.11"
type input "9.39"
click at [175, 63] on button "Collapse" at bounding box center [164, 66] width 40 height 12
type textarea "x"
